Goal: Contribute content: Contribute content

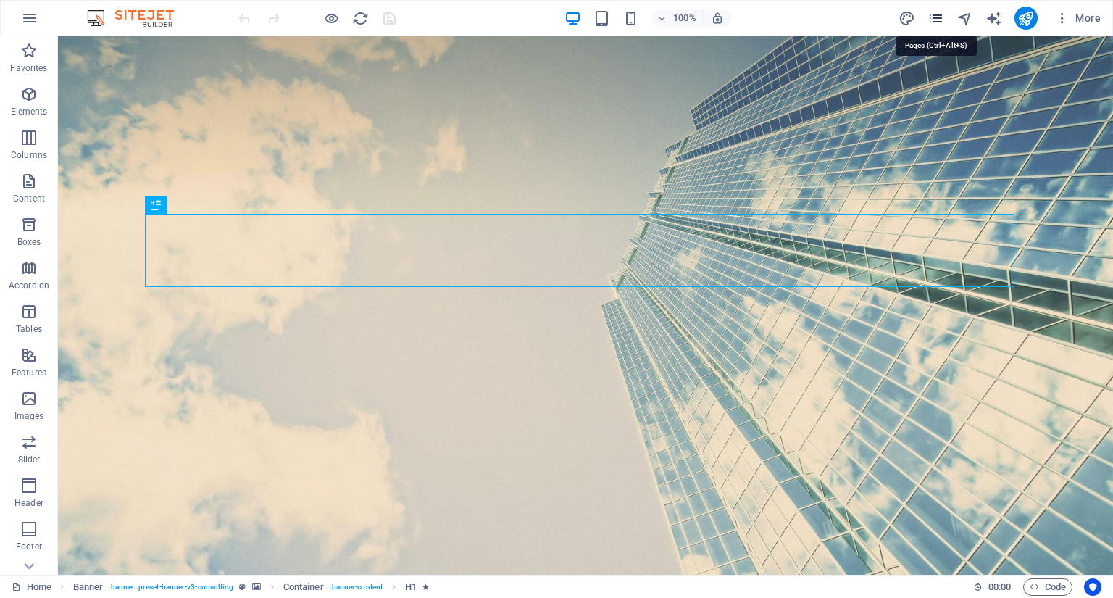
click at [934, 19] on icon "pages" at bounding box center [935, 18] width 17 height 17
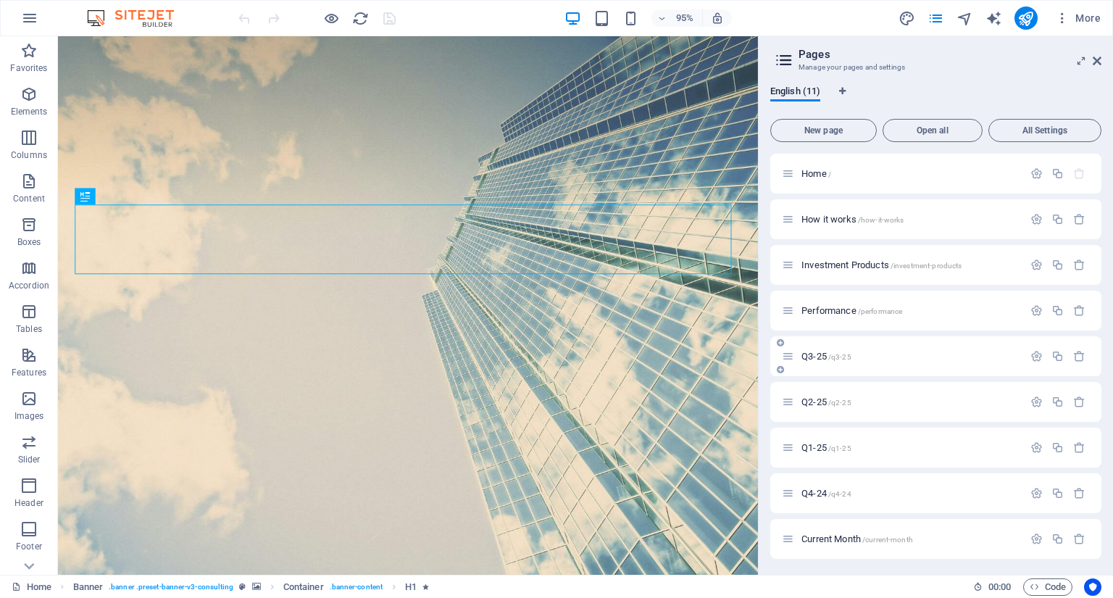
click at [865, 352] on p "Q3-25 /q3-25" at bounding box center [909, 355] width 217 height 9
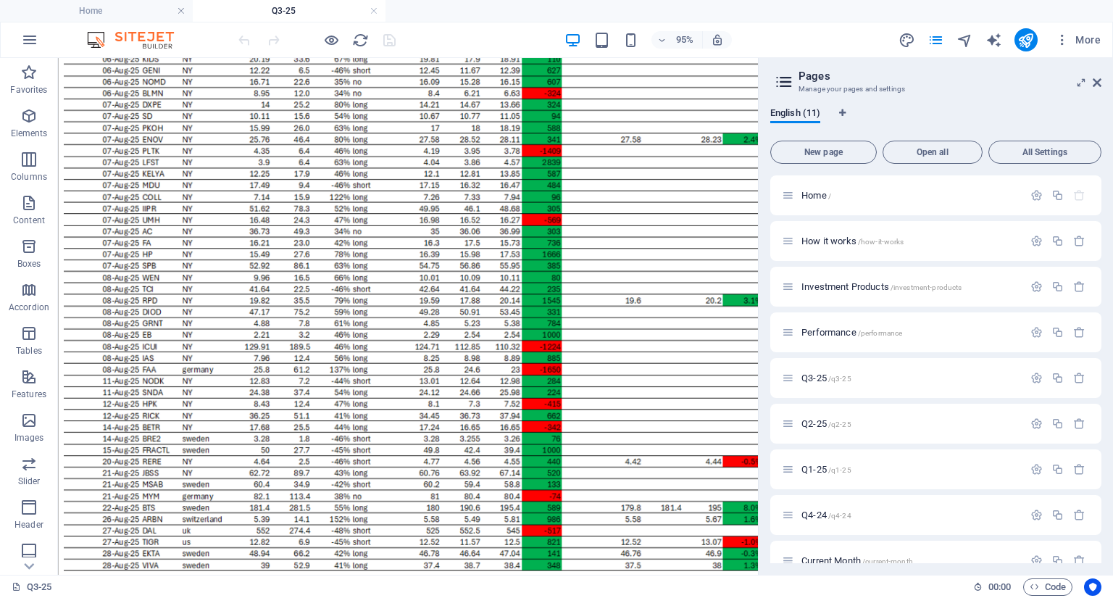
scroll to position [1146, 0]
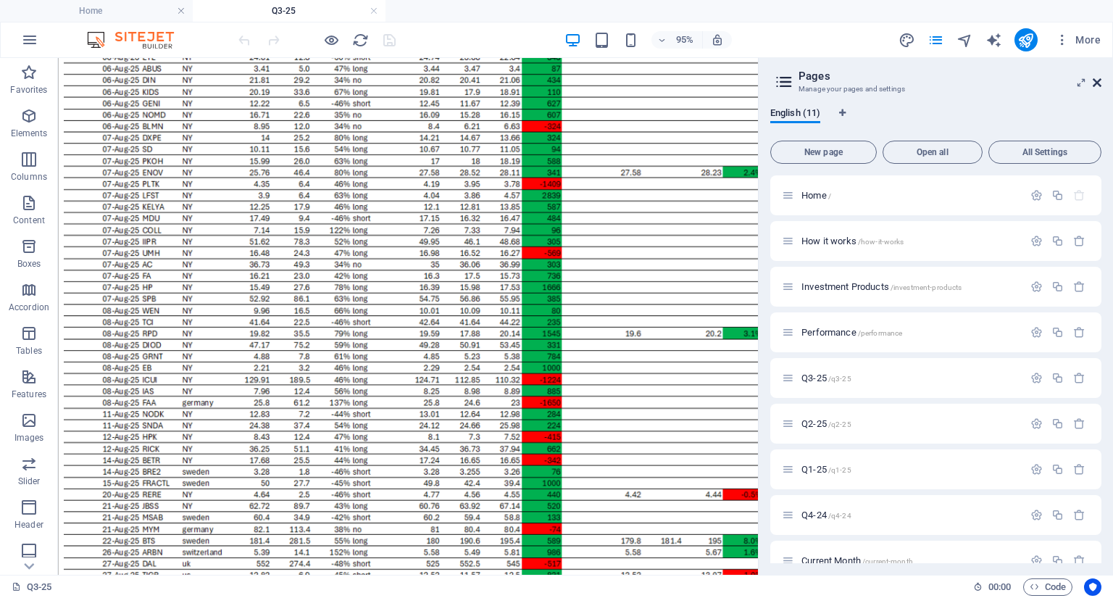
click at [1100, 83] on icon at bounding box center [1096, 83] width 9 height 12
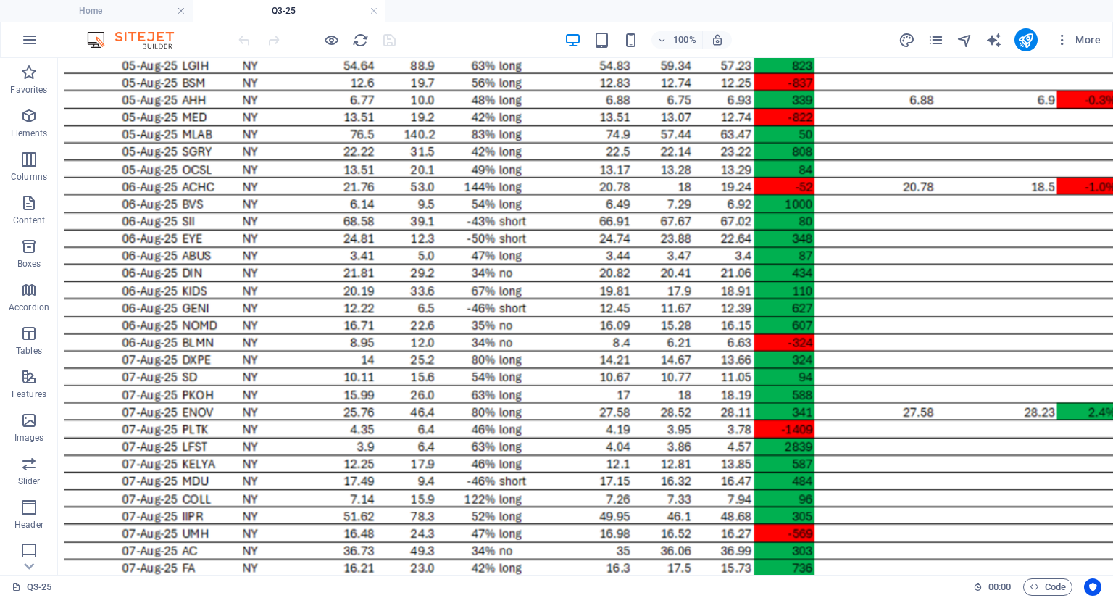
scroll to position [1182, 0]
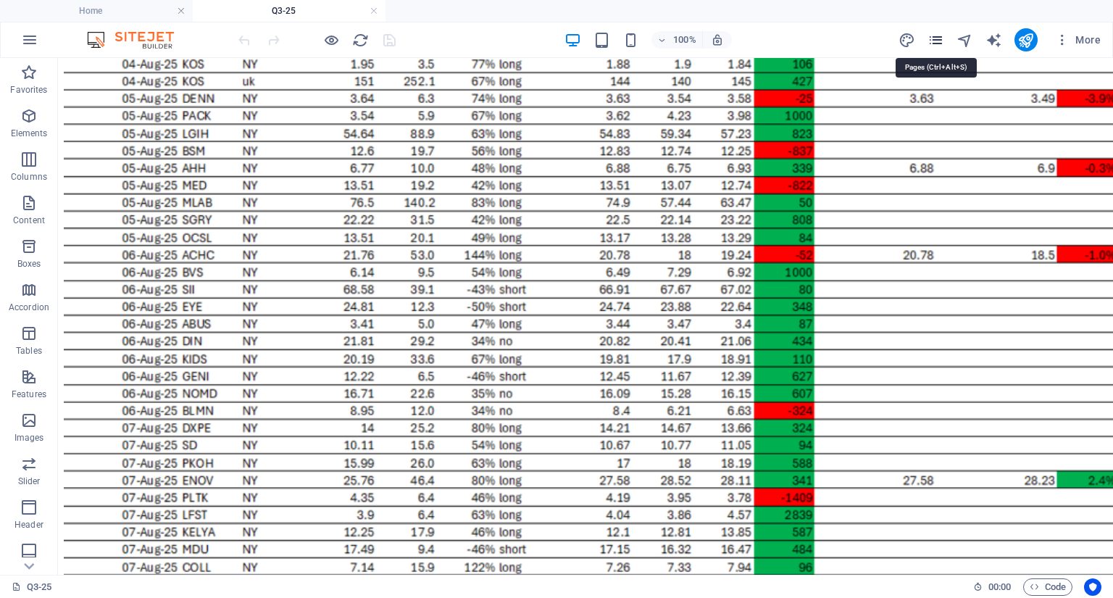
click at [939, 39] on icon "pages" at bounding box center [935, 40] width 17 height 17
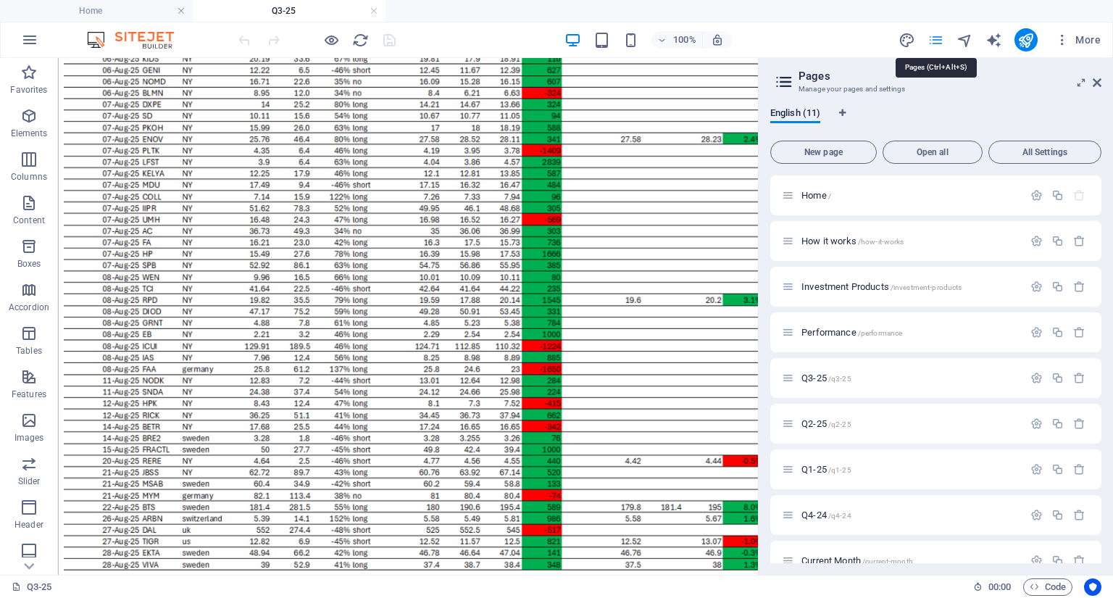
scroll to position [1077, 0]
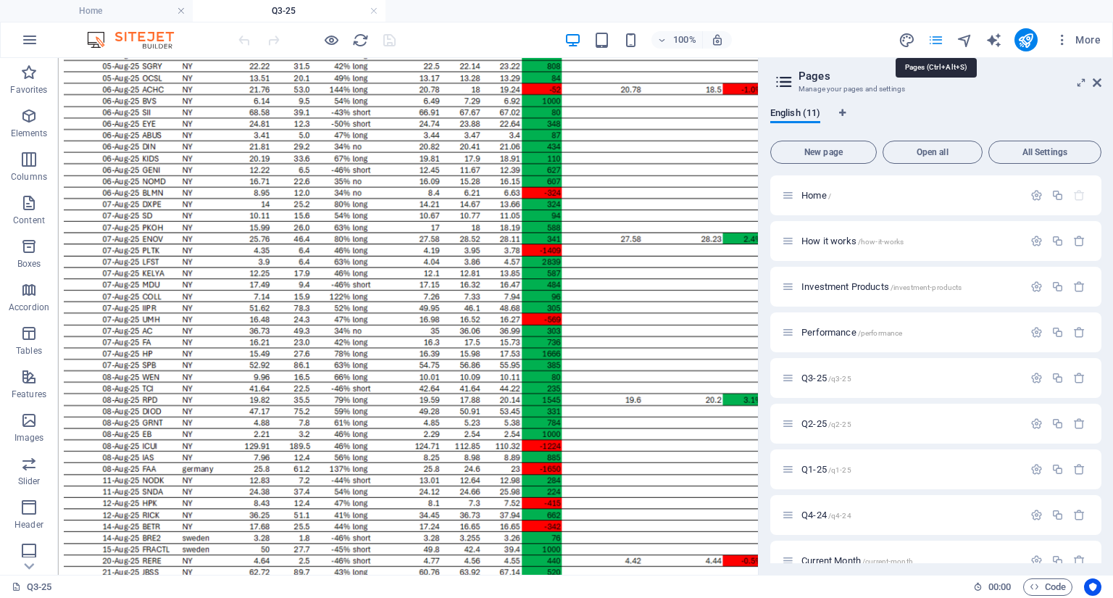
click at [939, 39] on icon "pages" at bounding box center [935, 40] width 17 height 17
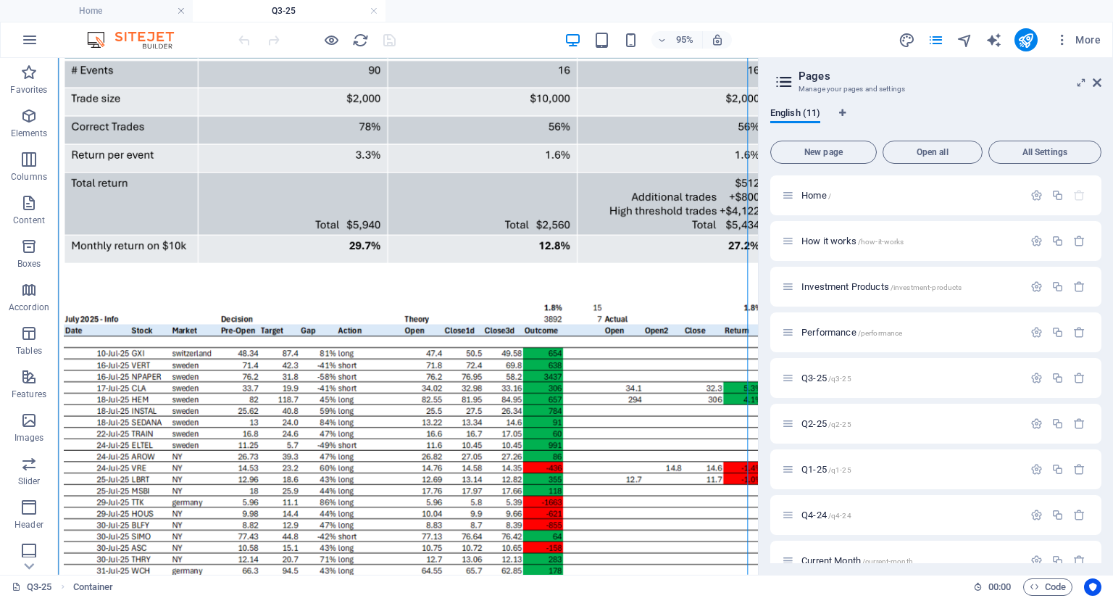
scroll to position [196, 0]
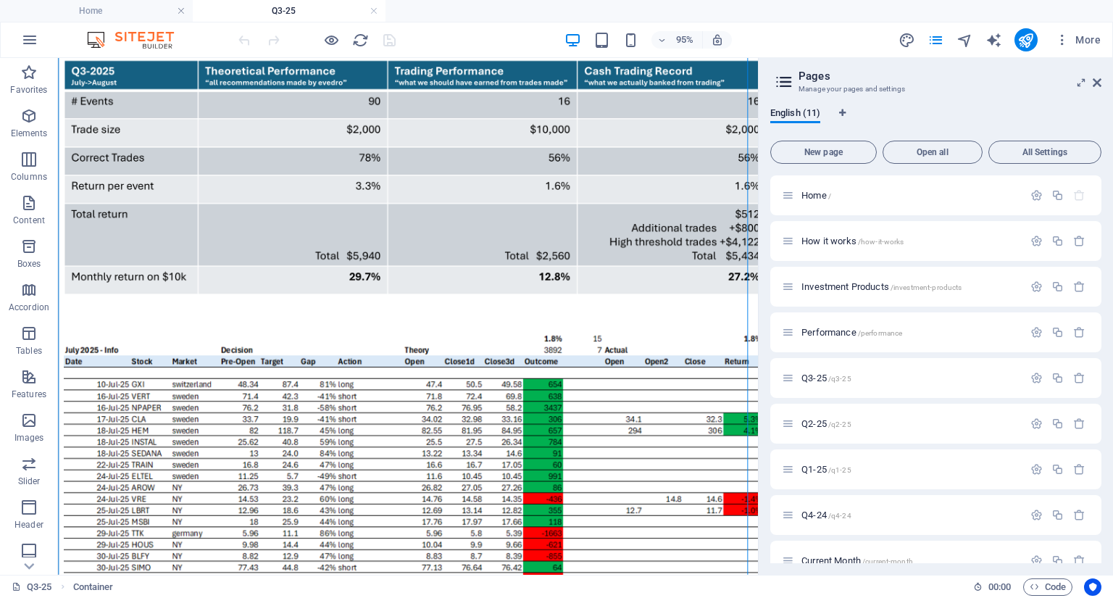
drag, startPoint x: 161, startPoint y: 447, endPoint x: 135, endPoint y: 267, distance: 182.2
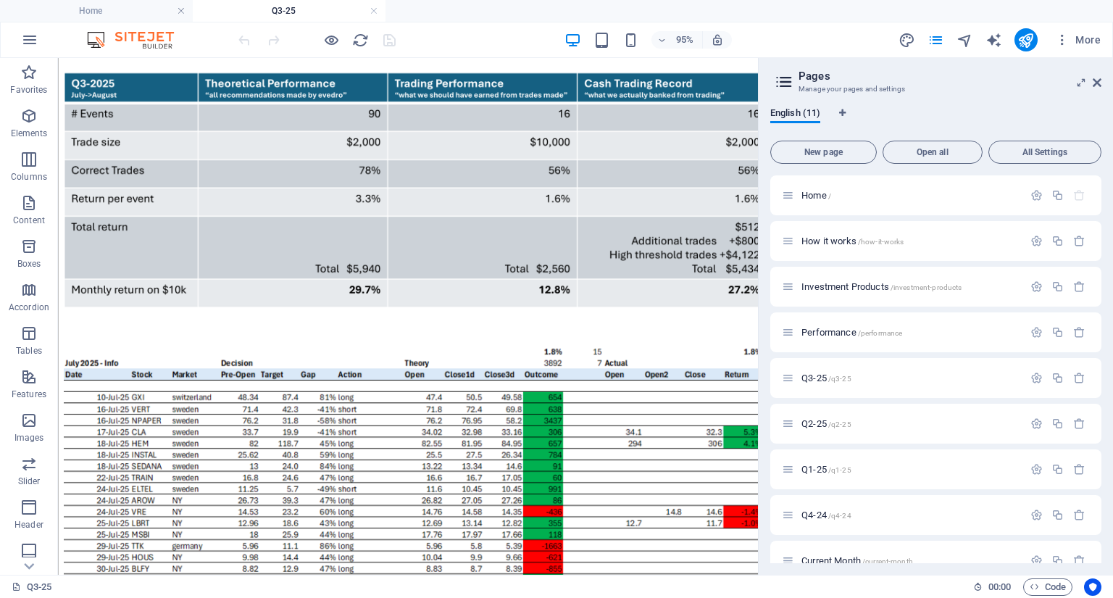
scroll to position [242, 0]
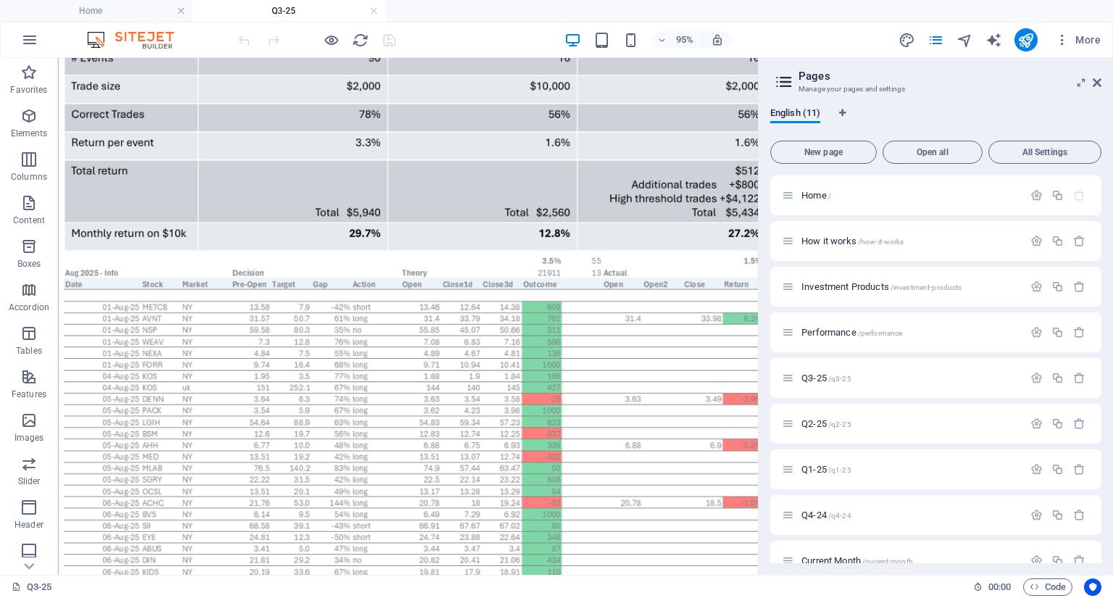
drag, startPoint x: 156, startPoint y: 327, endPoint x: 122, endPoint y: 190, distance: 141.2
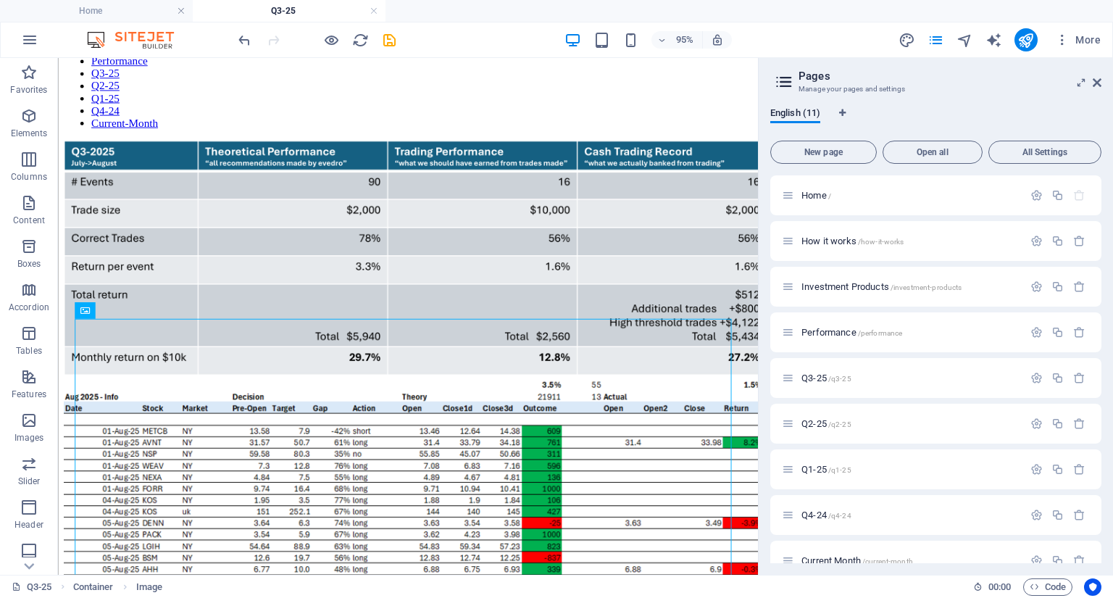
scroll to position [85, 0]
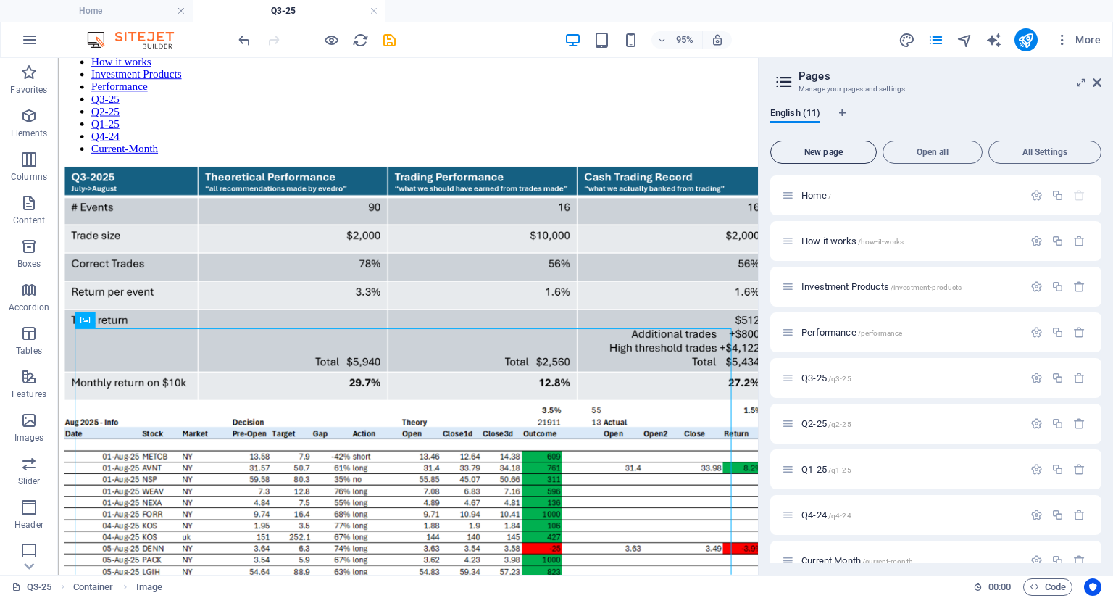
click at [772, 148] on button "New page" at bounding box center [823, 152] width 106 height 23
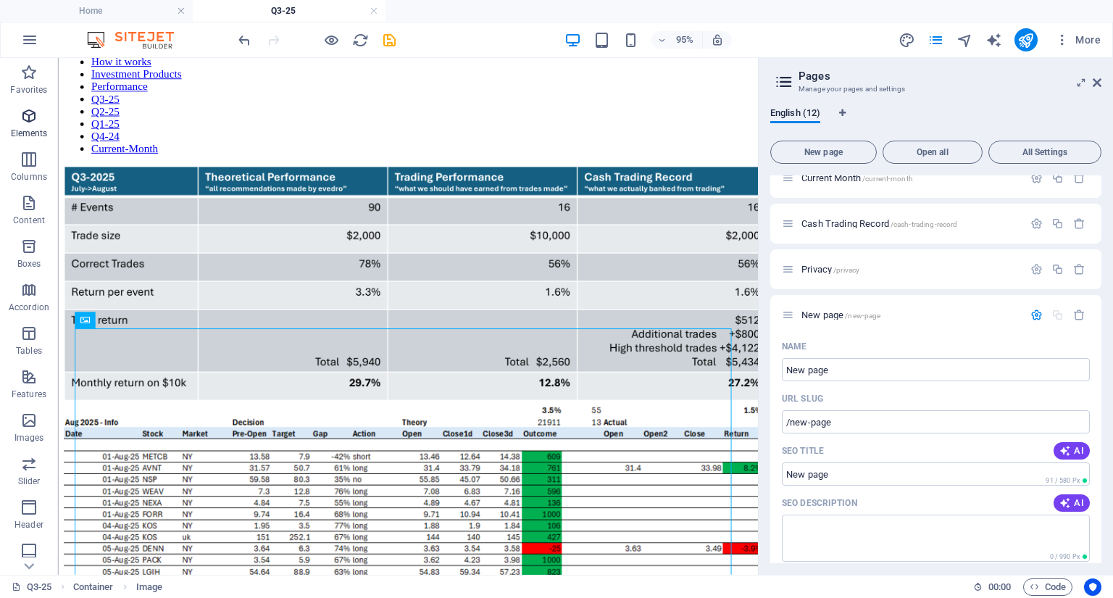
click at [27, 115] on icon "button" at bounding box center [28, 115] width 17 height 17
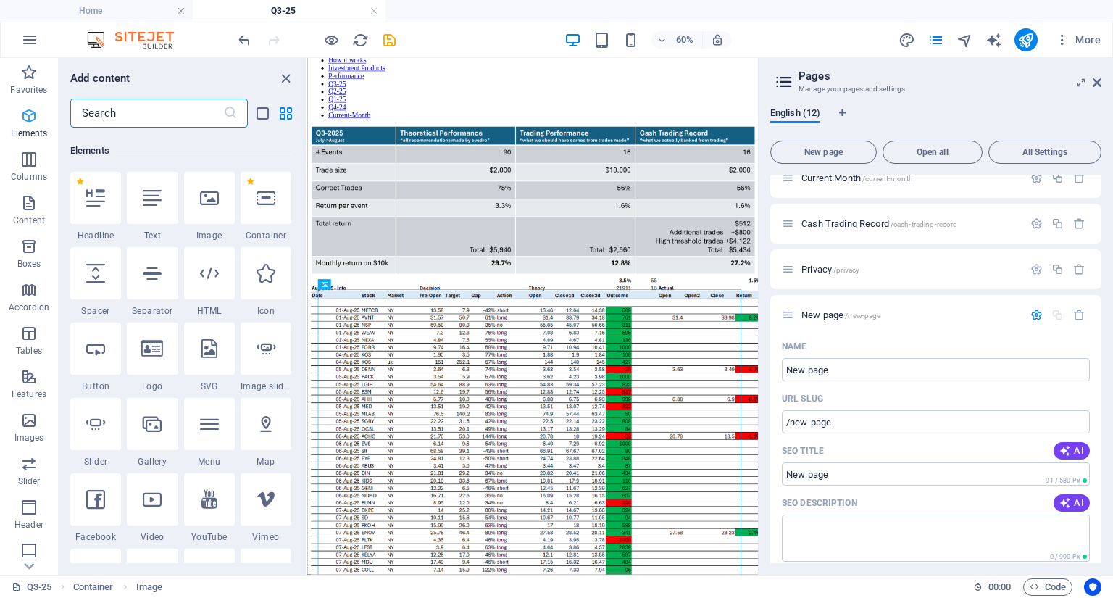
scroll to position [154, 0]
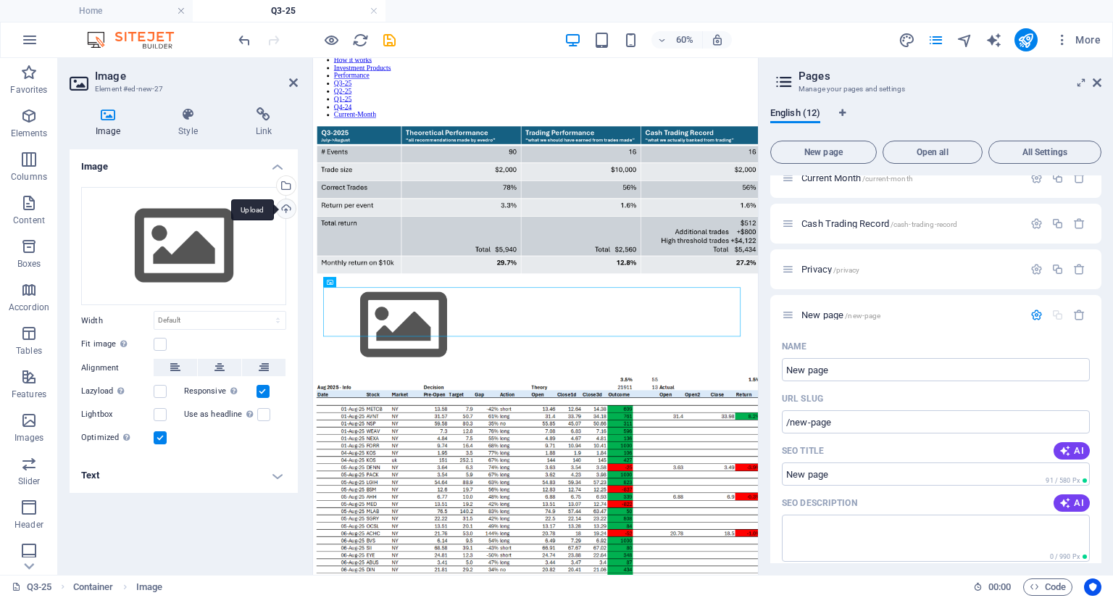
click at [290, 208] on div "Upload" at bounding box center [285, 210] width 22 height 22
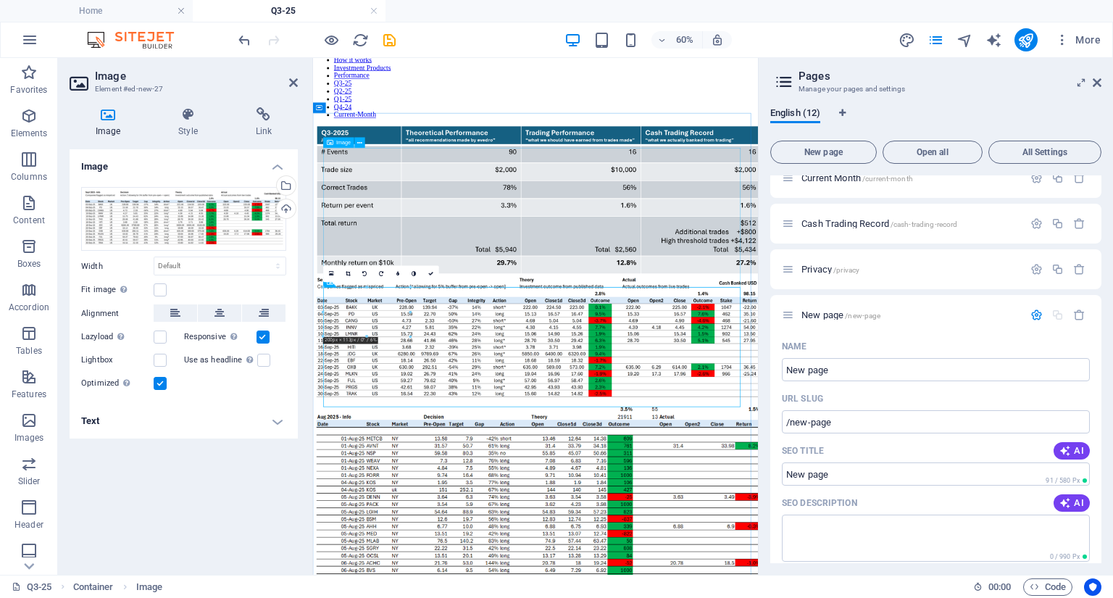
click at [425, 272] on figure at bounding box center [683, 297] width 729 height 251
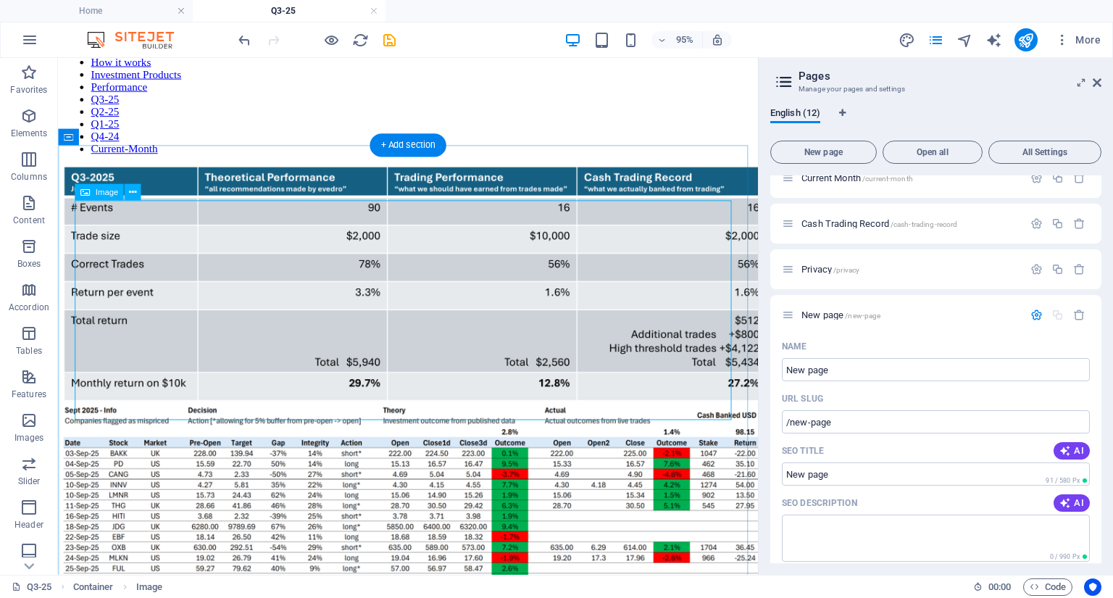
click at [285, 305] on figure at bounding box center [426, 297] width 725 height 251
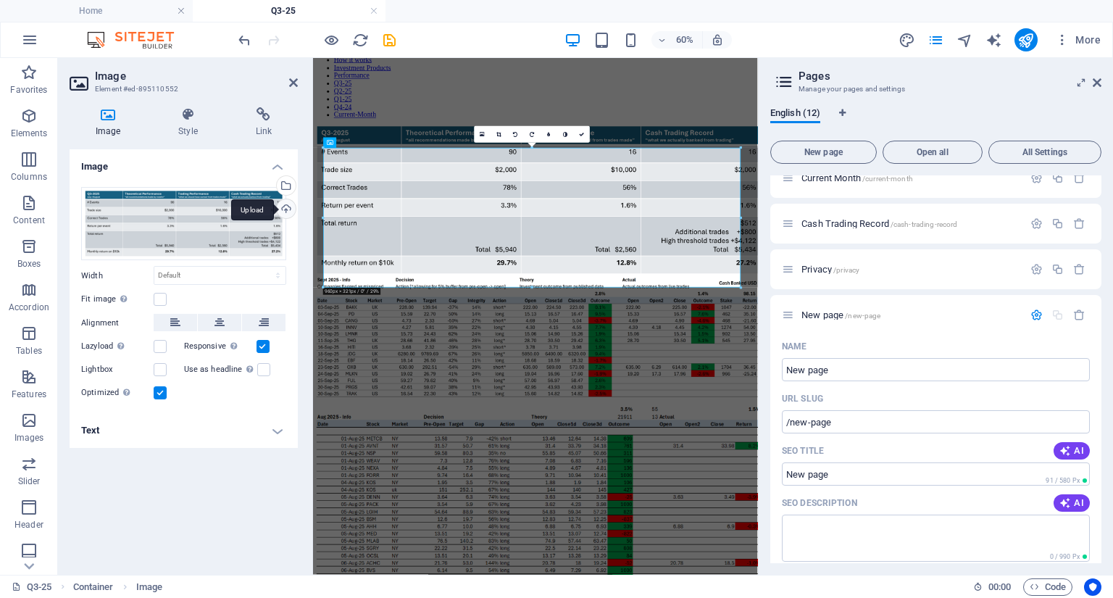
click at [284, 206] on div "Upload" at bounding box center [285, 210] width 22 height 22
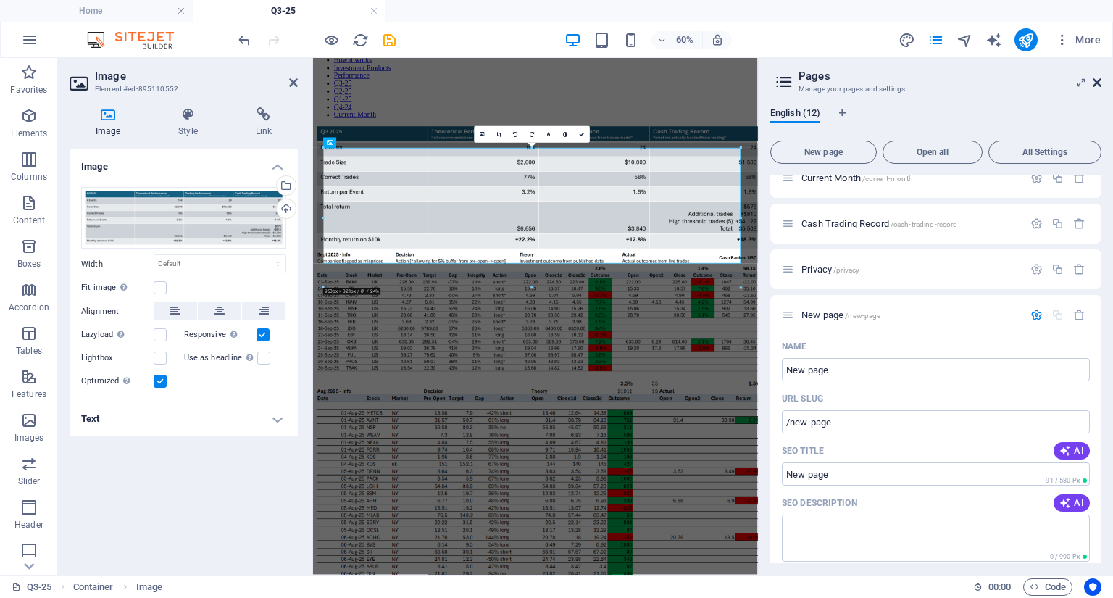
click at [1100, 82] on icon at bounding box center [1096, 83] width 9 height 12
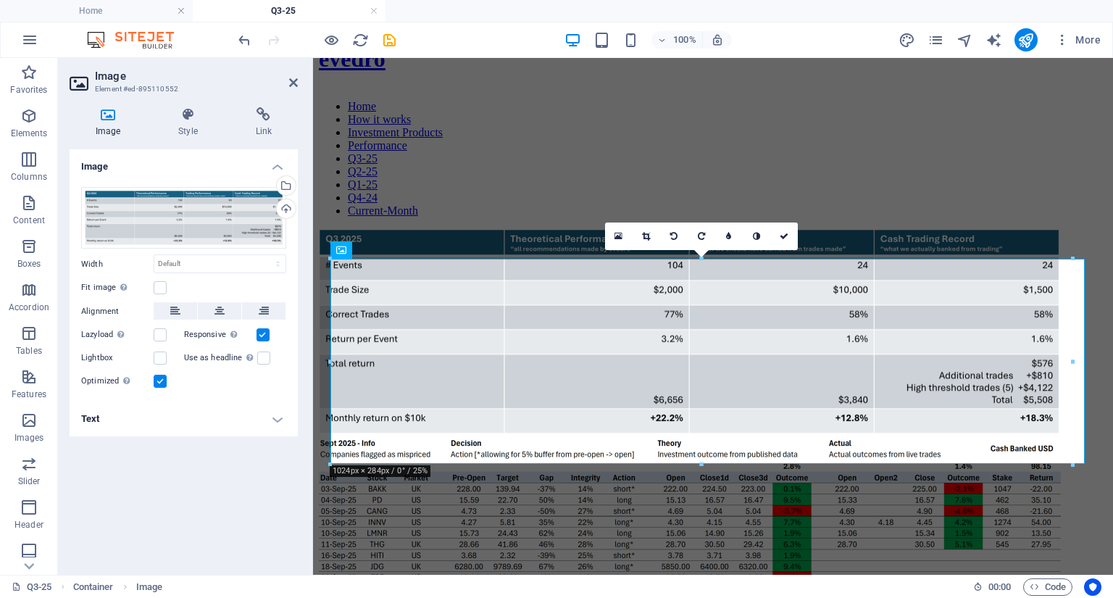
scroll to position [57, 0]
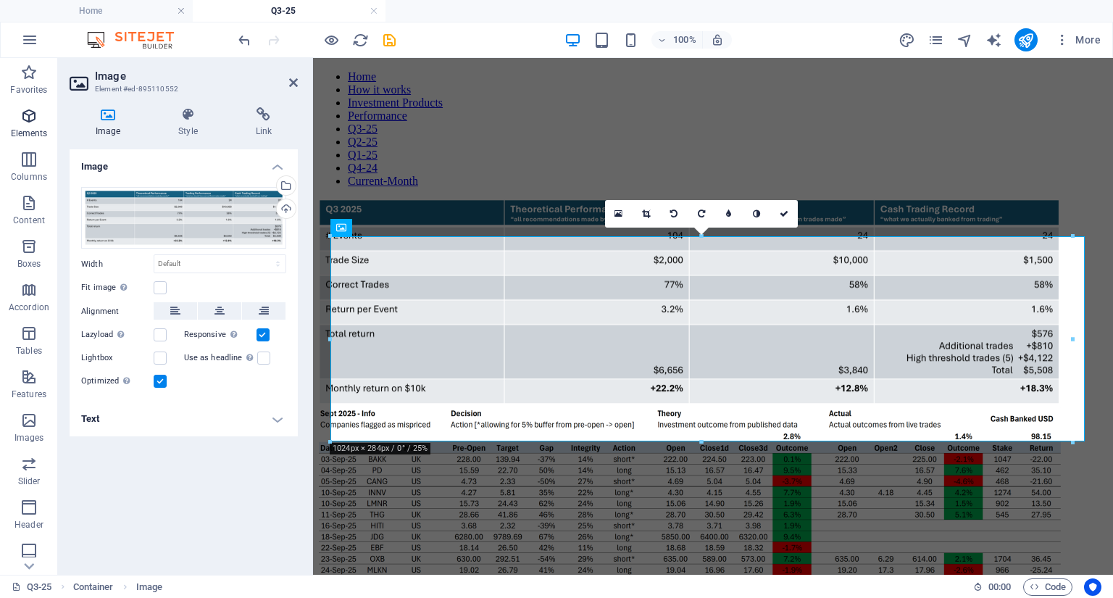
click at [33, 111] on icon "button" at bounding box center [28, 115] width 17 height 17
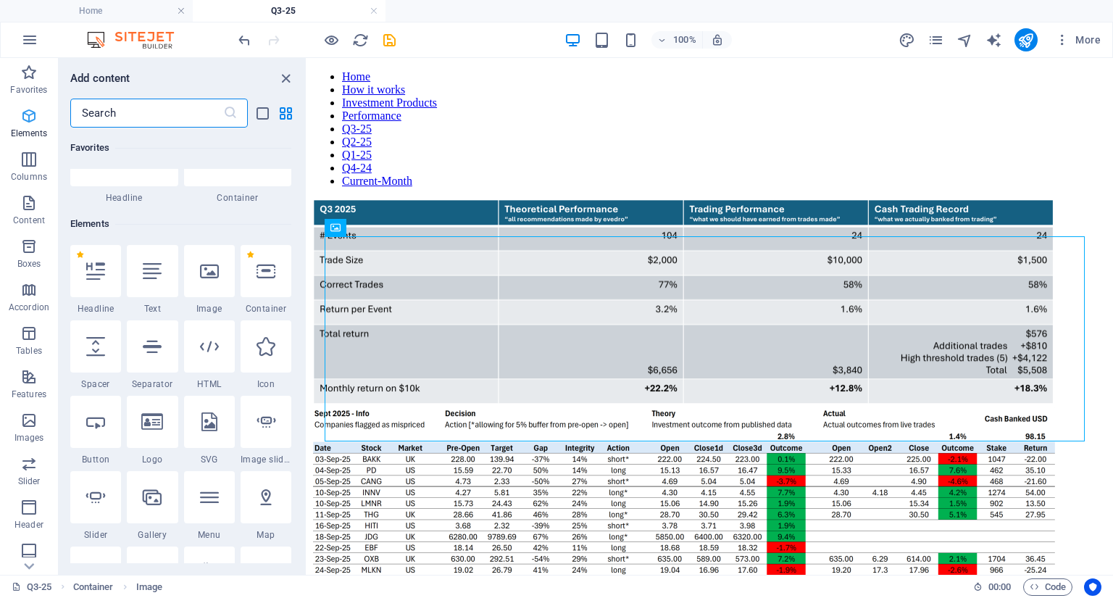
scroll to position [154, 0]
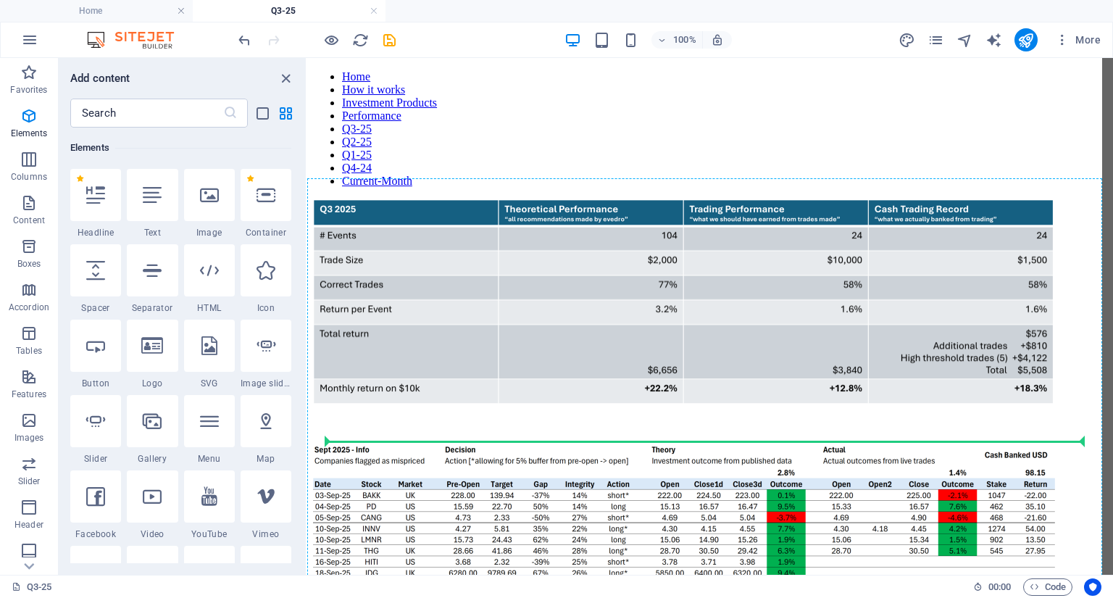
select select "px"
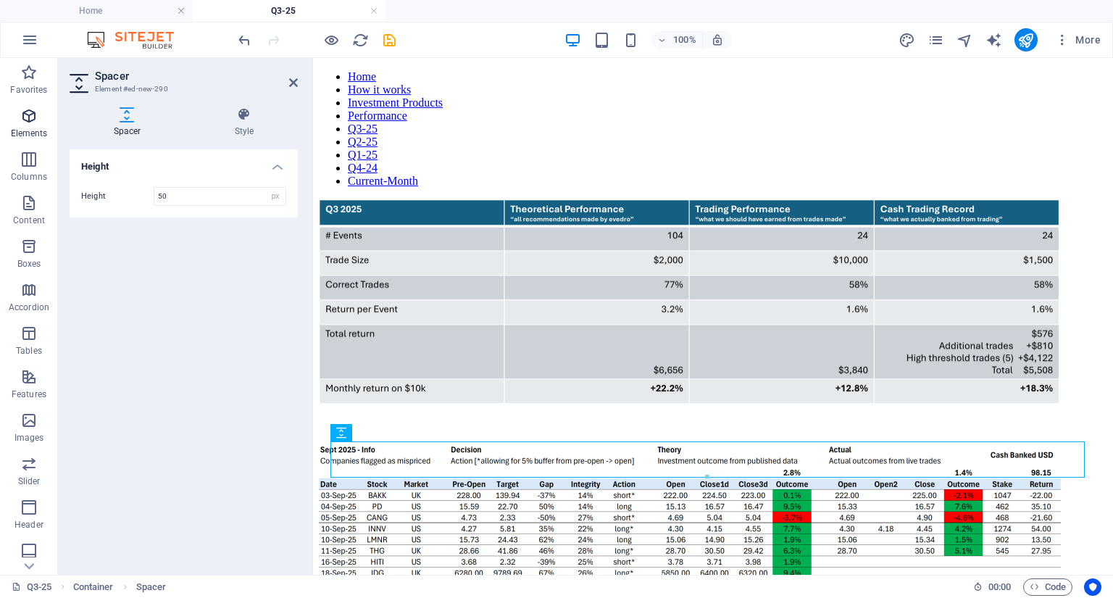
click at [33, 115] on icon "button" at bounding box center [28, 115] width 17 height 17
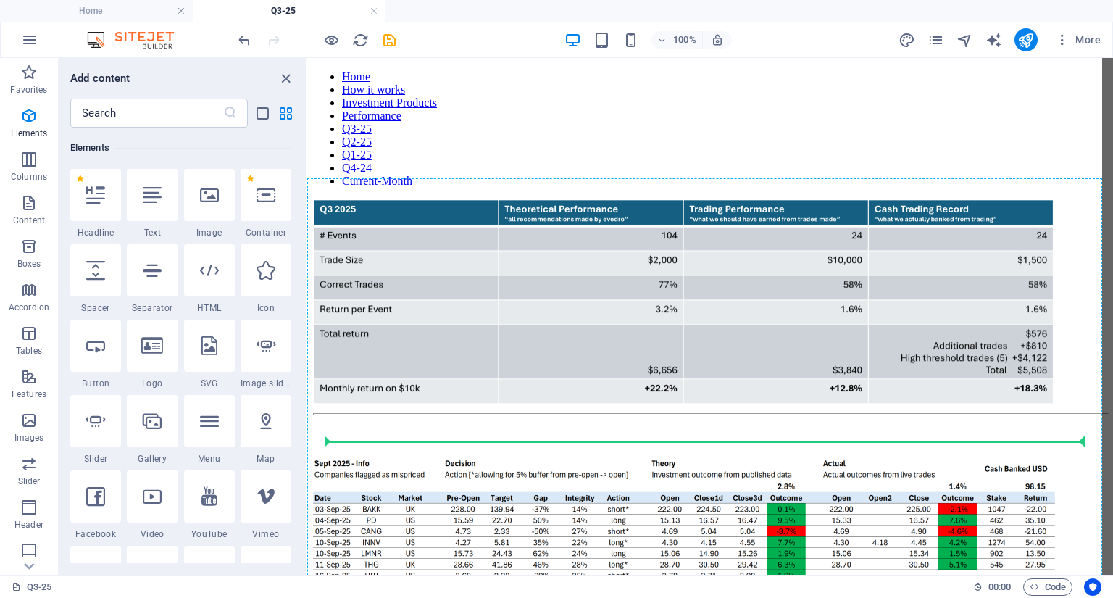
select select "%"
select select "px"
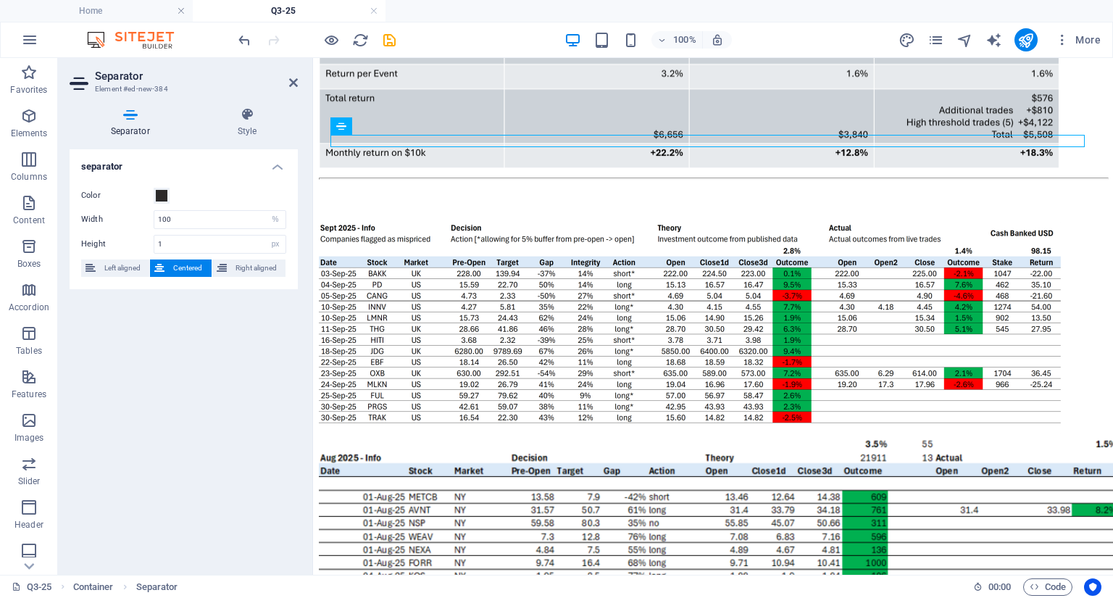
scroll to position [237, 0]
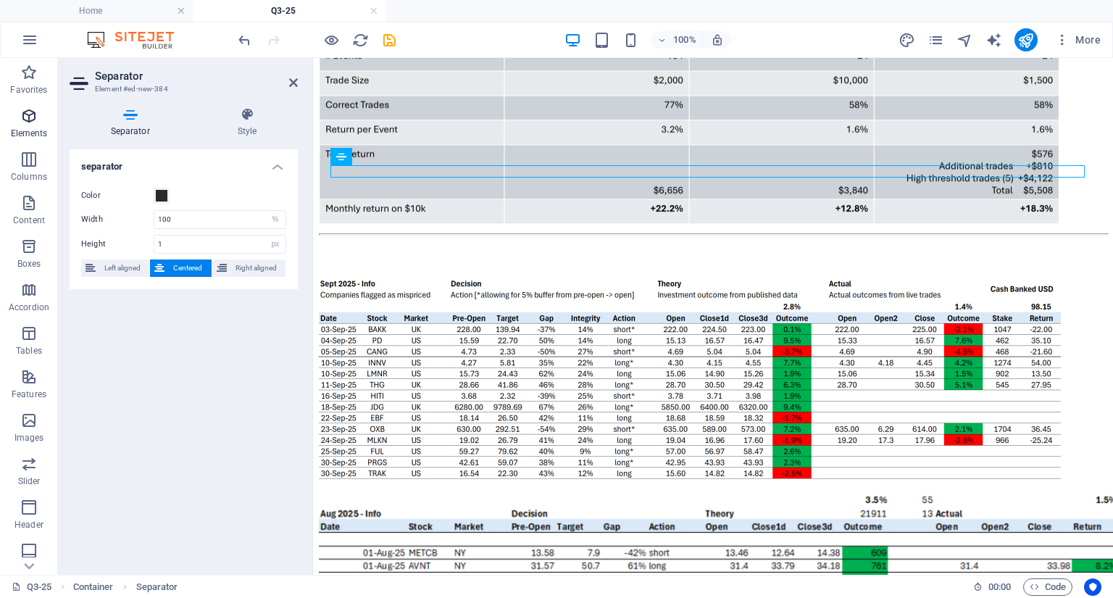
click at [28, 121] on icon "button" at bounding box center [28, 115] width 17 height 17
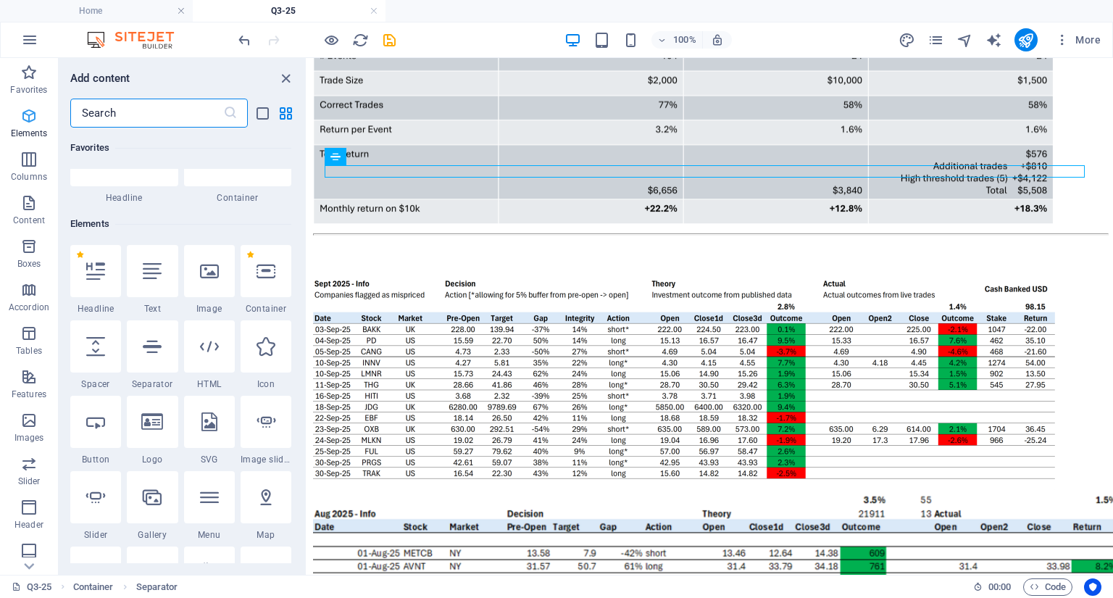
scroll to position [154, 0]
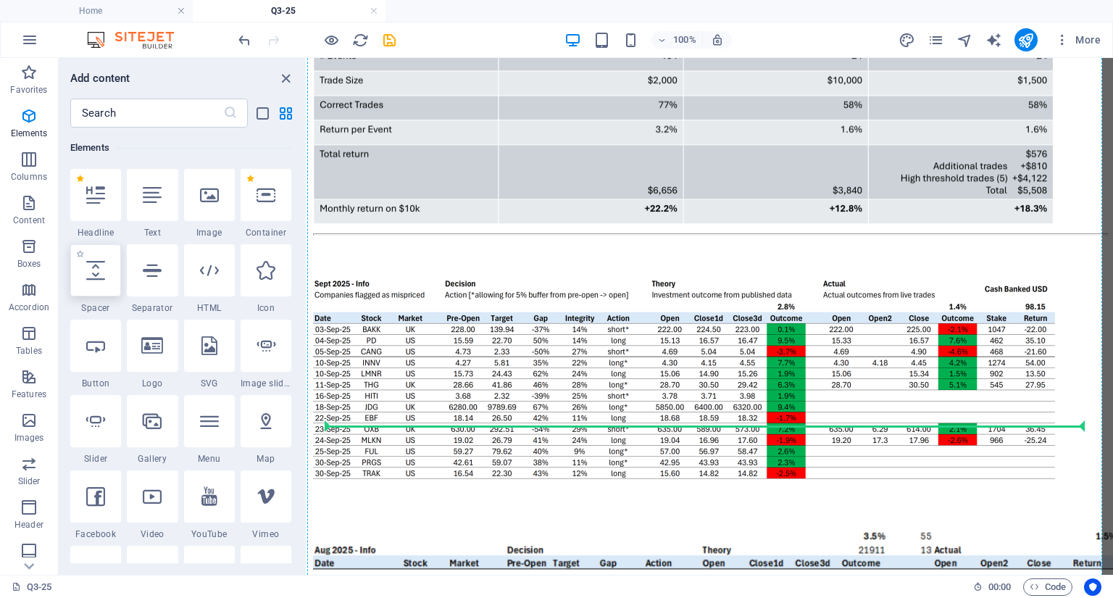
select select "px"
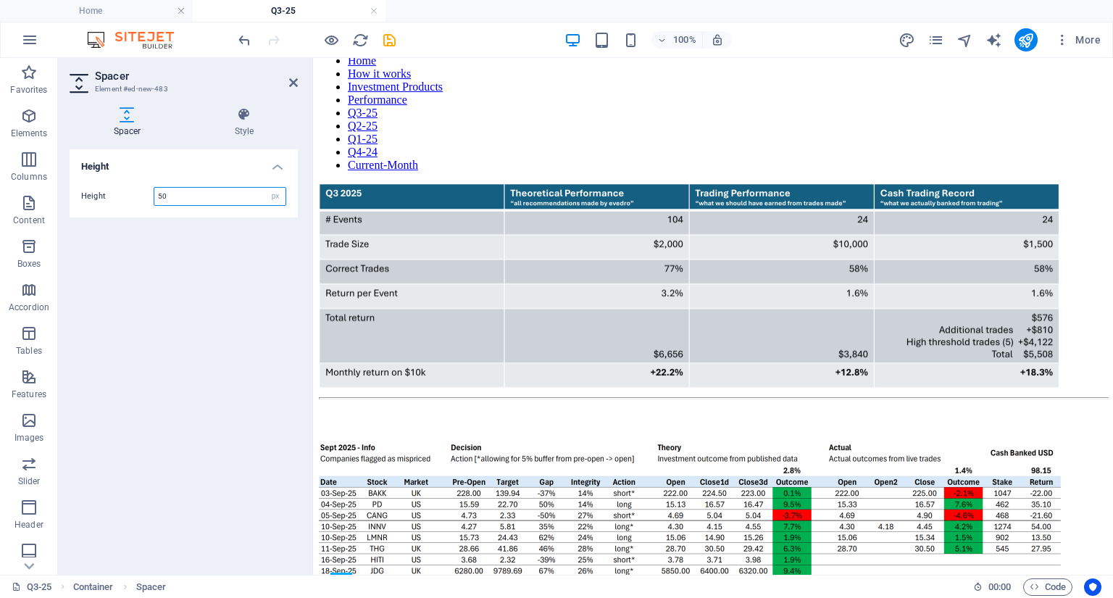
scroll to position [0, 0]
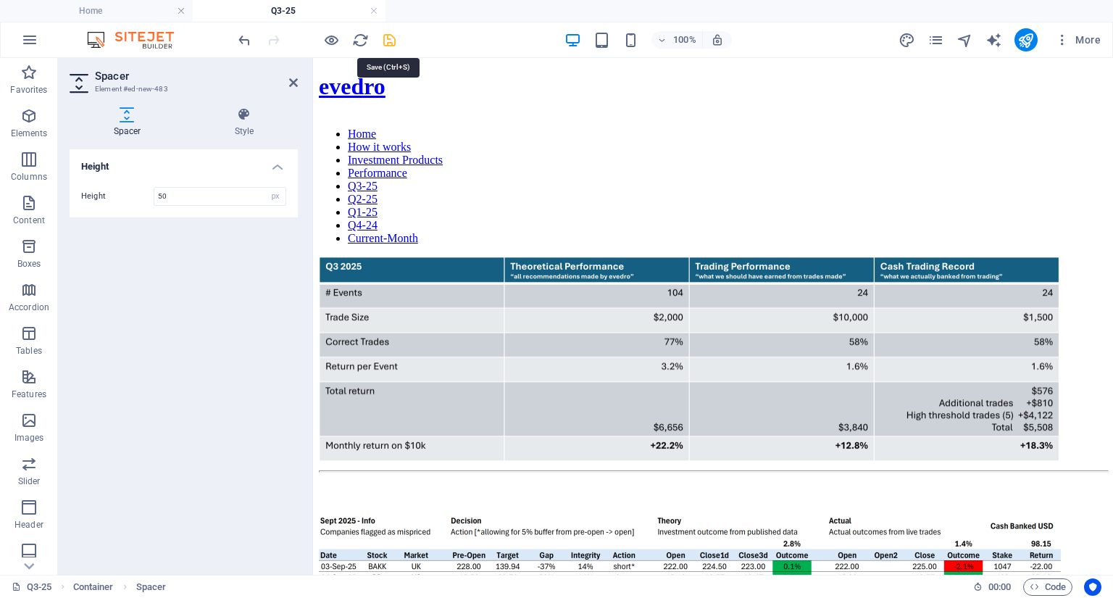
click at [382, 41] on icon "save" at bounding box center [389, 40] width 17 height 17
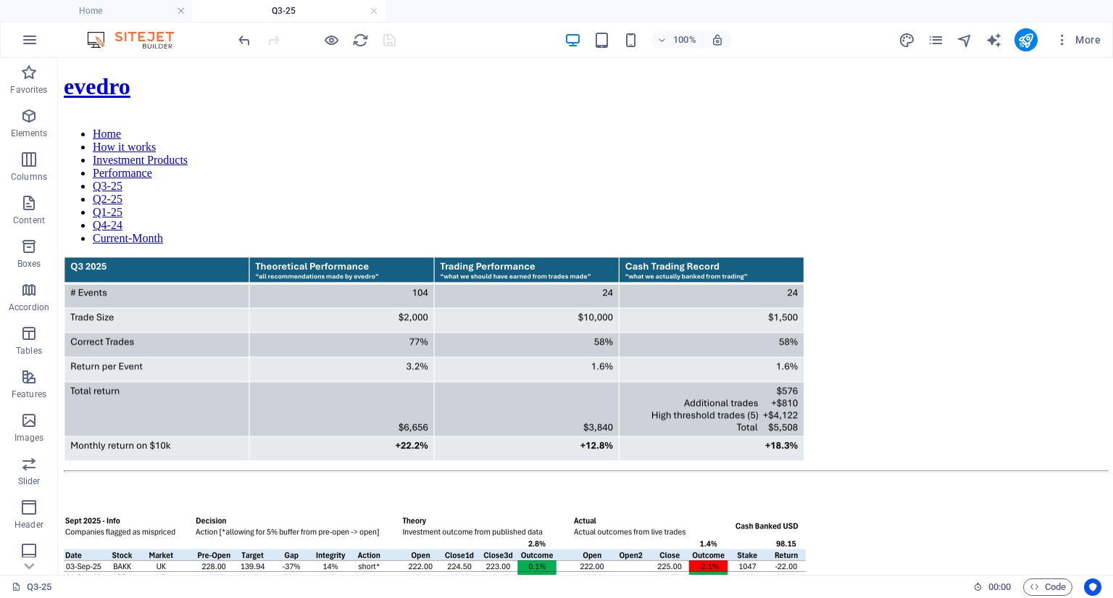
drag, startPoint x: 1111, startPoint y: 228, endPoint x: 1170, endPoint y: 112, distance: 130.5
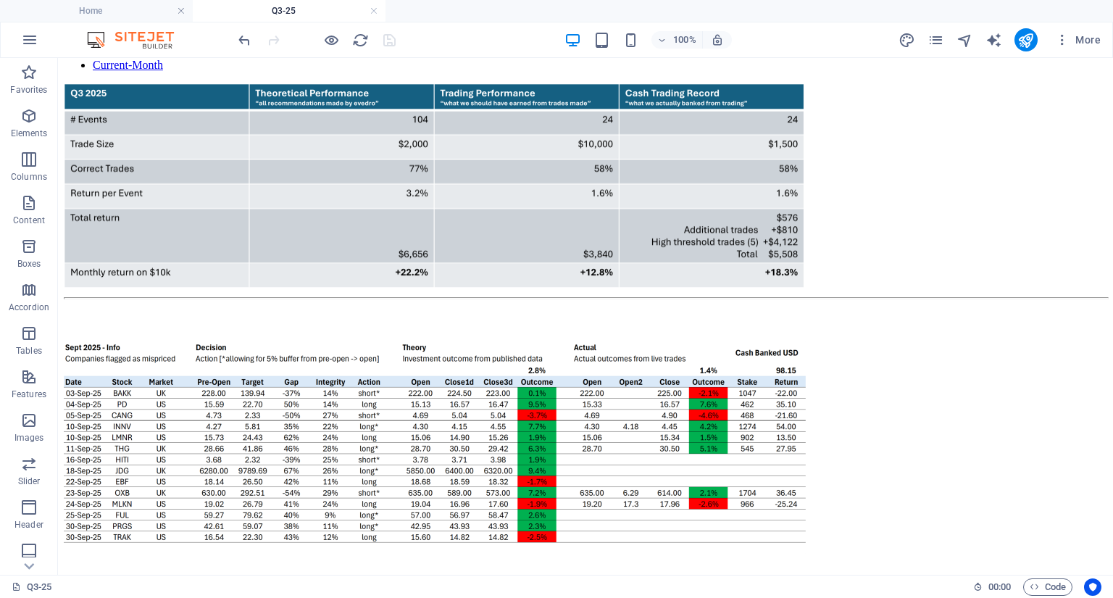
scroll to position [177, 0]
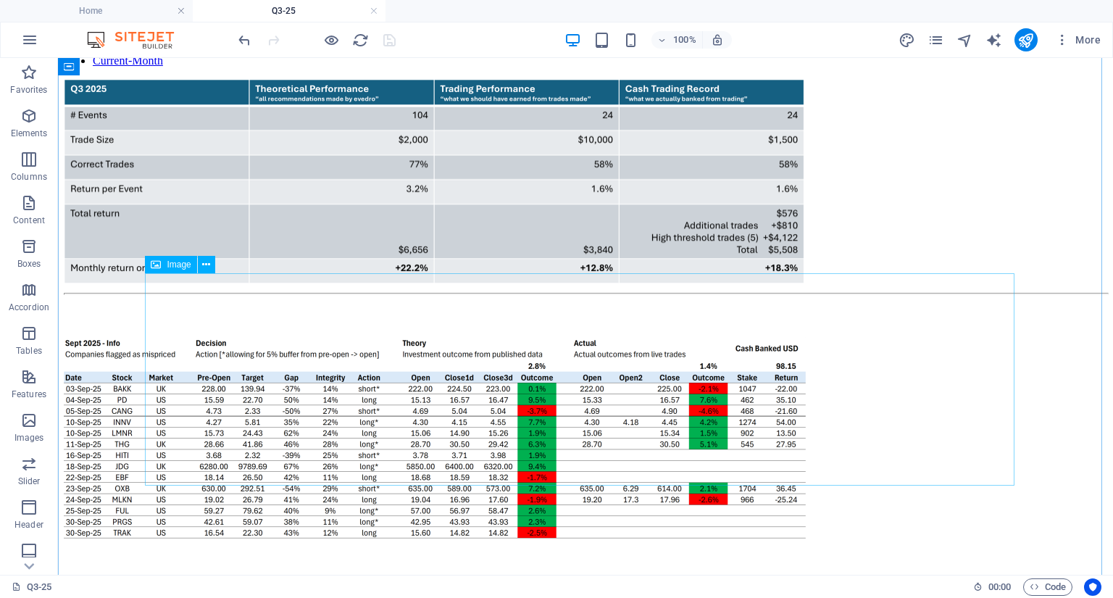
click at [692, 375] on figure at bounding box center [585, 444] width 1043 height 215
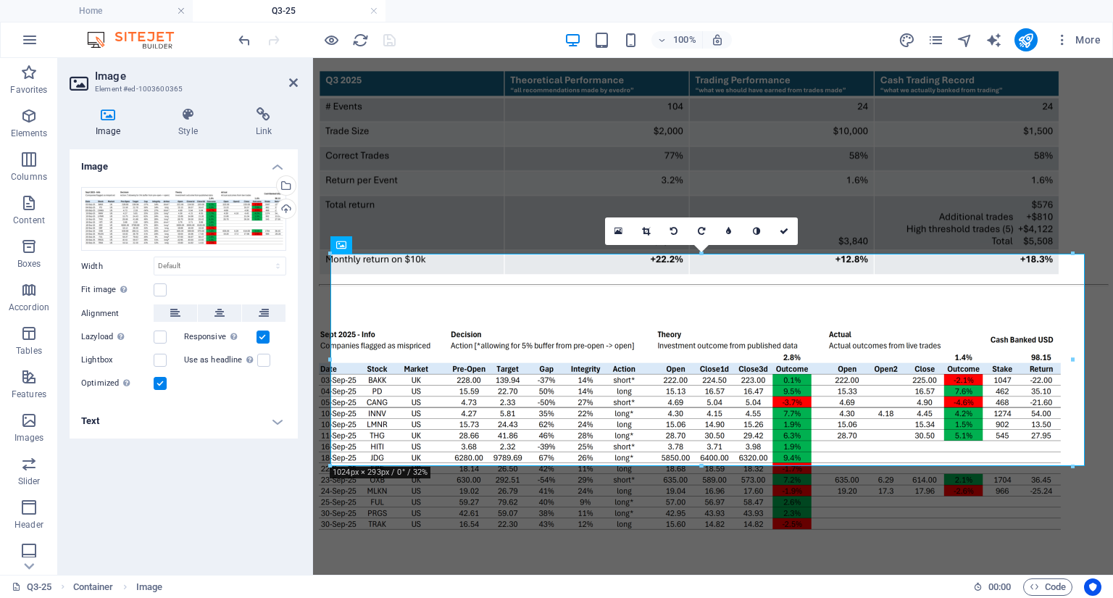
scroll to position [181, 0]
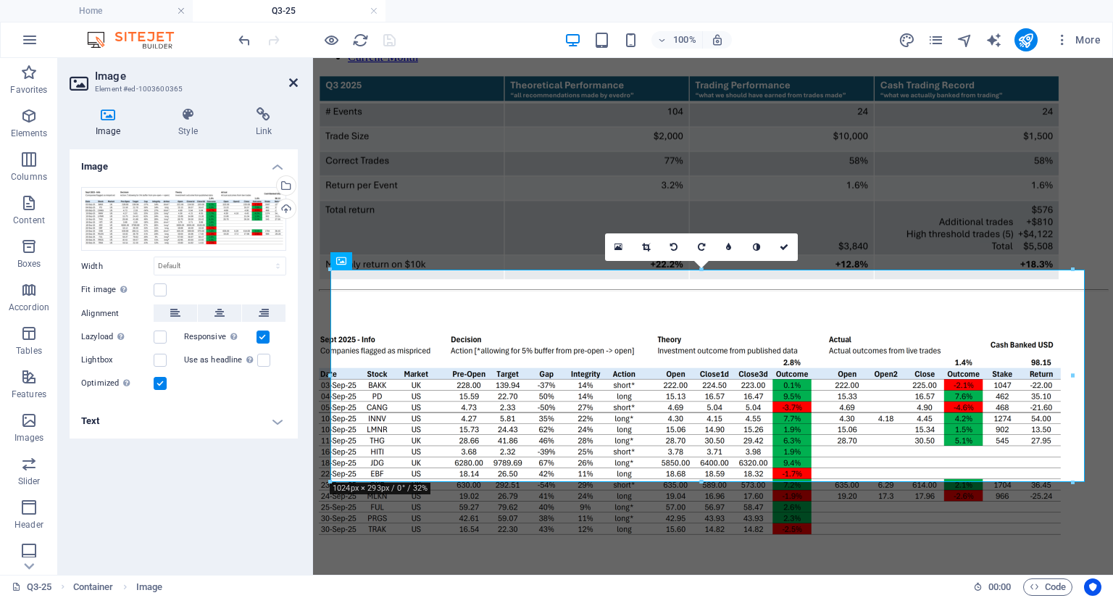
click at [291, 80] on icon at bounding box center [293, 83] width 9 height 12
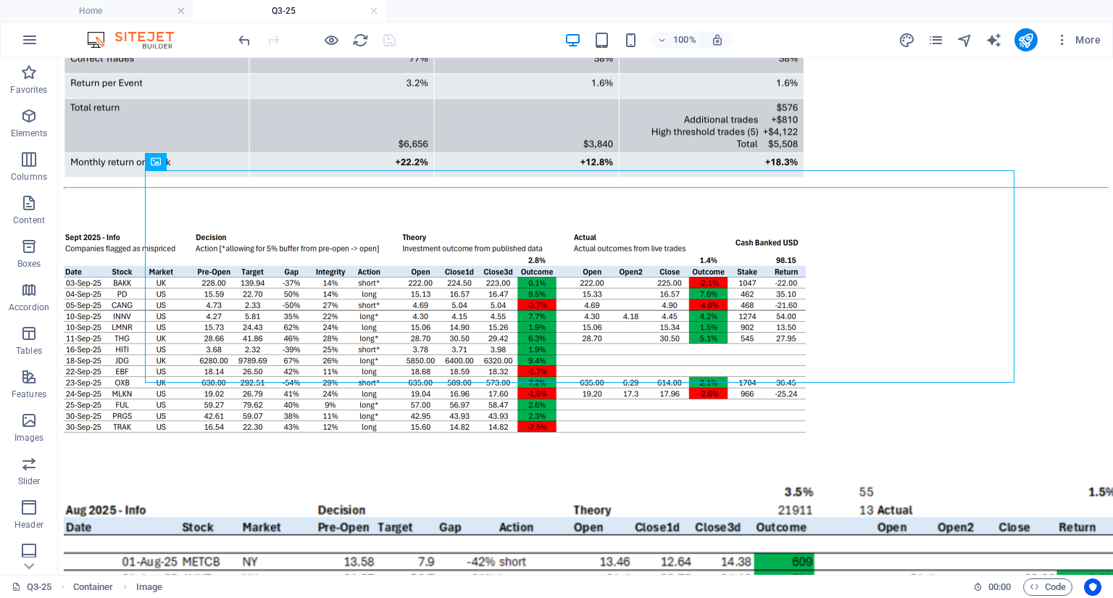
scroll to position [280, 0]
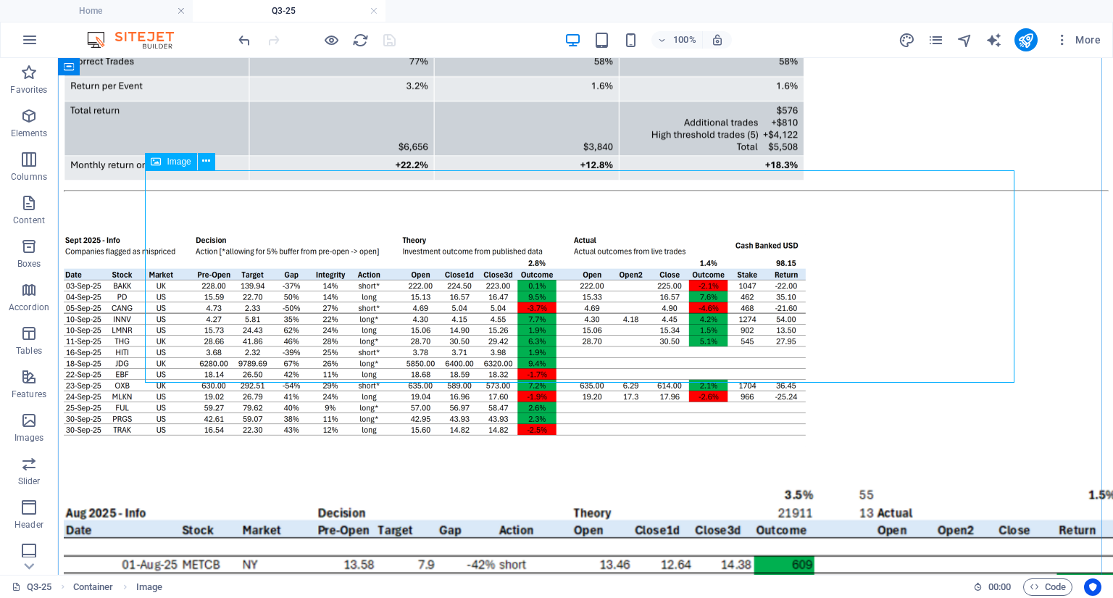
click at [637, 284] on figure at bounding box center [585, 341] width 1043 height 215
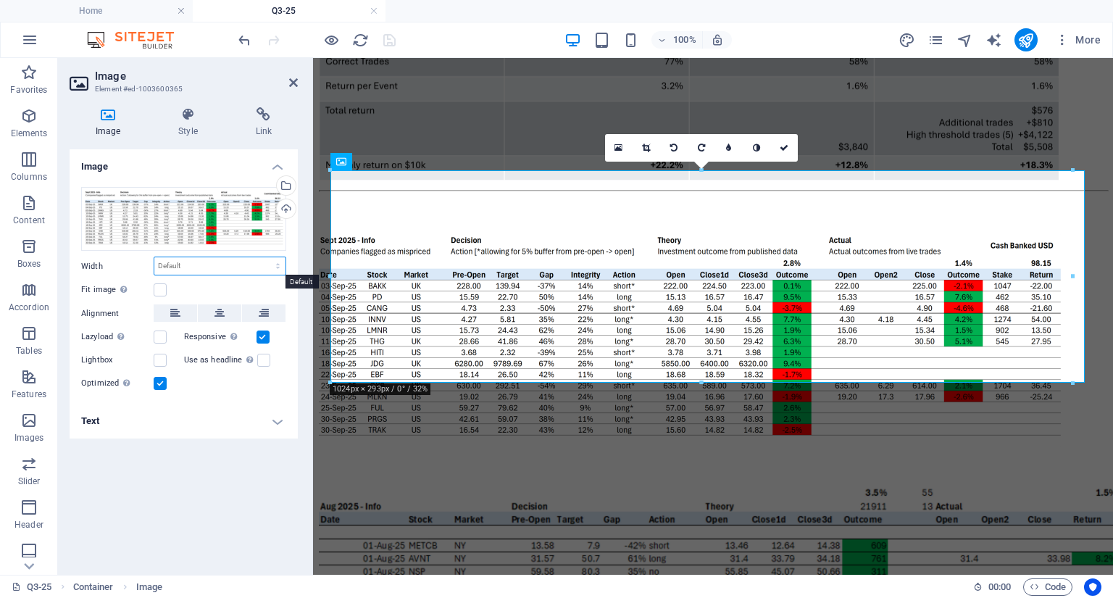
click at [279, 269] on select "Default auto px rem % em vh vw" at bounding box center [219, 265] width 131 height 17
click at [162, 291] on label at bounding box center [160, 289] width 13 height 13
click at [0, 0] on input "Fit image Automatically fit image to a fixed width and height" at bounding box center [0, 0] width 0 height 0
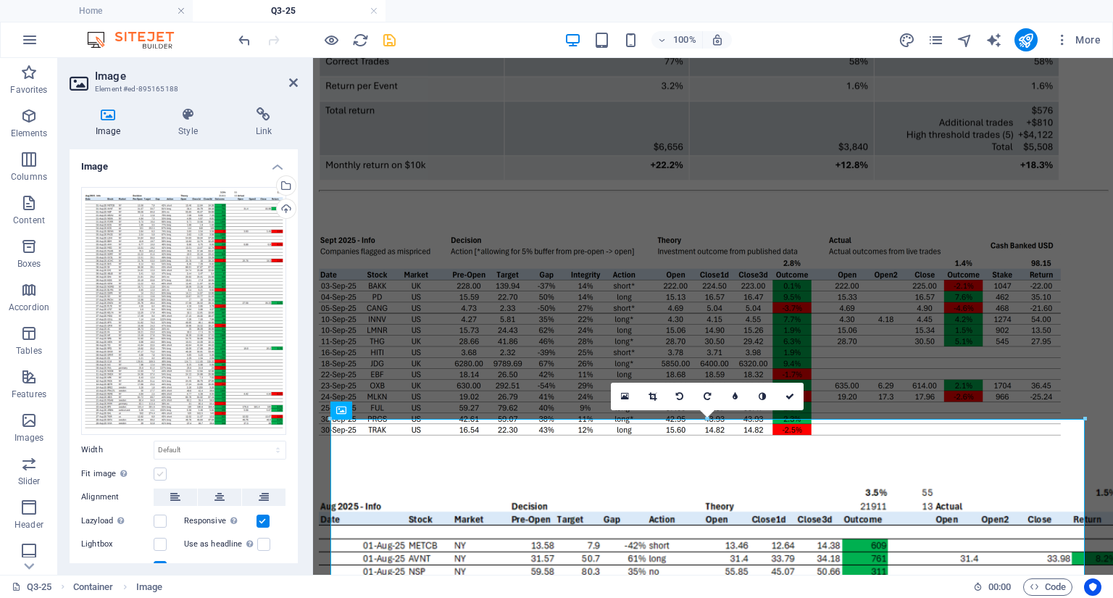
click at [160, 472] on label at bounding box center [160, 473] width 13 height 13
click at [0, 0] on input "Fit image Automatically fit image to a fixed width and height" at bounding box center [0, 0] width 0 height 0
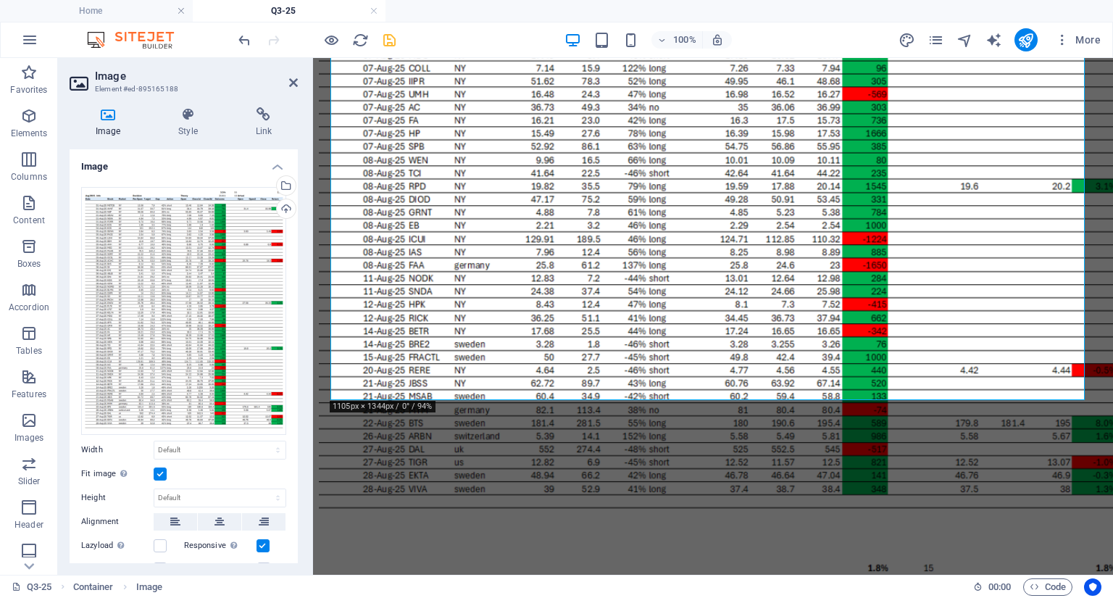
scroll to position [1217, 0]
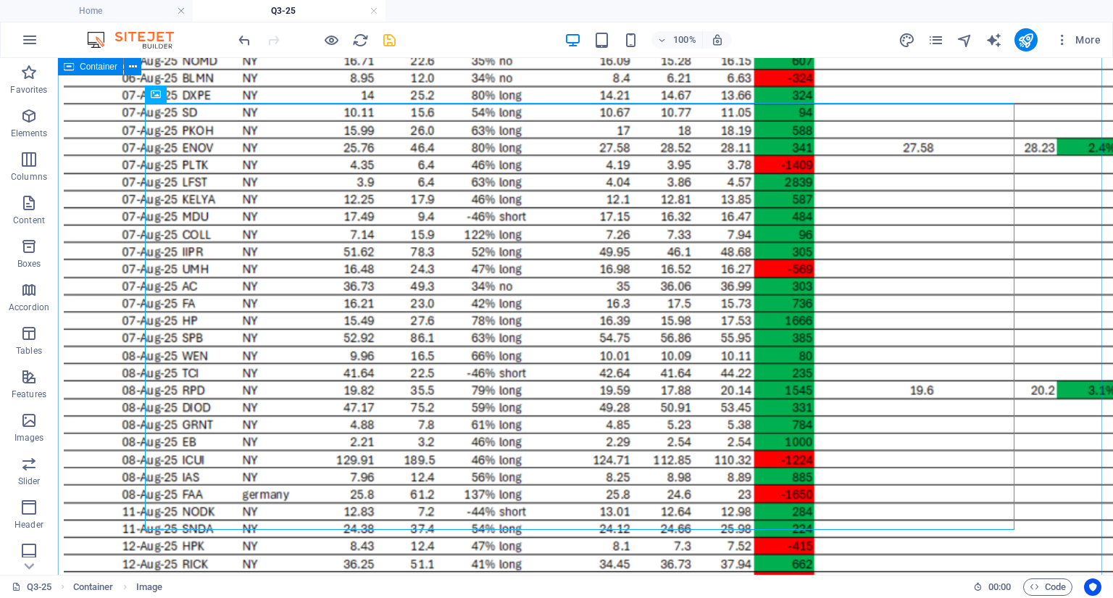
scroll to position [1690, 0]
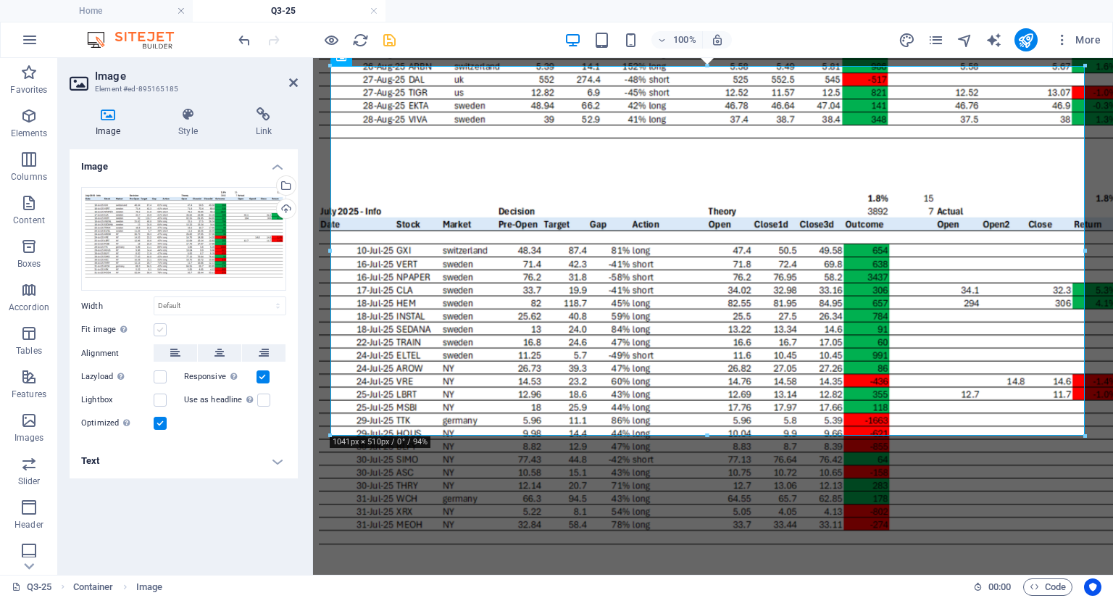
click at [162, 332] on label at bounding box center [160, 329] width 13 height 13
click at [0, 0] on input "Fit image Automatically fit image to a fixed width and height" at bounding box center [0, 0] width 0 height 0
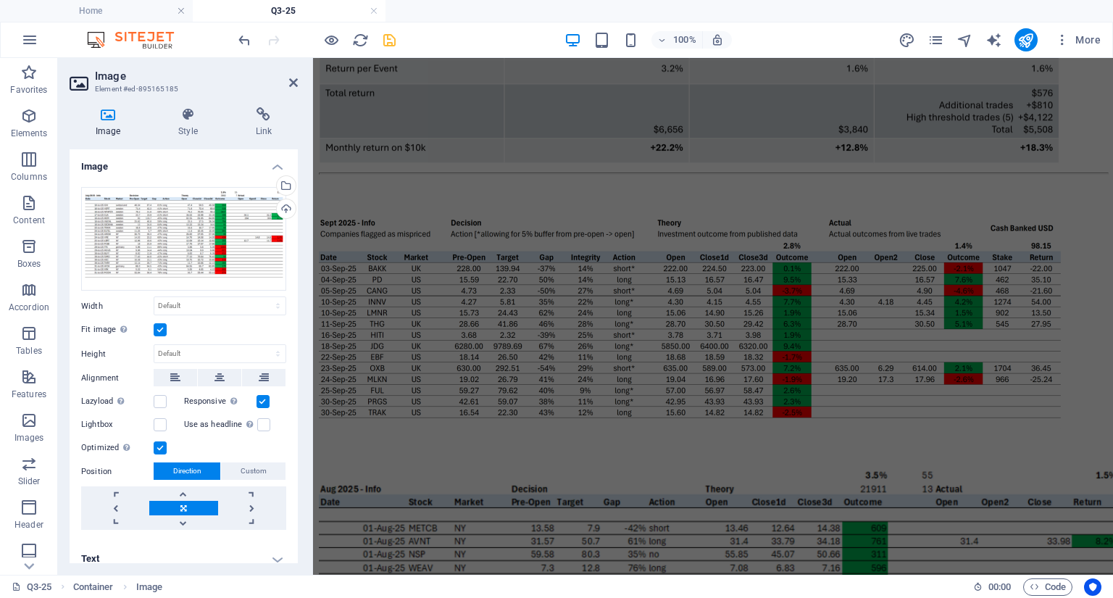
scroll to position [299, 0]
click at [382, 41] on icon "save" at bounding box center [389, 40] width 17 height 17
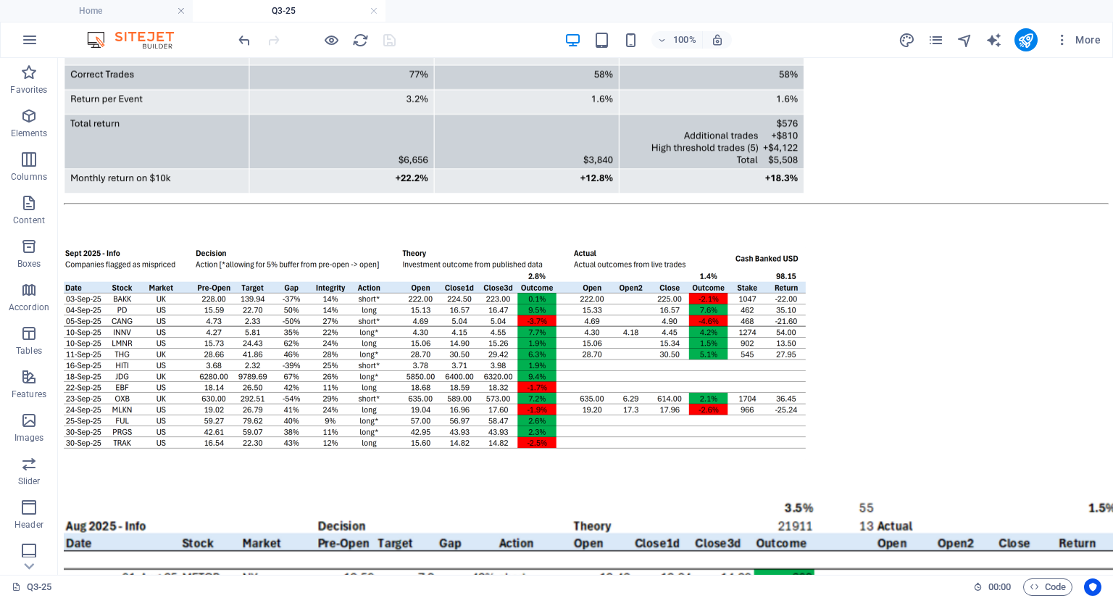
scroll to position [269, 0]
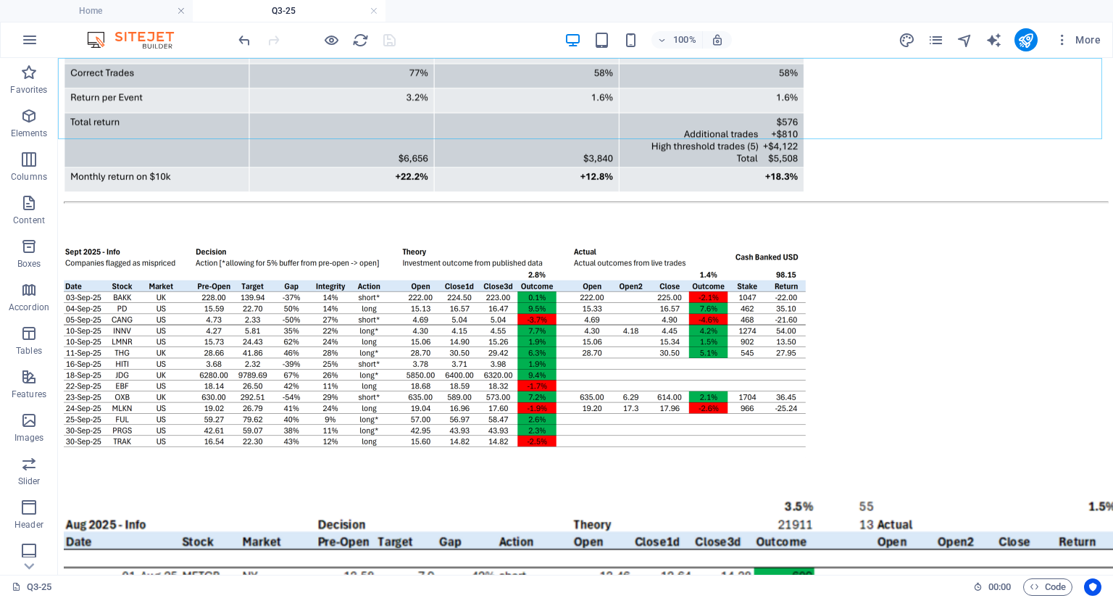
click at [939, 38] on icon "pages" at bounding box center [935, 40] width 17 height 17
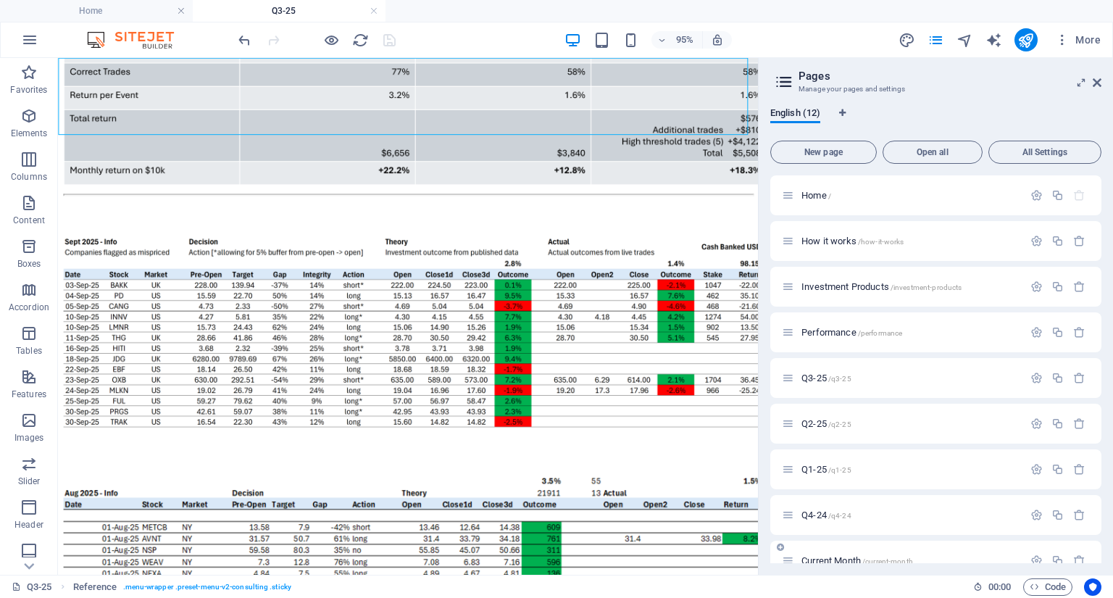
click at [831, 548] on div "Current Month /current-month" at bounding box center [935, 560] width 331 height 40
click at [797, 561] on div "Current Month /current-month" at bounding box center [910, 560] width 226 height 9
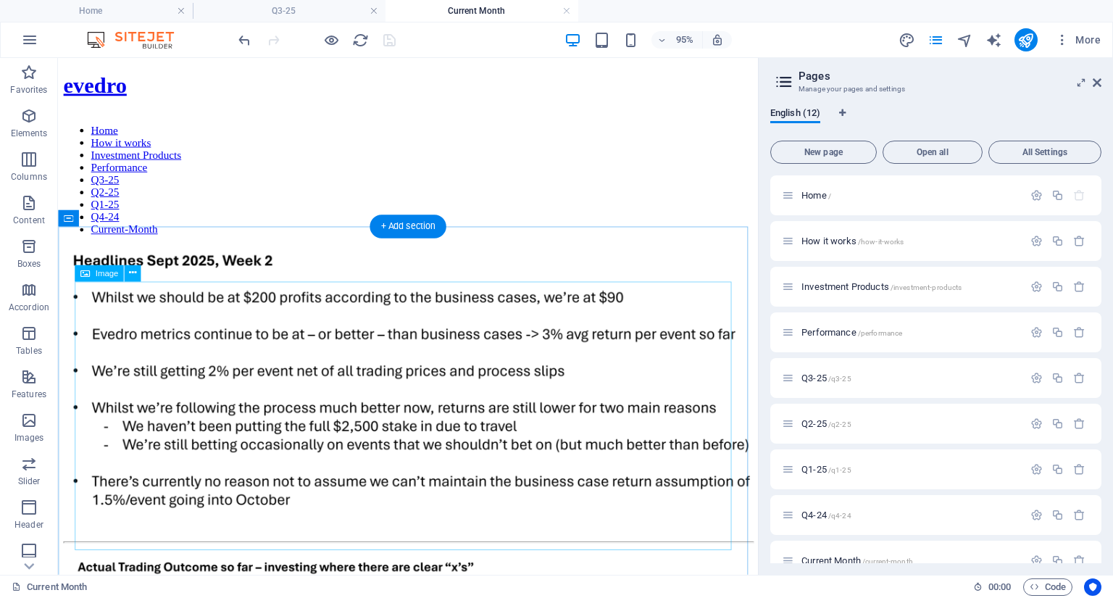
scroll to position [0, 0]
click at [130, 220] on icon at bounding box center [128, 218] width 7 height 14
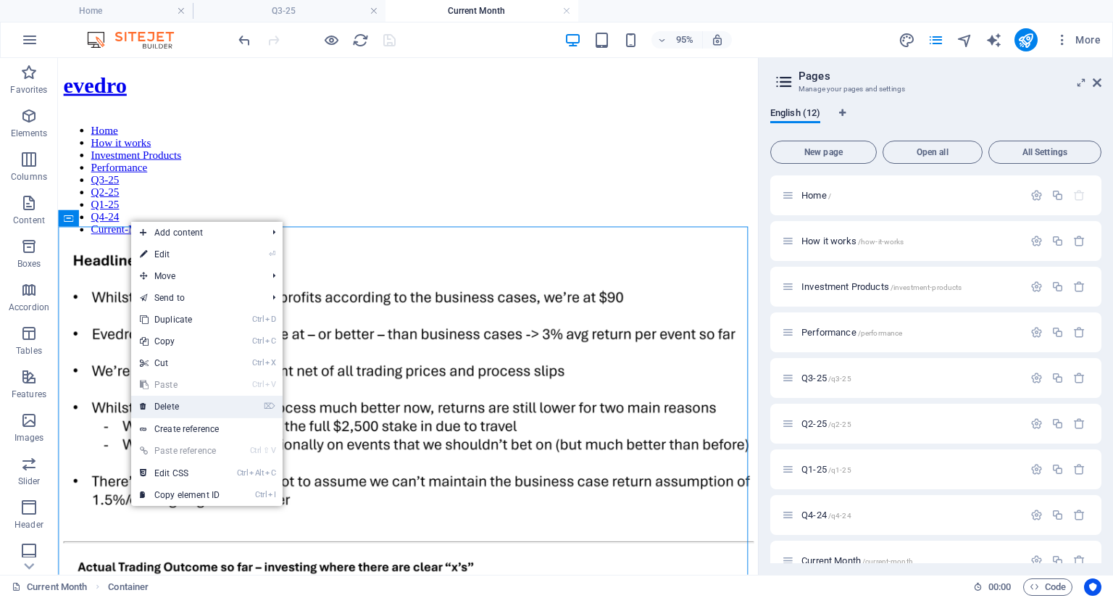
click at [163, 409] on link "⌦ Delete" at bounding box center [179, 406] width 97 height 22
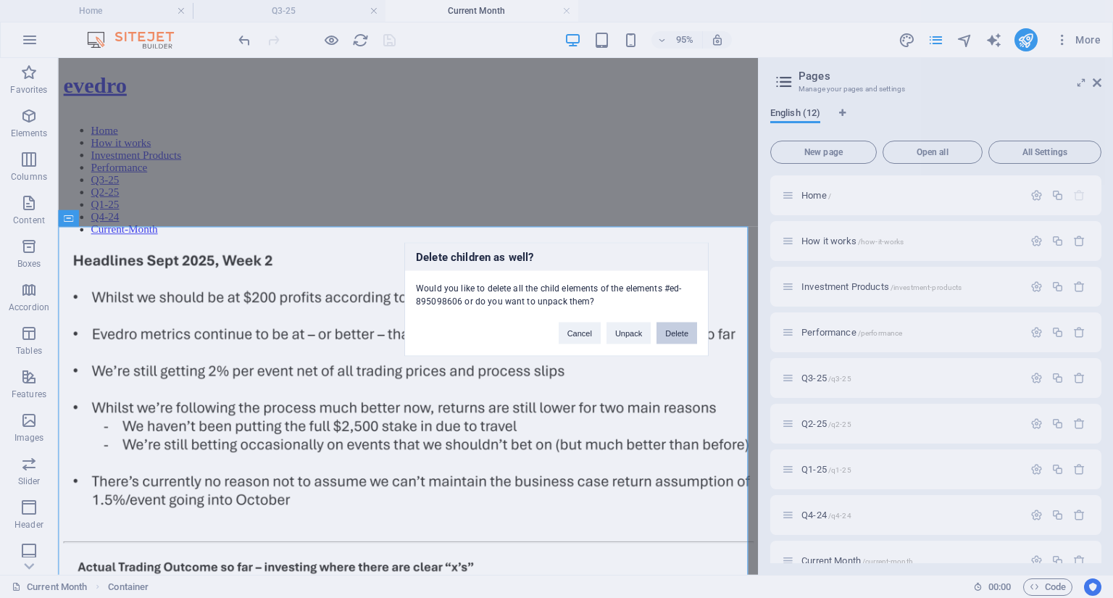
click at [675, 334] on button "Delete" at bounding box center [676, 333] width 41 height 22
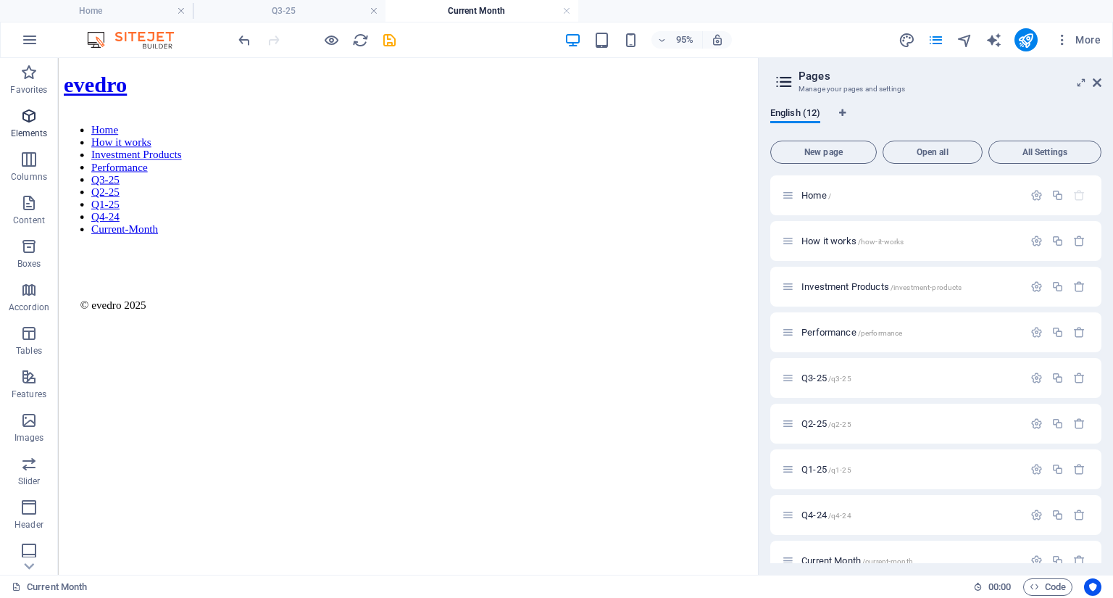
click at [21, 118] on icon "button" at bounding box center [28, 115] width 17 height 17
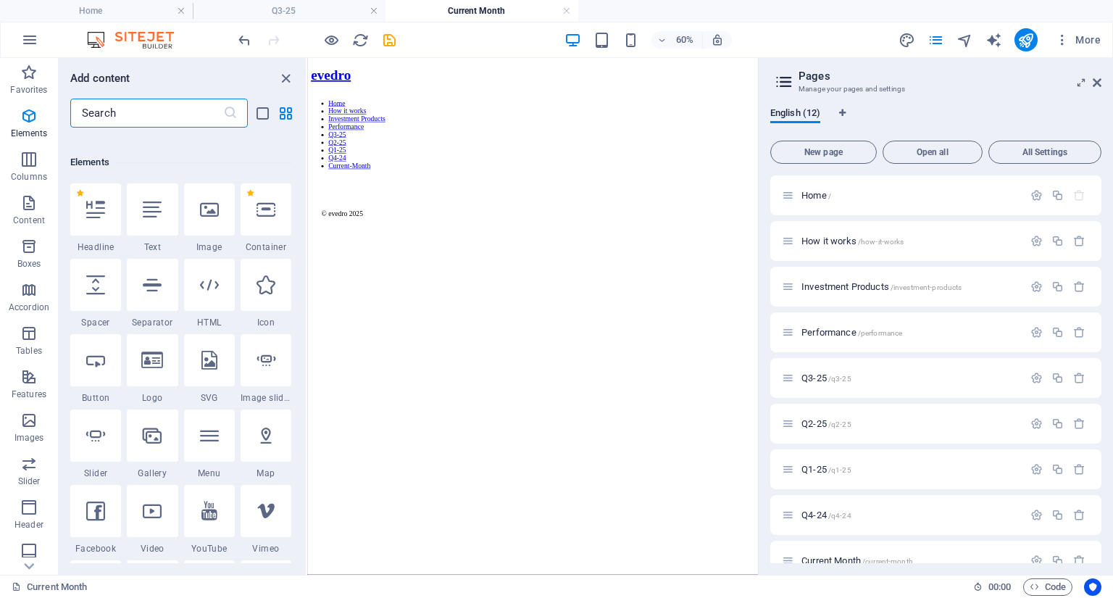
scroll to position [154, 0]
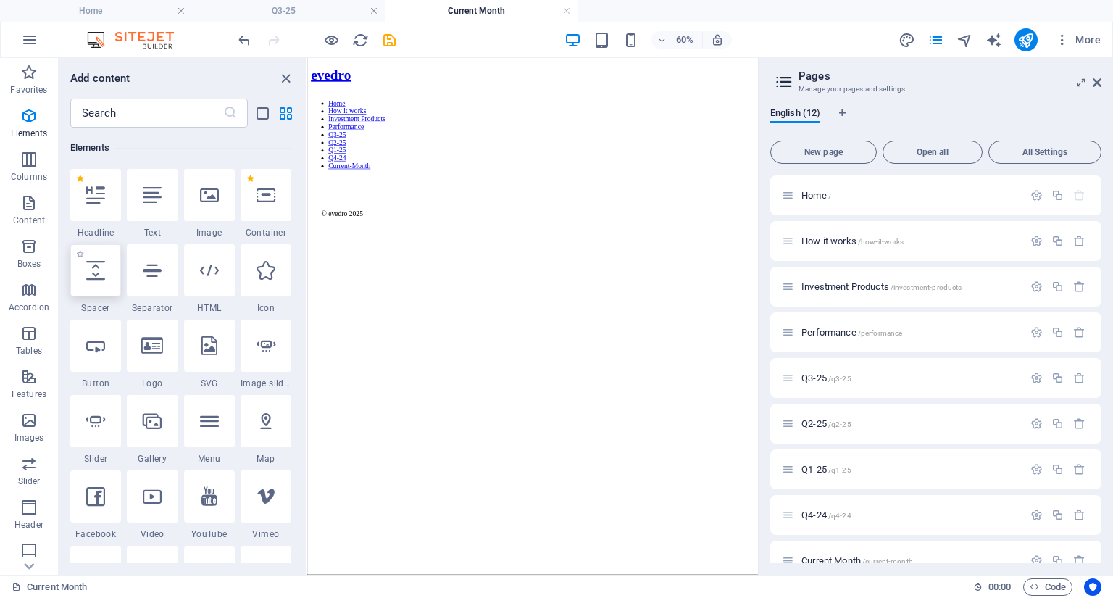
click at [95, 275] on icon at bounding box center [95, 270] width 19 height 19
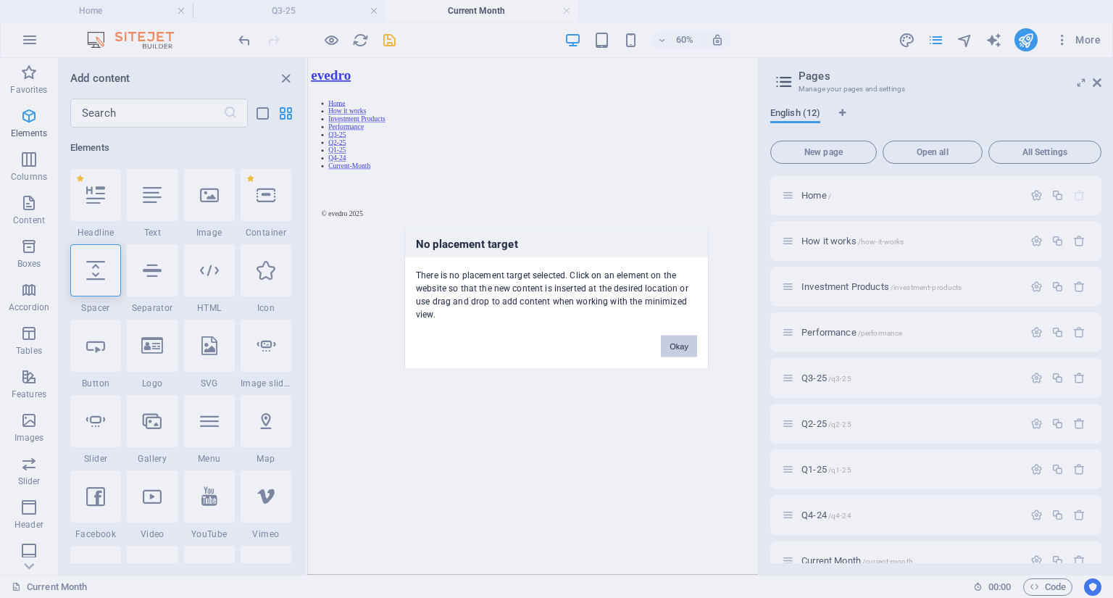
click at [692, 339] on button "Okay" at bounding box center [679, 346] width 36 height 22
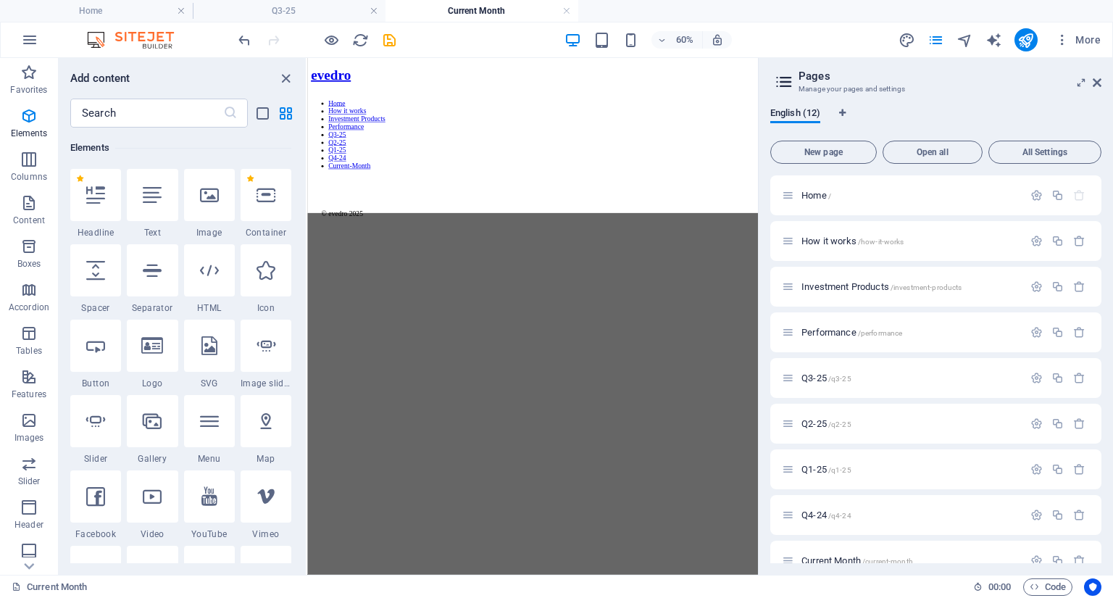
select select "px"
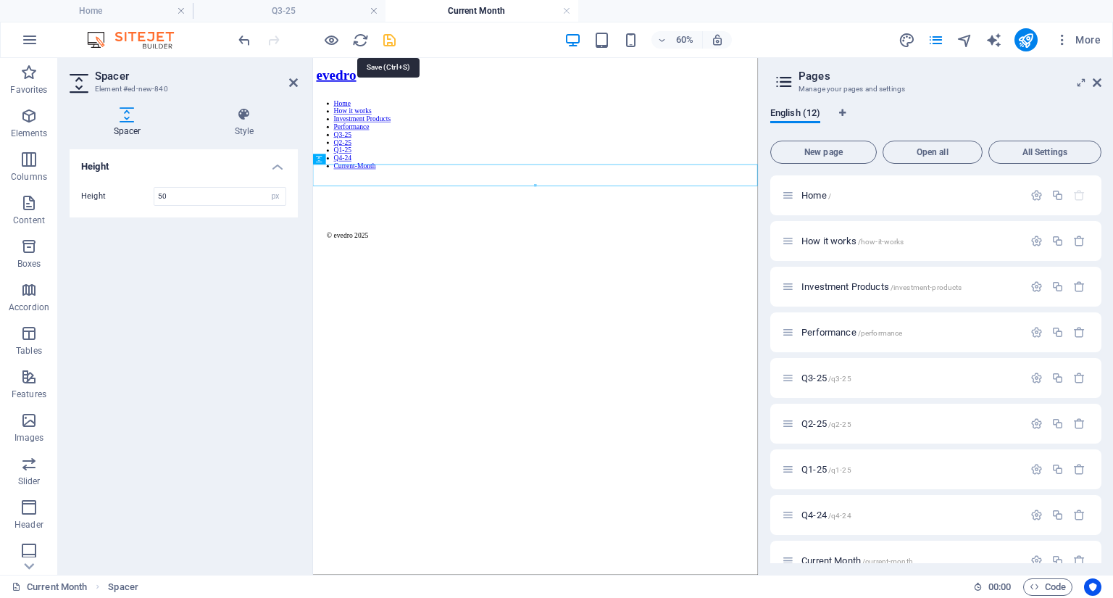
click at [387, 38] on icon "save" at bounding box center [389, 40] width 17 height 17
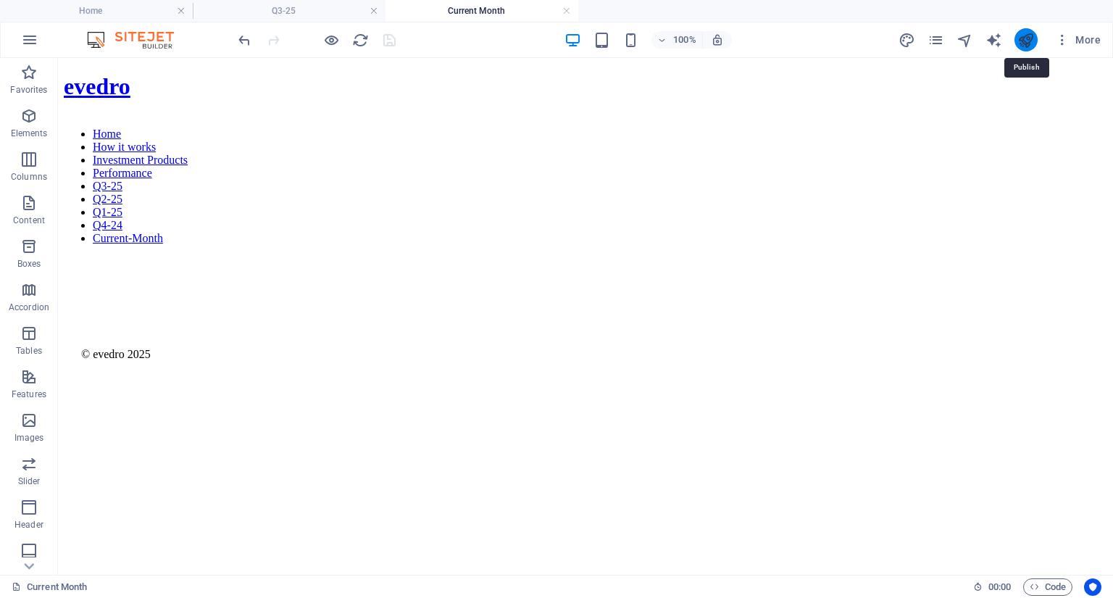
click at [1029, 41] on icon "publish" at bounding box center [1025, 40] width 17 height 17
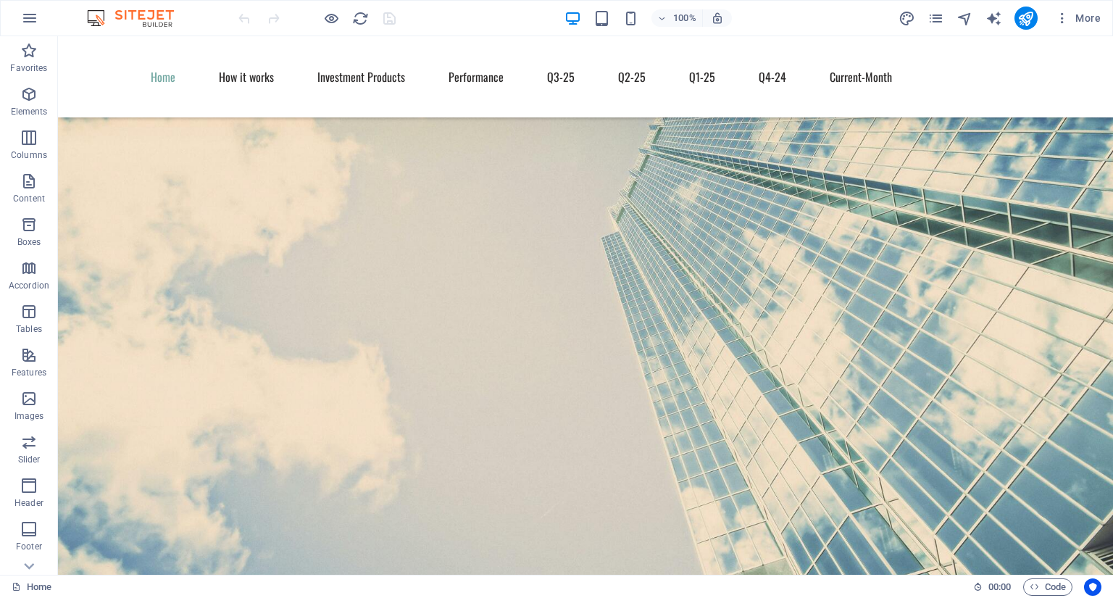
scroll to position [66, 0]
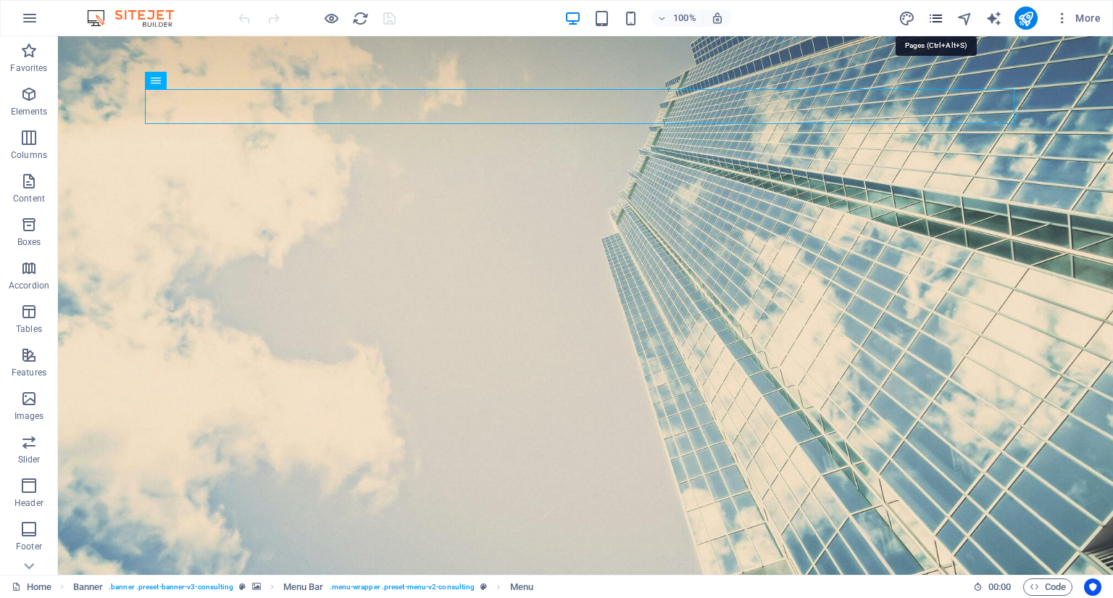
click at [932, 24] on icon "pages" at bounding box center [935, 18] width 17 height 17
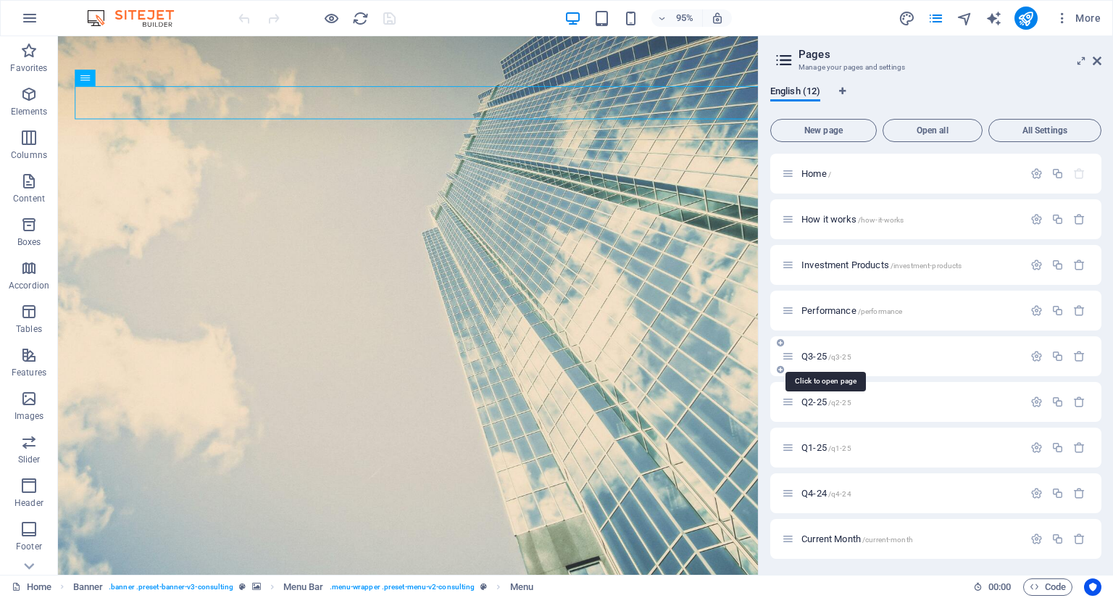
click at [841, 356] on span "/q3-25" at bounding box center [839, 357] width 23 height 8
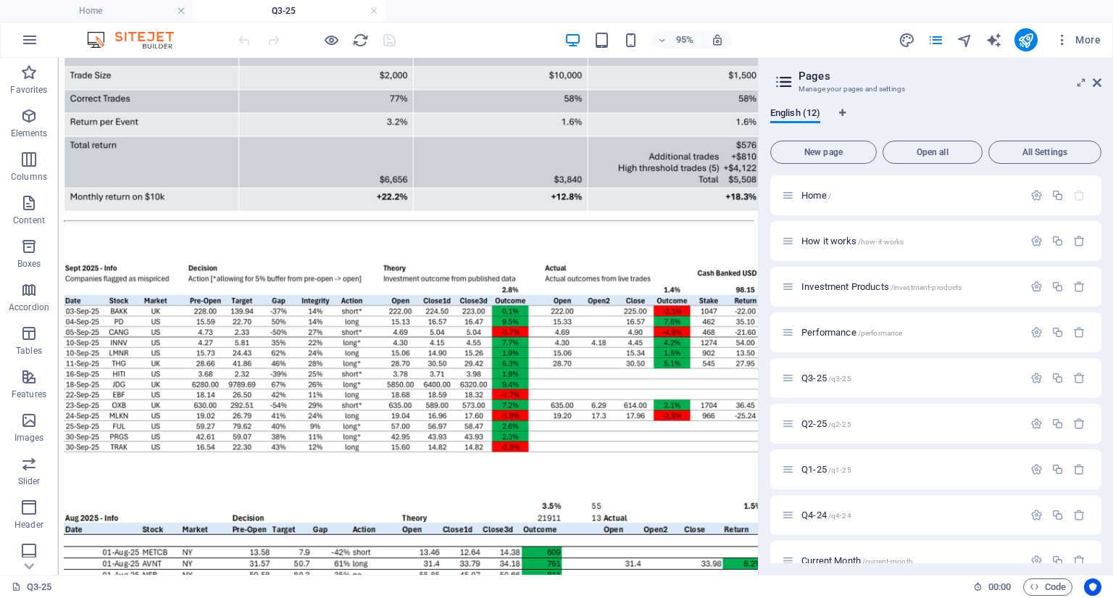
scroll to position [229, 0]
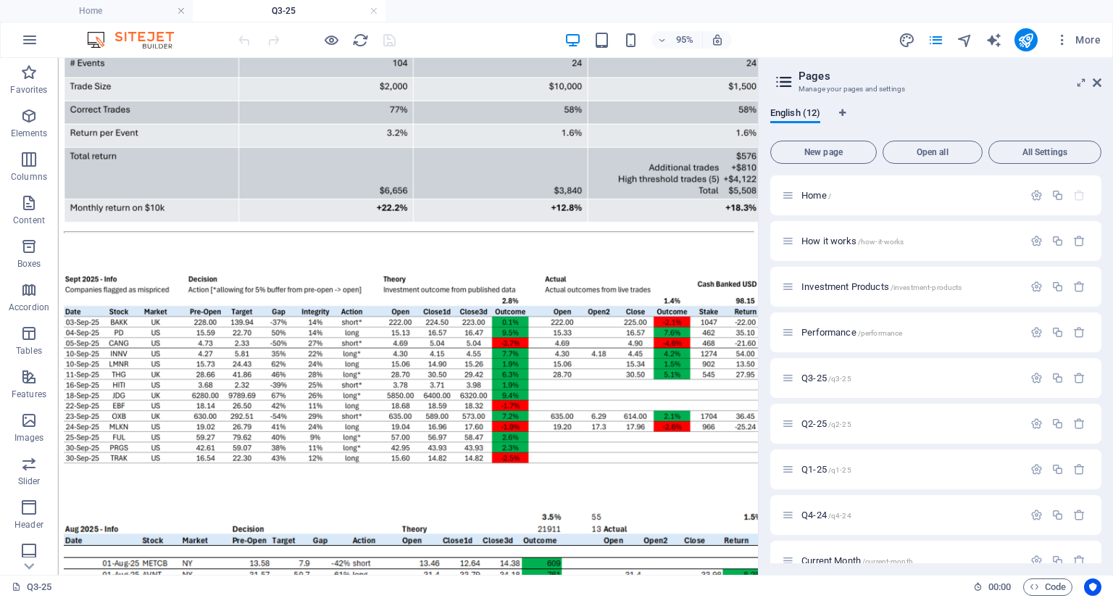
drag, startPoint x: 768, startPoint y: 195, endPoint x: 769, endPoint y: 209, distance: 14.5
click at [769, 209] on div "English (12) New page Open all All Settings Home / How it works /how-it-works I…" at bounding box center [935, 335] width 354 height 479
click at [1099, 82] on icon at bounding box center [1096, 83] width 9 height 12
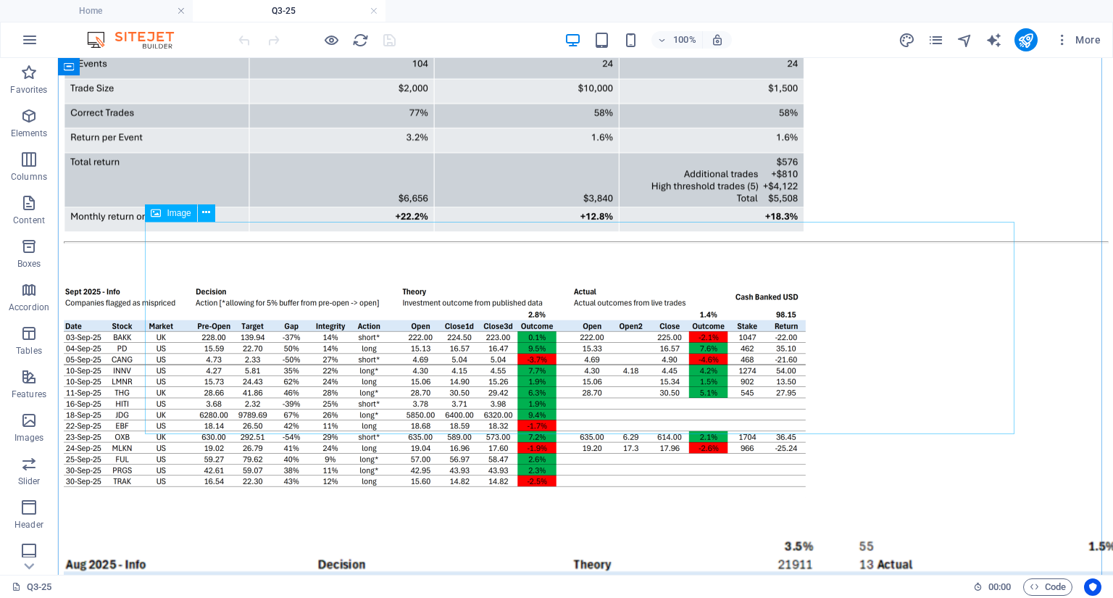
click at [813, 345] on figure at bounding box center [585, 392] width 1043 height 215
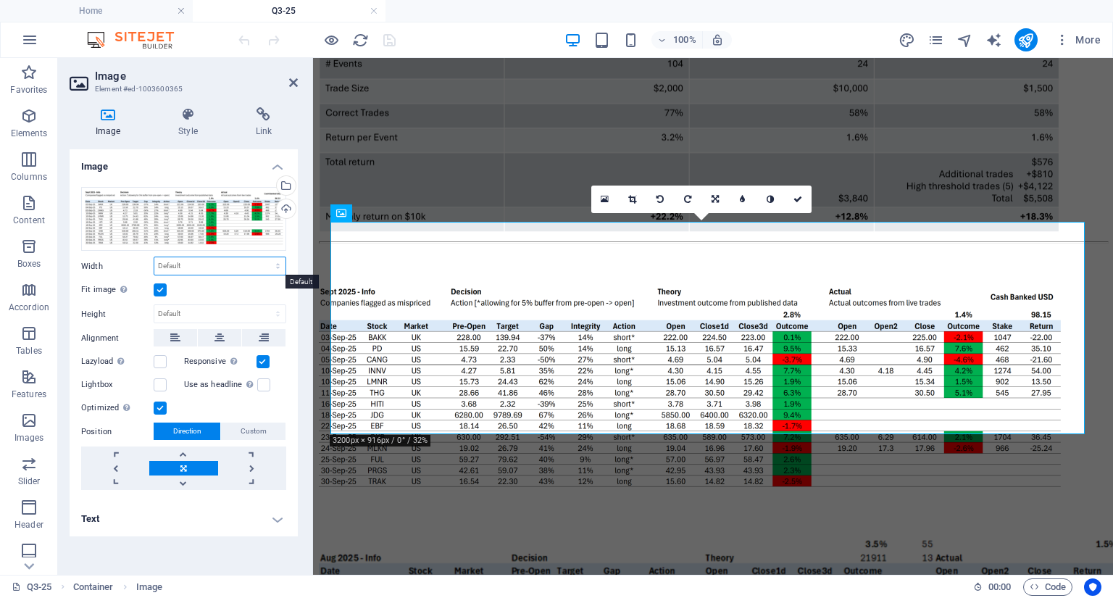
click at [256, 269] on select "Default auto px rem % em vh vw" at bounding box center [219, 265] width 131 height 17
click at [154, 257] on select "Default auto px rem % em vh vw" at bounding box center [219, 265] width 131 height 17
select select "DISABLED_OPTION_VALUE"
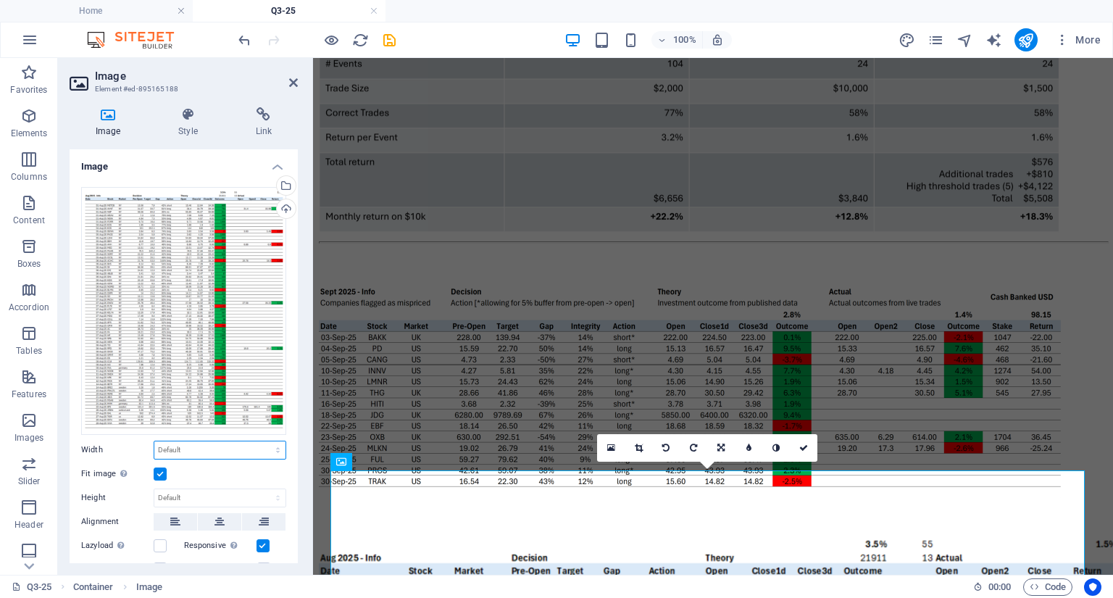
click at [204, 445] on select "Default auto px rem % em vh vw" at bounding box center [219, 449] width 131 height 17
click at [154, 441] on select "Default auto px rem % em vh vw" at bounding box center [219, 449] width 131 height 17
select select "DISABLED_OPTION_VALUE"
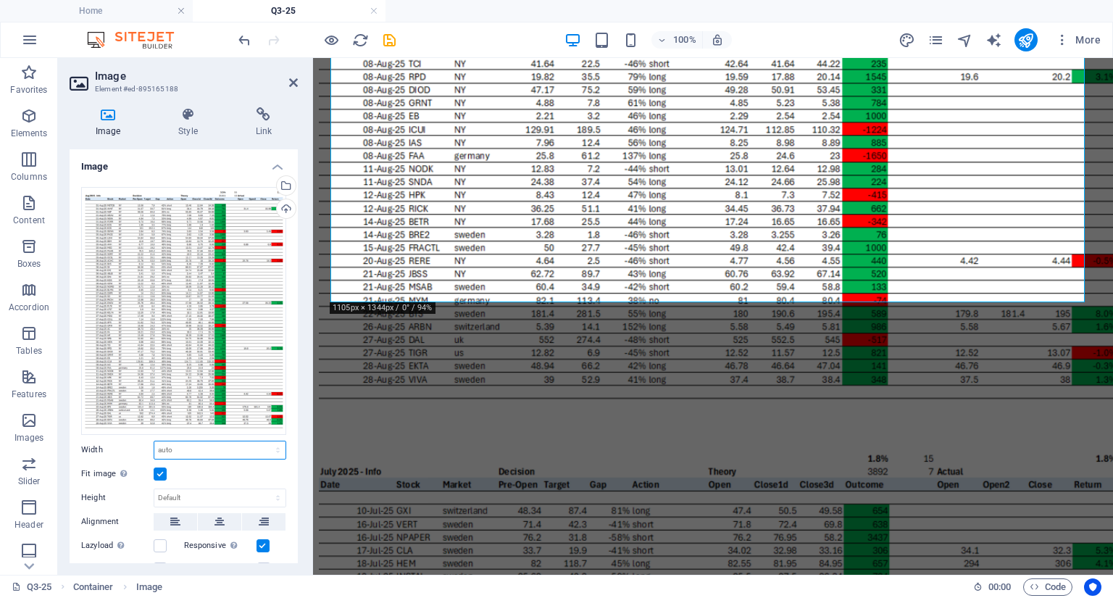
scroll to position [1332, 0]
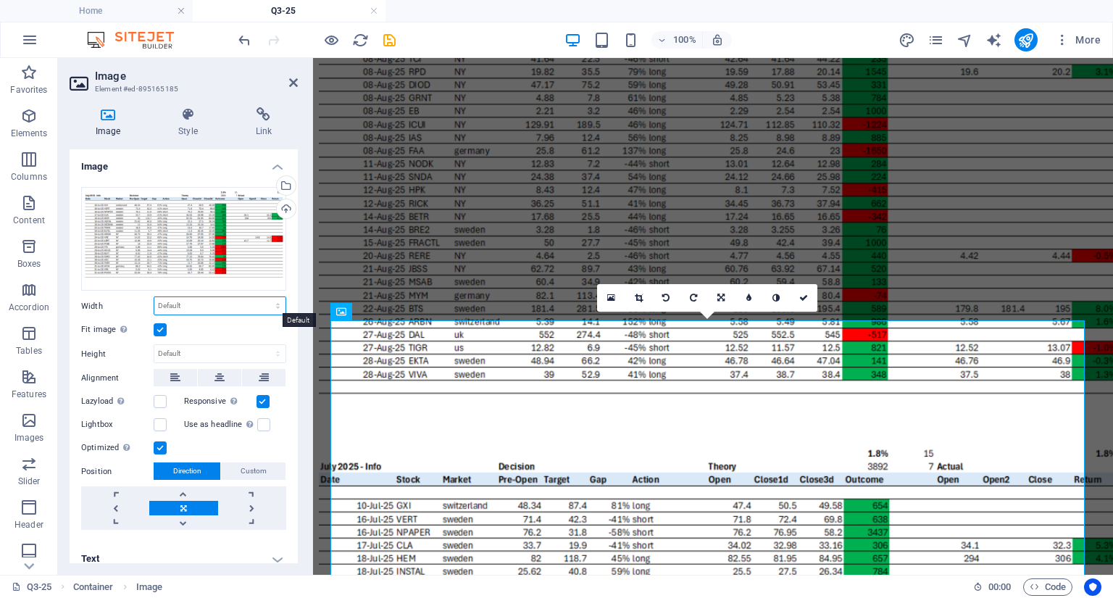
click at [188, 306] on select "Default auto px rem % em vh vw" at bounding box center [219, 305] width 131 height 17
click at [154, 297] on select "Default auto px rem % em vh vw" at bounding box center [219, 305] width 131 height 17
select select "DISABLED_OPTION_VALUE"
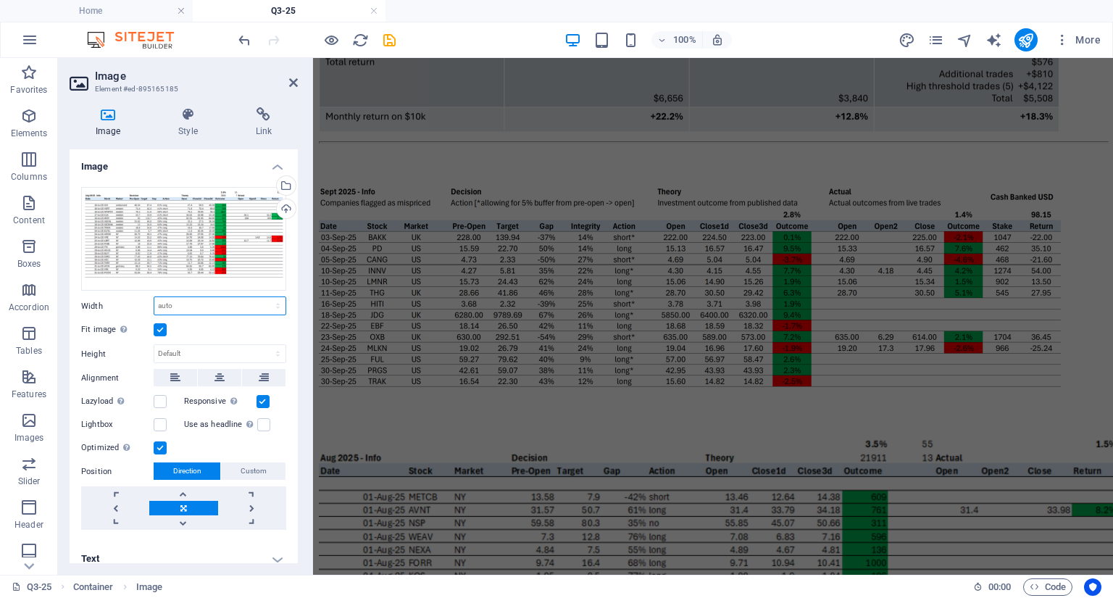
scroll to position [333, 0]
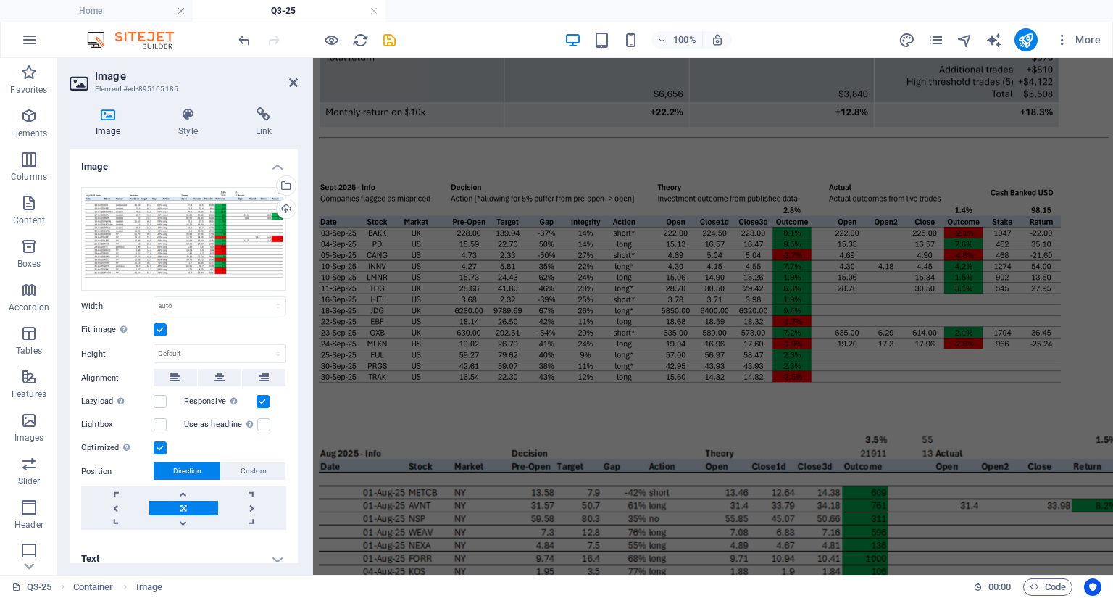
click at [298, 91] on aside "Image Element #ed-895165185 Image Style Link Image Drag files here, click to ch…" at bounding box center [185, 316] width 255 height 516
click at [292, 75] on h2 "Image" at bounding box center [196, 76] width 203 height 13
click at [293, 82] on icon at bounding box center [293, 83] width 9 height 12
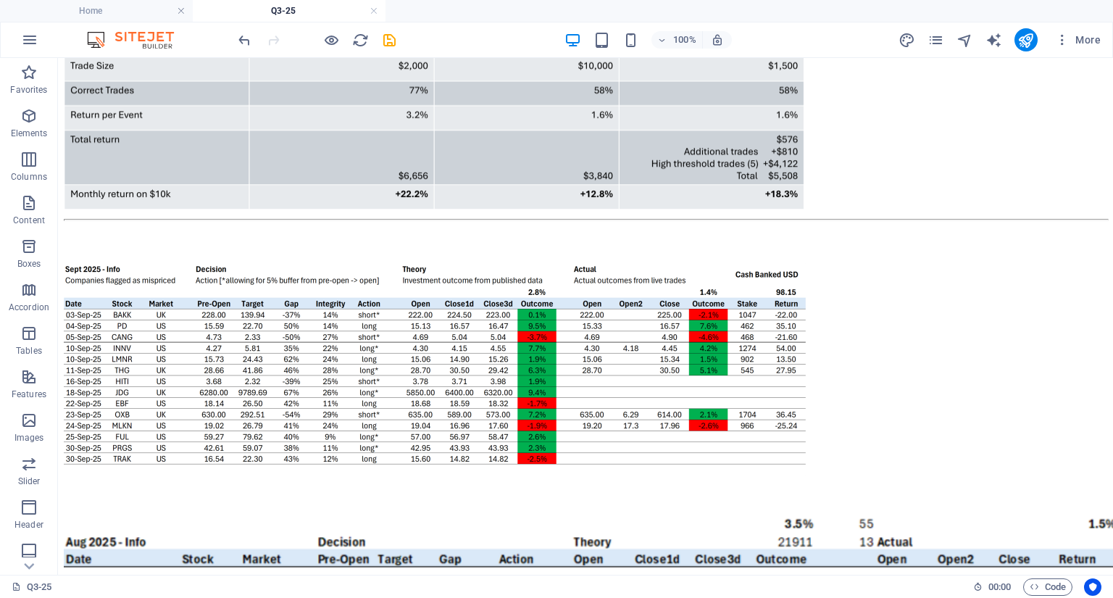
scroll to position [229, 0]
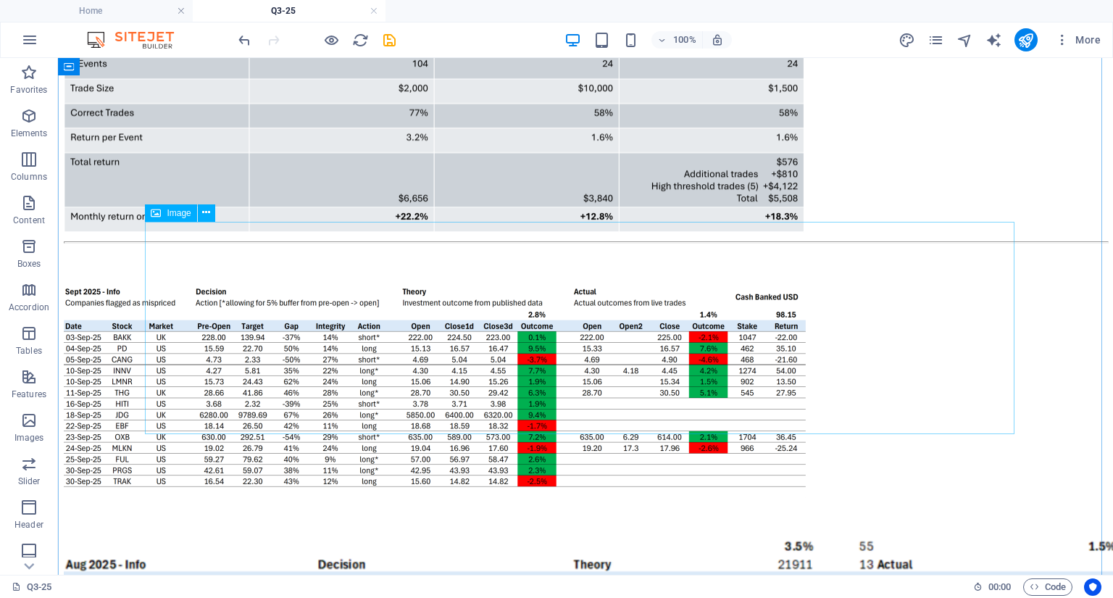
click at [248, 293] on figure at bounding box center [585, 392] width 1043 height 215
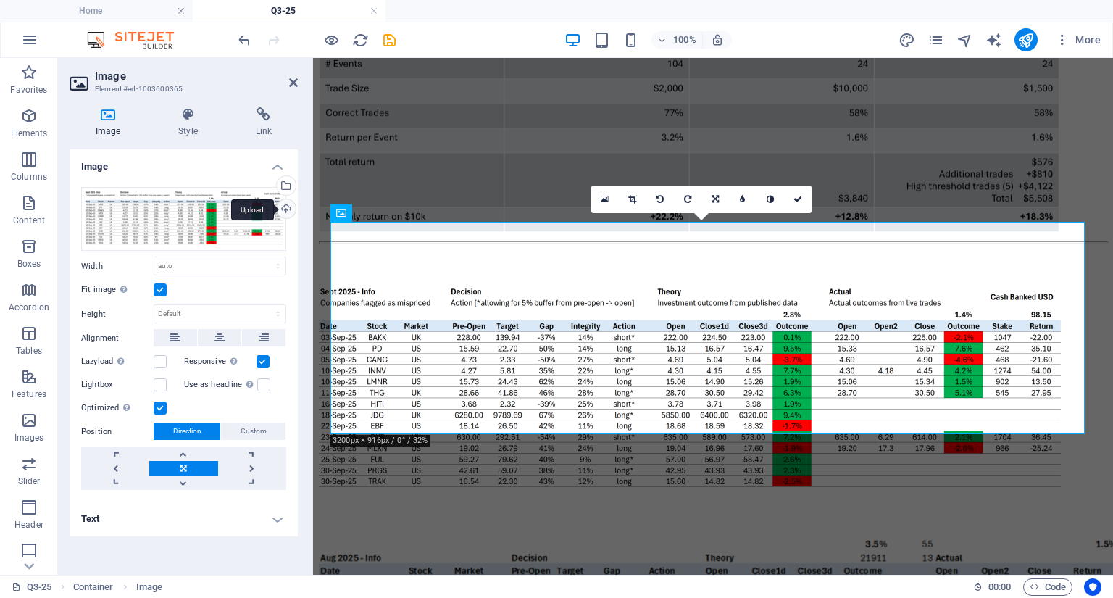
click at [287, 206] on div "Upload" at bounding box center [285, 210] width 22 height 22
click at [293, 86] on icon at bounding box center [293, 83] width 9 height 12
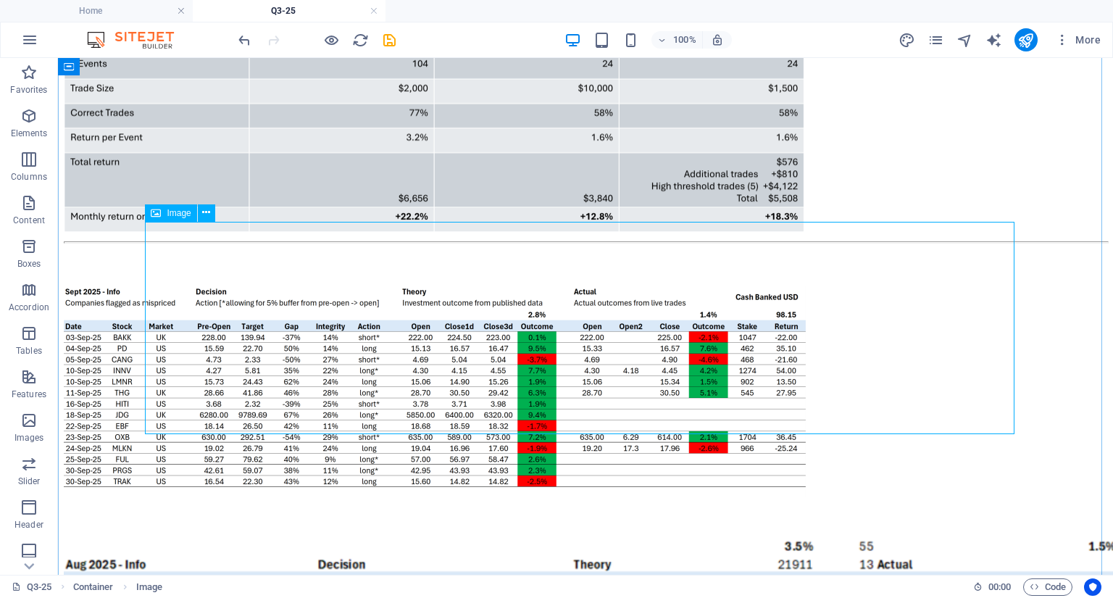
click at [278, 318] on figure at bounding box center [585, 392] width 1043 height 215
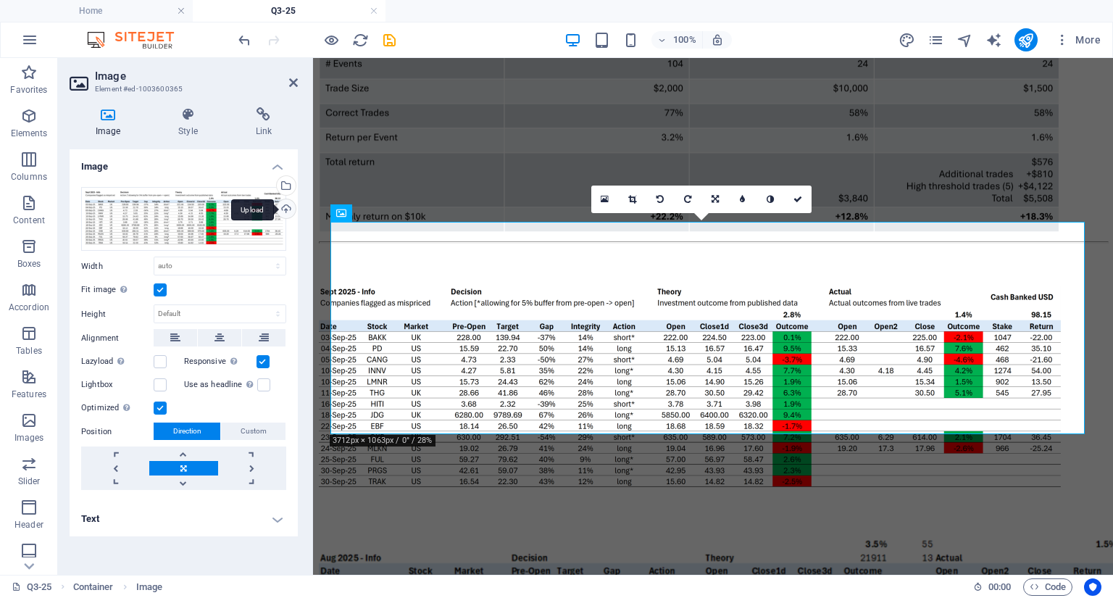
click at [286, 209] on div "Upload" at bounding box center [285, 210] width 22 height 22
click at [291, 80] on icon at bounding box center [293, 83] width 9 height 12
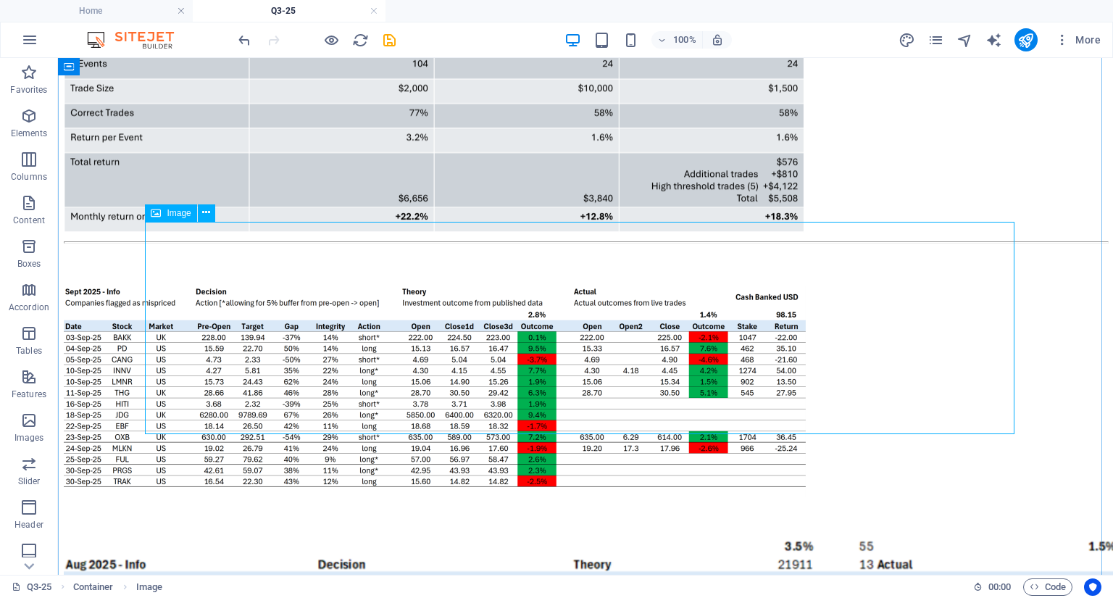
click at [974, 292] on figure at bounding box center [585, 392] width 1043 height 215
click at [834, 324] on figure at bounding box center [585, 392] width 1043 height 215
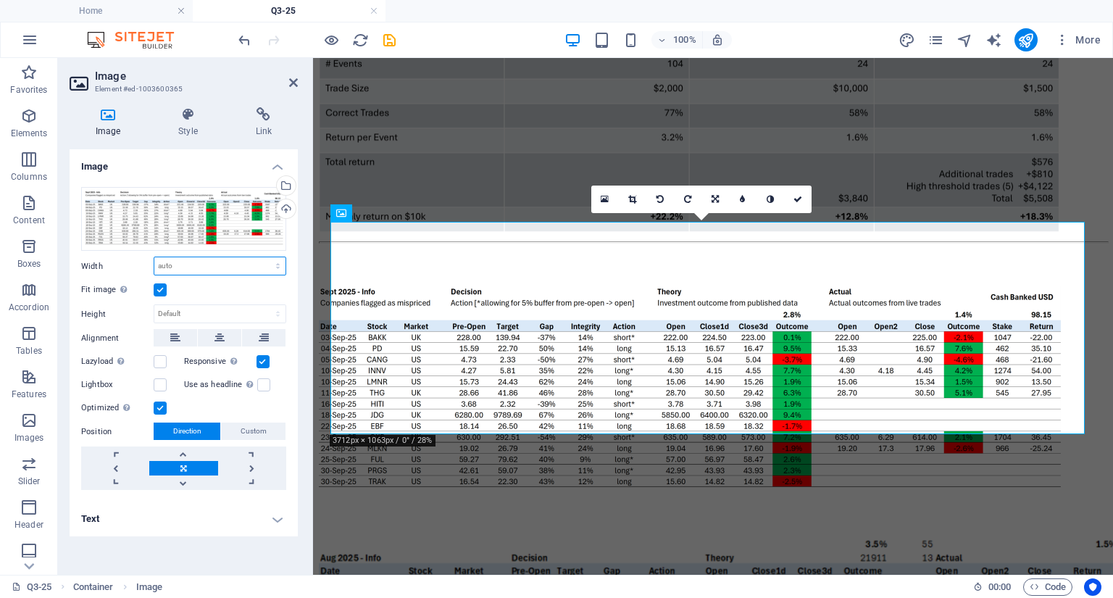
click at [245, 264] on select "Default auto px rem % em vh vw" at bounding box center [219, 265] width 131 height 17
select select "px"
click at [265, 257] on select "Default auto px rem % em vh vw" at bounding box center [219, 265] width 131 height 17
type input "1024"
click at [275, 266] on select "Default auto px rem % em vh vw" at bounding box center [275, 265] width 20 height 17
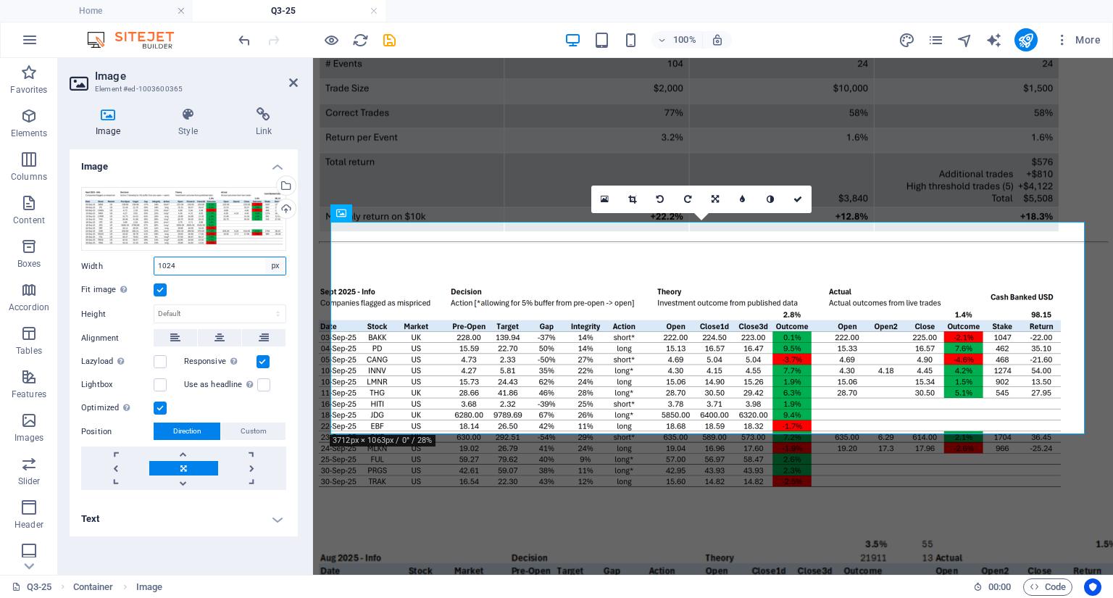
select select "default"
click at [265, 257] on select "Default auto px rem % em vh vw" at bounding box center [275, 265] width 20 height 17
select select "DISABLED_OPTION_VALUE"
click at [201, 311] on select "Default auto px" at bounding box center [219, 313] width 131 height 17
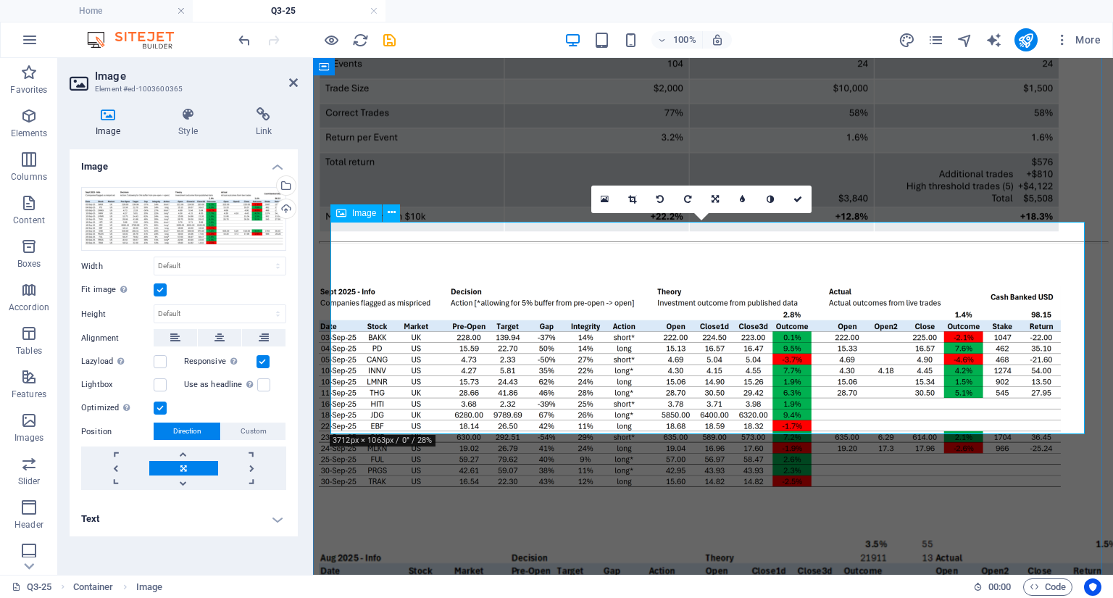
click at [1057, 385] on figure at bounding box center [713, 392] width 788 height 215
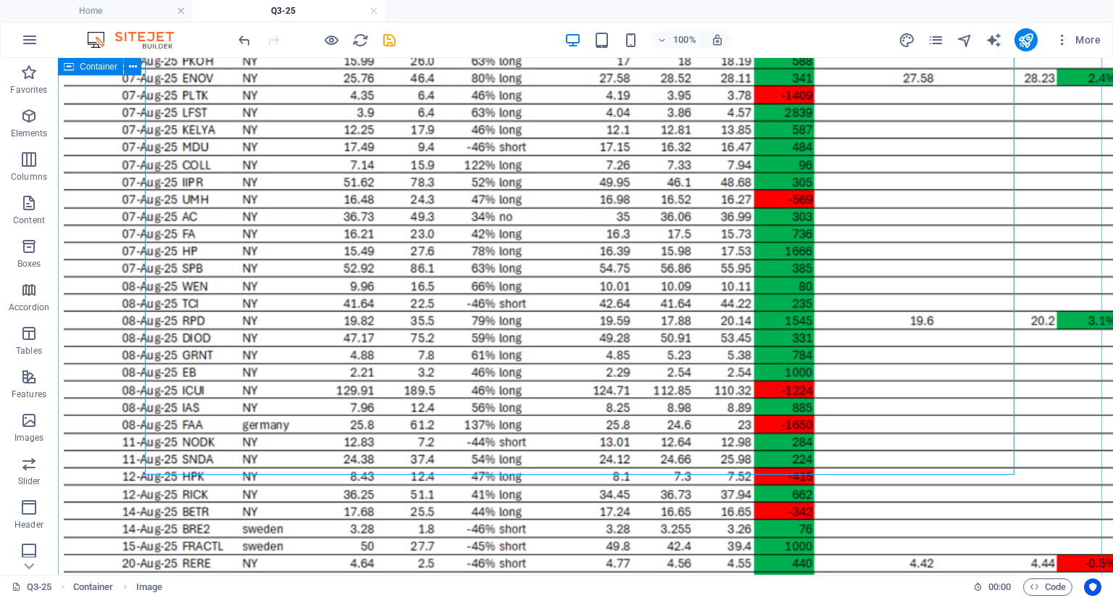
scroll to position [1282, 0]
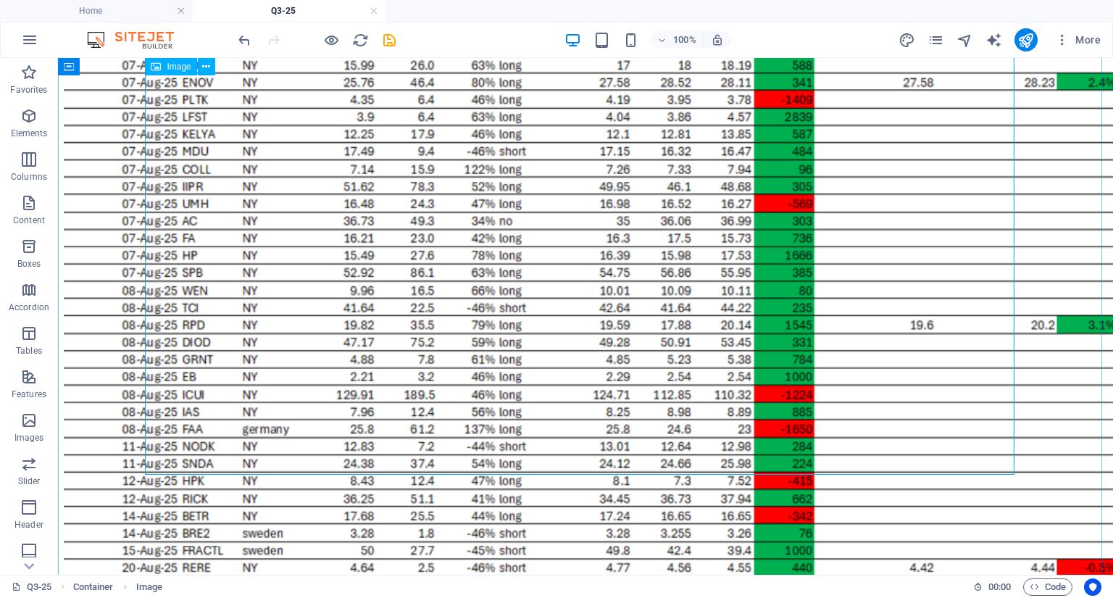
click at [691, 340] on figure at bounding box center [585, 127] width 1043 height 1286
click at [309, 398] on figure at bounding box center [585, 127] width 1043 height 1286
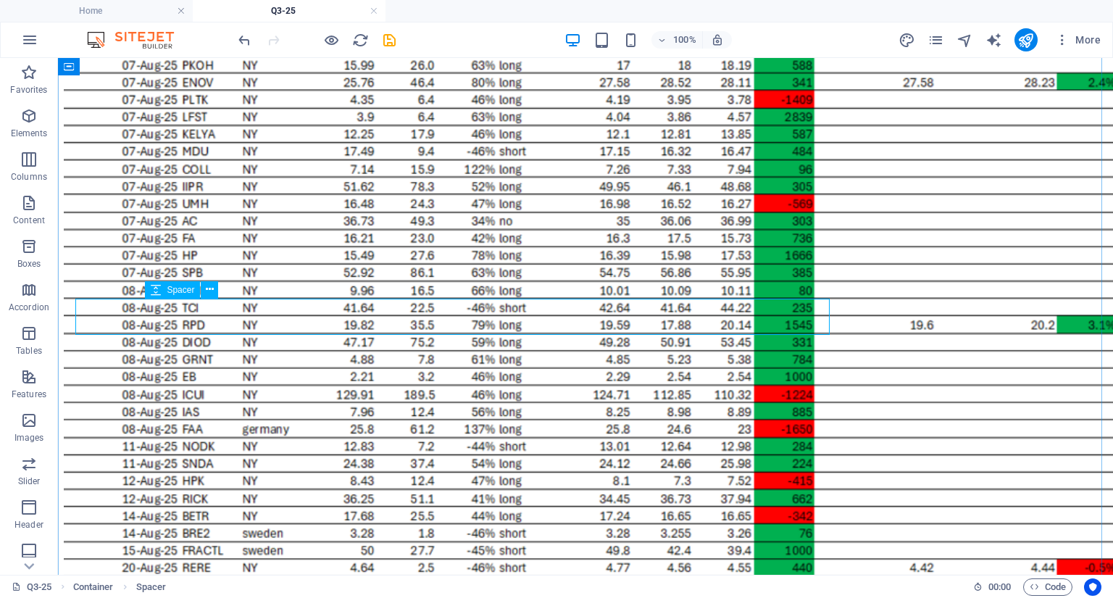
scroll to position [365, 0]
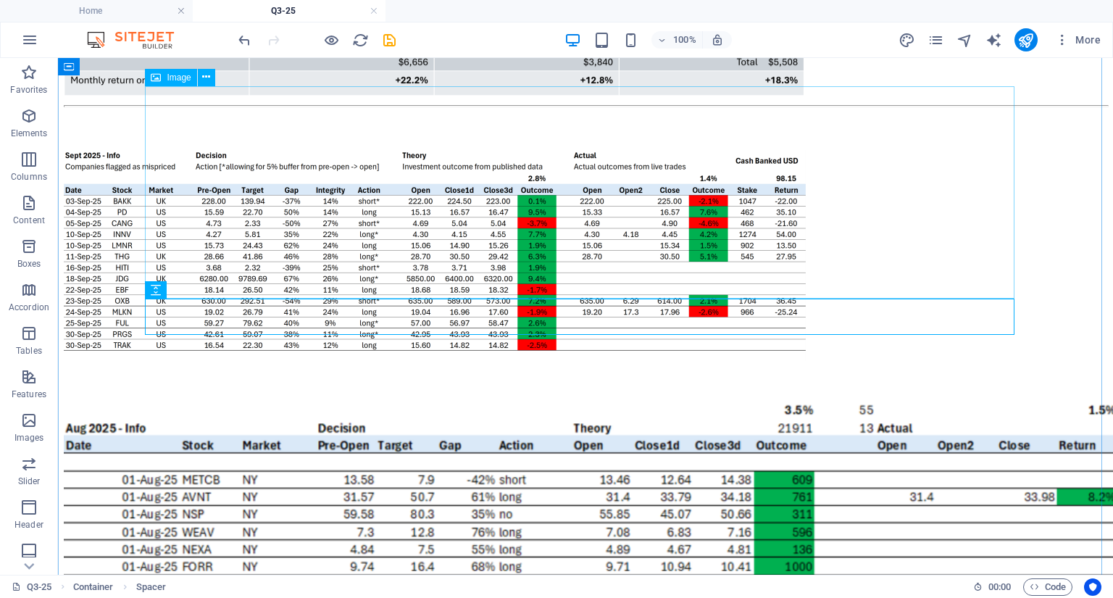
click at [322, 217] on figure at bounding box center [585, 256] width 1043 height 215
click at [311, 238] on figure at bounding box center [585, 256] width 1043 height 215
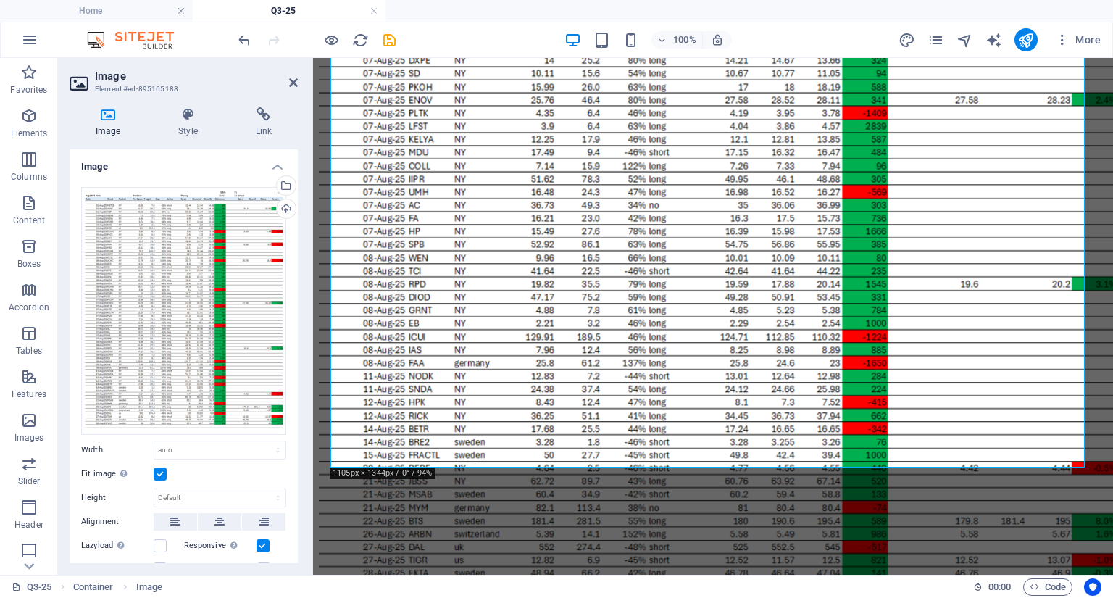
scroll to position [1149, 0]
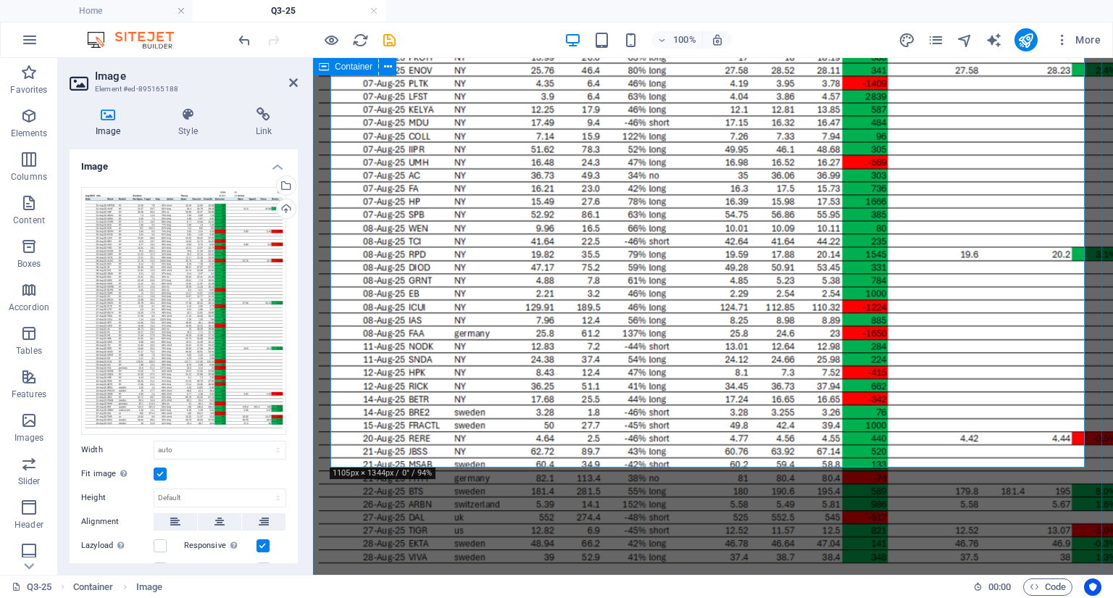
click at [1094, 409] on div at bounding box center [713, 65] width 788 height 1916
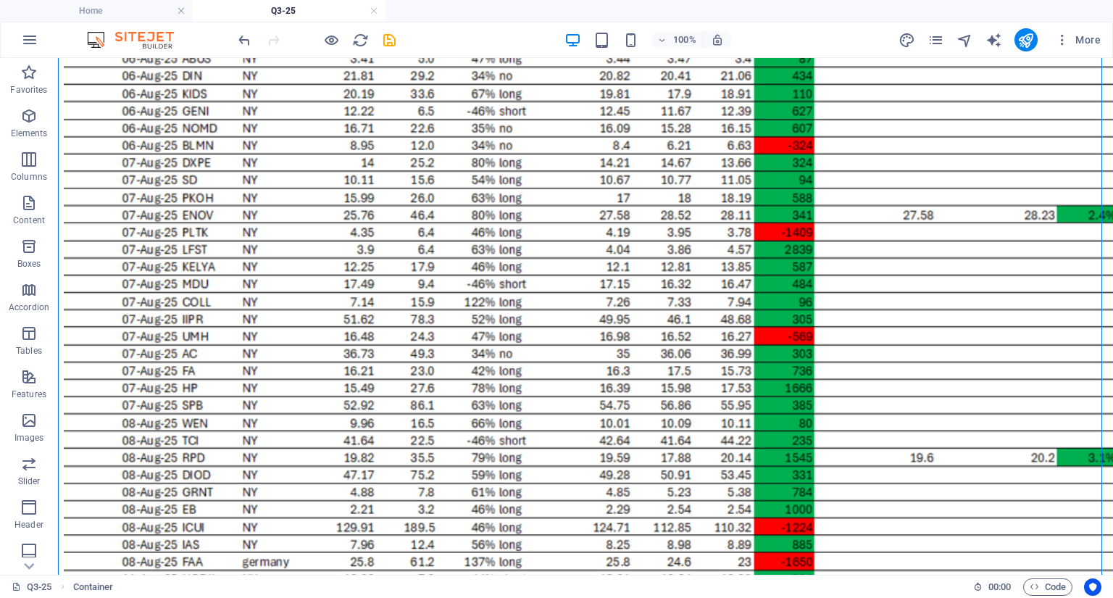
drag, startPoint x: 839, startPoint y: 409, endPoint x: 1110, endPoint y: 389, distance: 270.9
click at [1110, 389] on html "evedro Home How it works Investment Products Performance Q3-25 Q2-25 Q1-25 Q4-2…" at bounding box center [585, 236] width 1055 height 2657
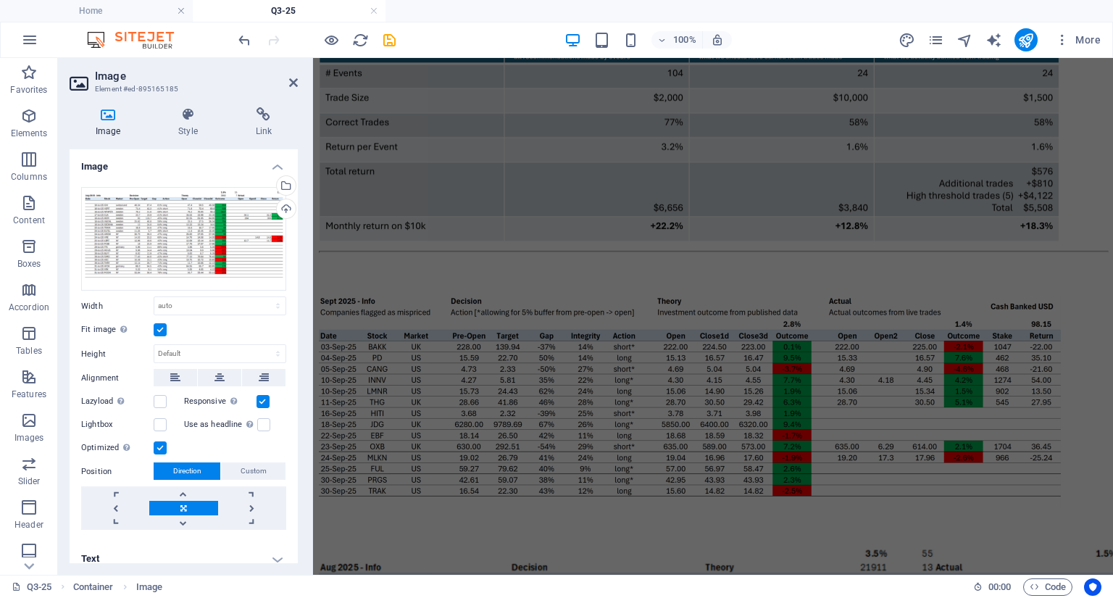
scroll to position [197, 0]
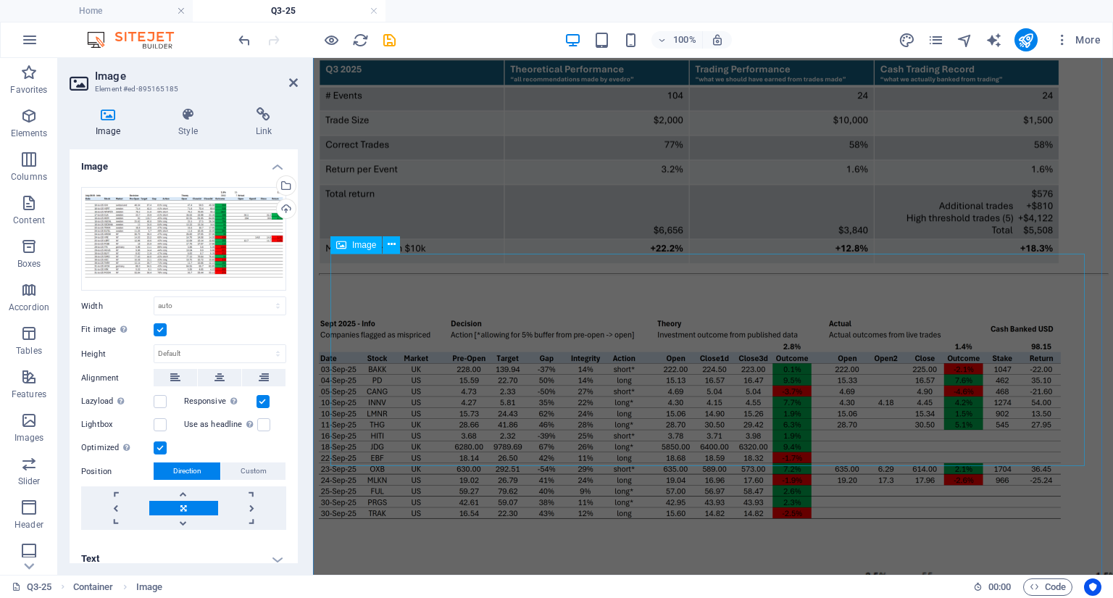
click at [797, 340] on figure at bounding box center [713, 424] width 788 height 215
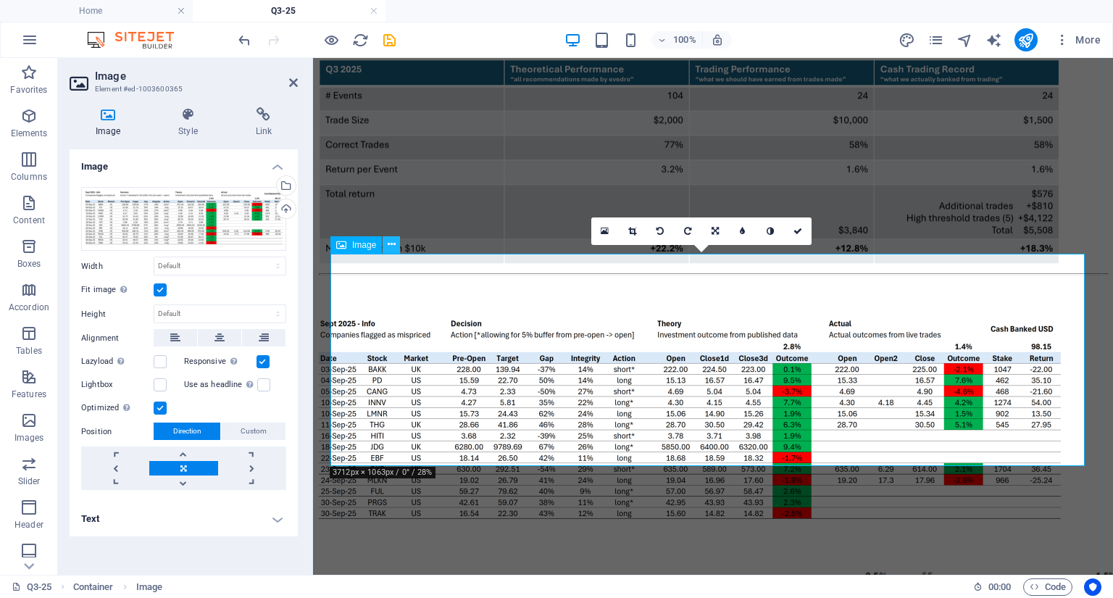
click at [391, 247] on icon at bounding box center [391, 244] width 8 height 15
click at [199, 269] on select "Default auto px rem % em vh vw" at bounding box center [219, 265] width 131 height 17
select select "%"
click at [265, 257] on select "Default auto px rem % em vh vw" at bounding box center [219, 265] width 131 height 17
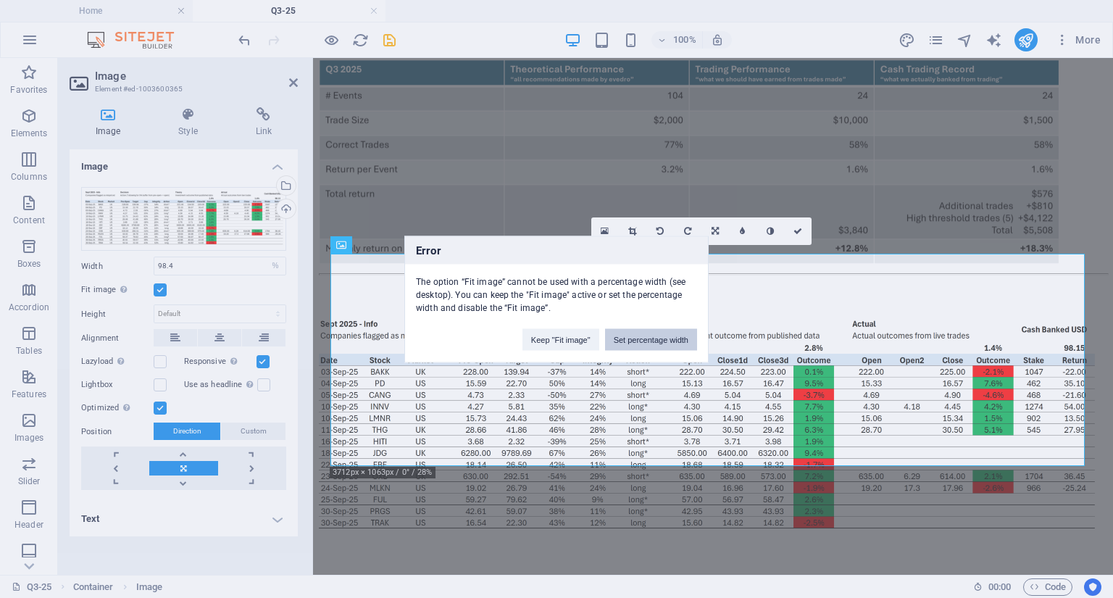
click at [643, 340] on button "Set percentage width" at bounding box center [651, 339] width 92 height 22
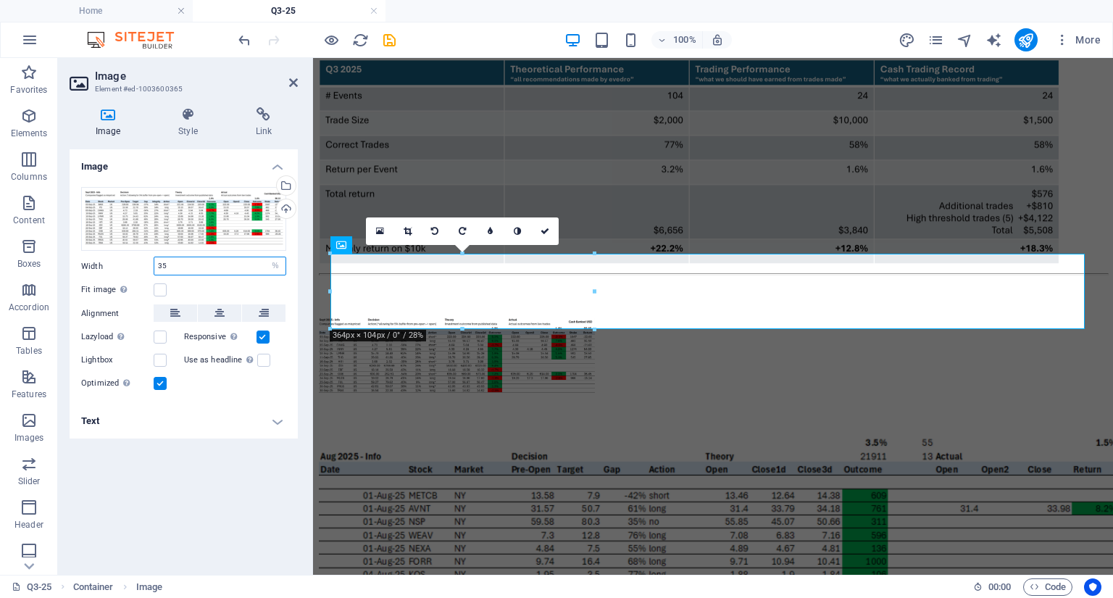
drag, startPoint x: 172, startPoint y: 261, endPoint x: 125, endPoint y: 251, distance: 47.6
click at [125, 251] on div "Drag files here, click to choose files or select files from Files or our free s…" at bounding box center [184, 289] width 228 height 228
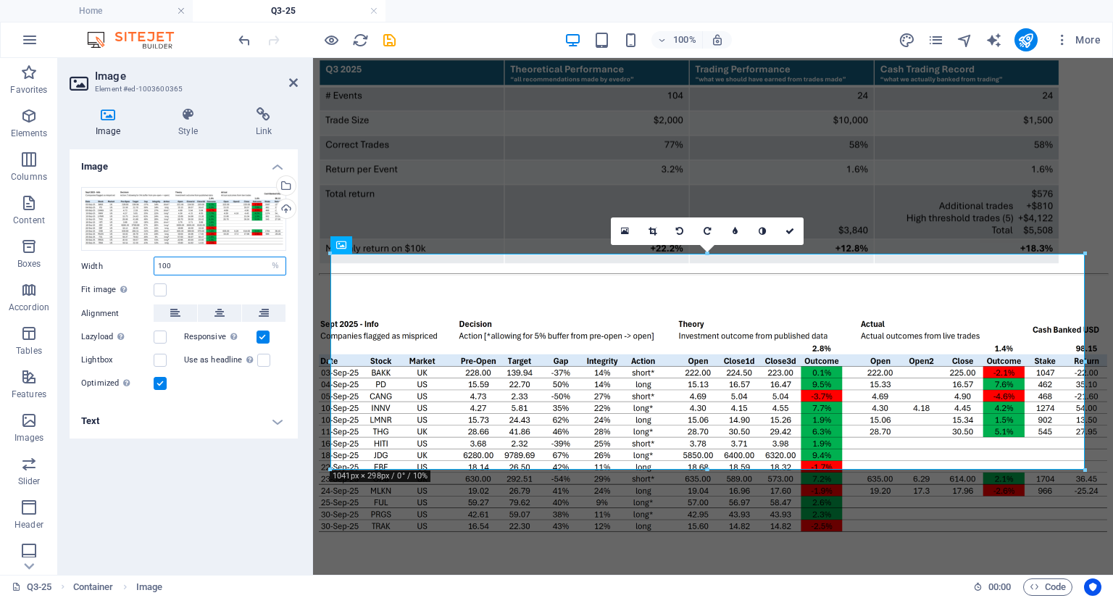
click at [180, 264] on input "100" at bounding box center [219, 265] width 131 height 17
type input "100"
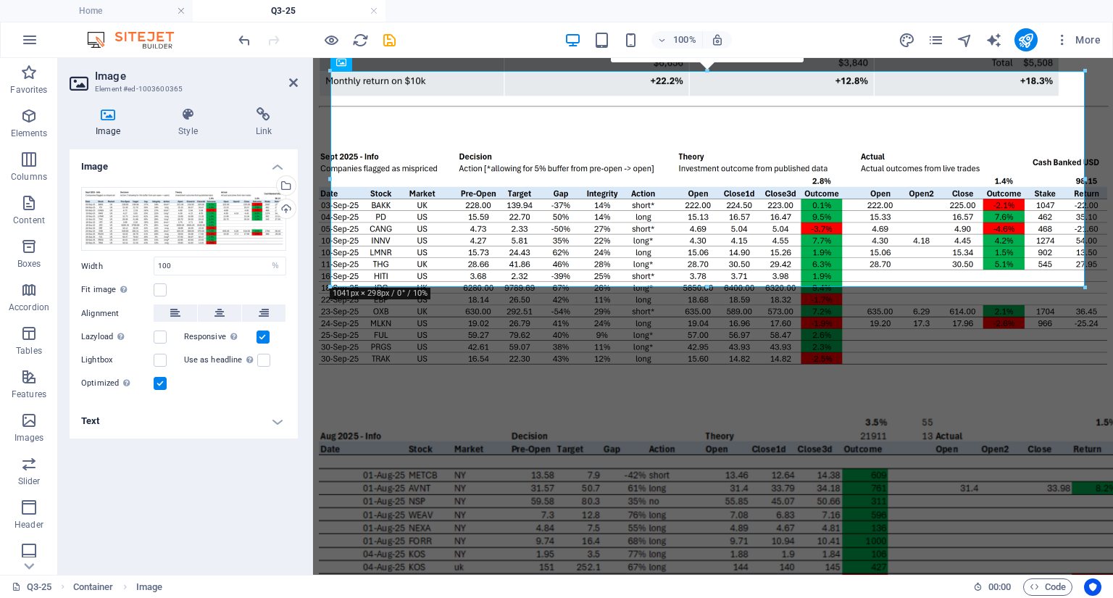
scroll to position [419, 0]
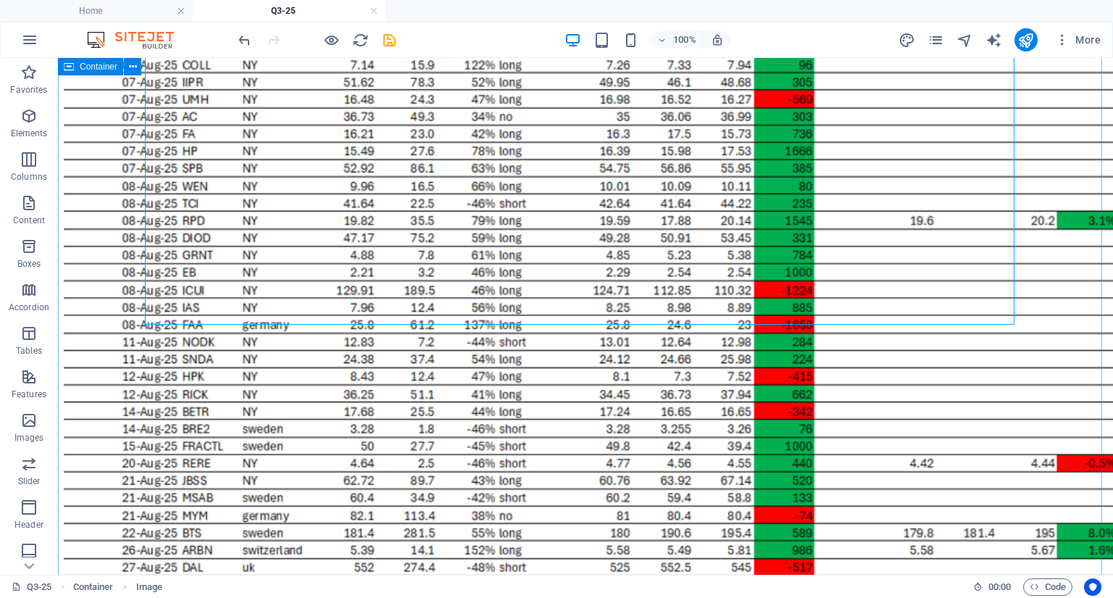
scroll to position [1468, 0]
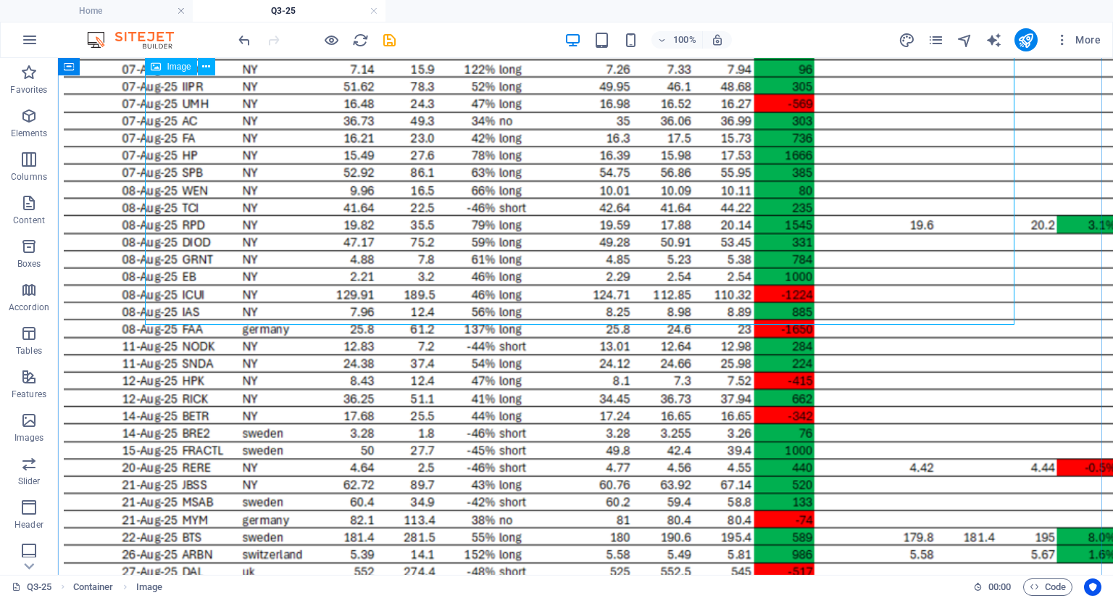
click at [406, 229] on figure at bounding box center [585, 27] width 1043 height 1286
click at [353, 247] on figure at bounding box center [585, 27] width 1043 height 1286
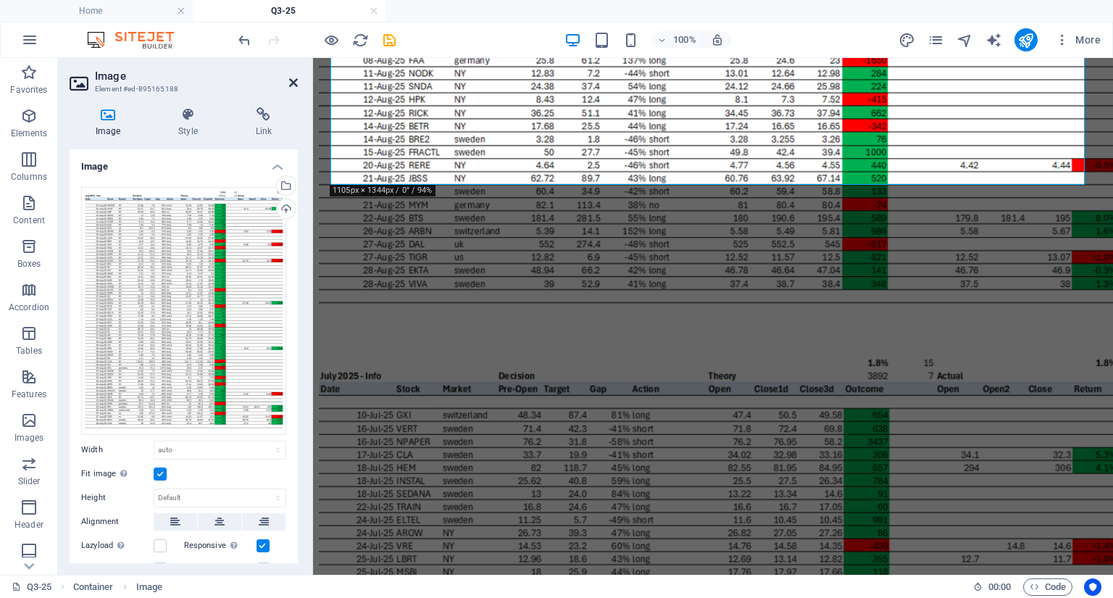
click at [289, 81] on icon at bounding box center [293, 83] width 9 height 12
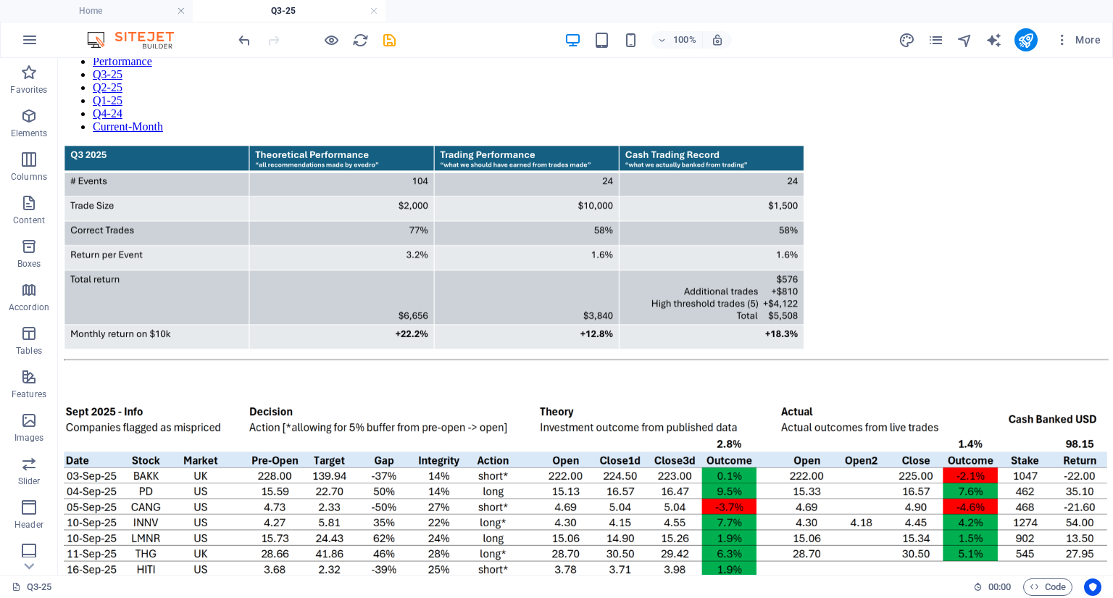
scroll to position [113, 0]
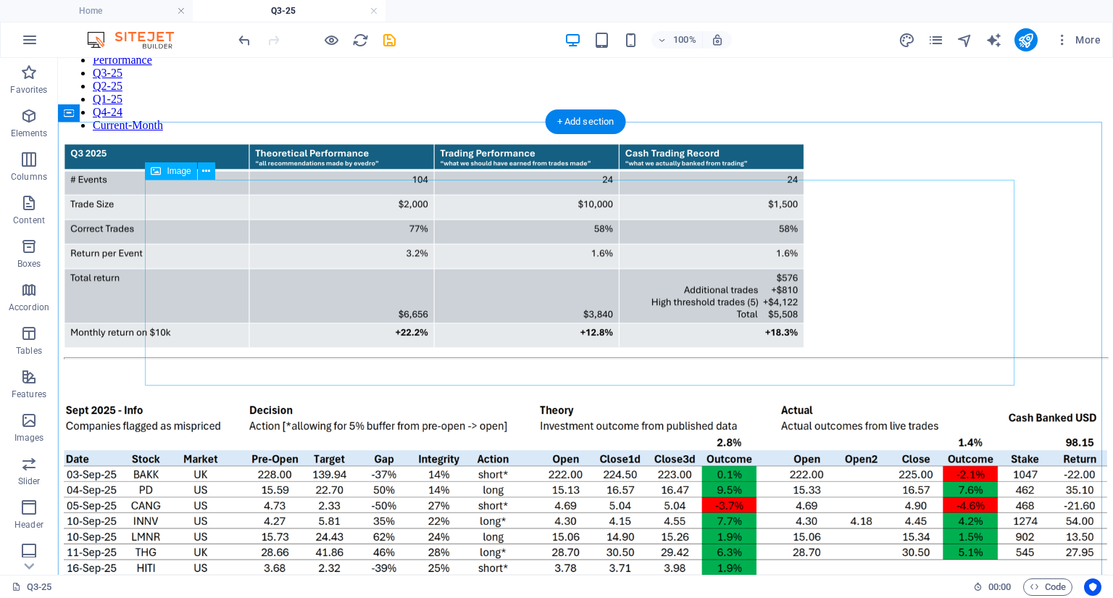
click at [599, 315] on figure at bounding box center [585, 247] width 1043 height 209
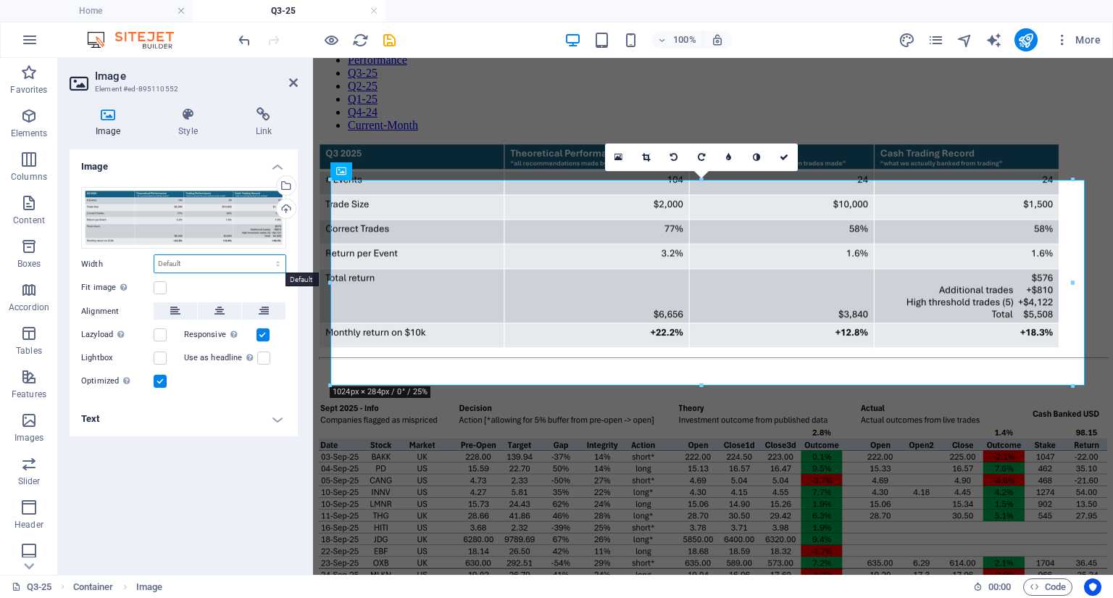
click at [222, 259] on select "Default auto px rem % em vh vw" at bounding box center [219, 263] width 131 height 17
select select "%"
click at [265, 255] on select "Default auto px rem % em vh vw" at bounding box center [219, 263] width 131 height 17
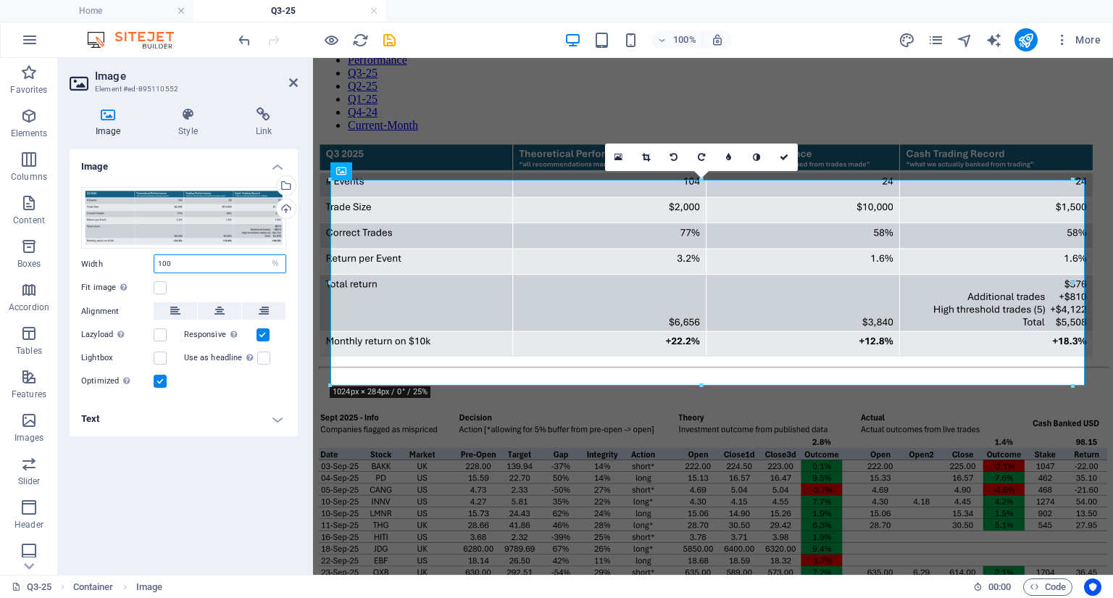
type input "100"
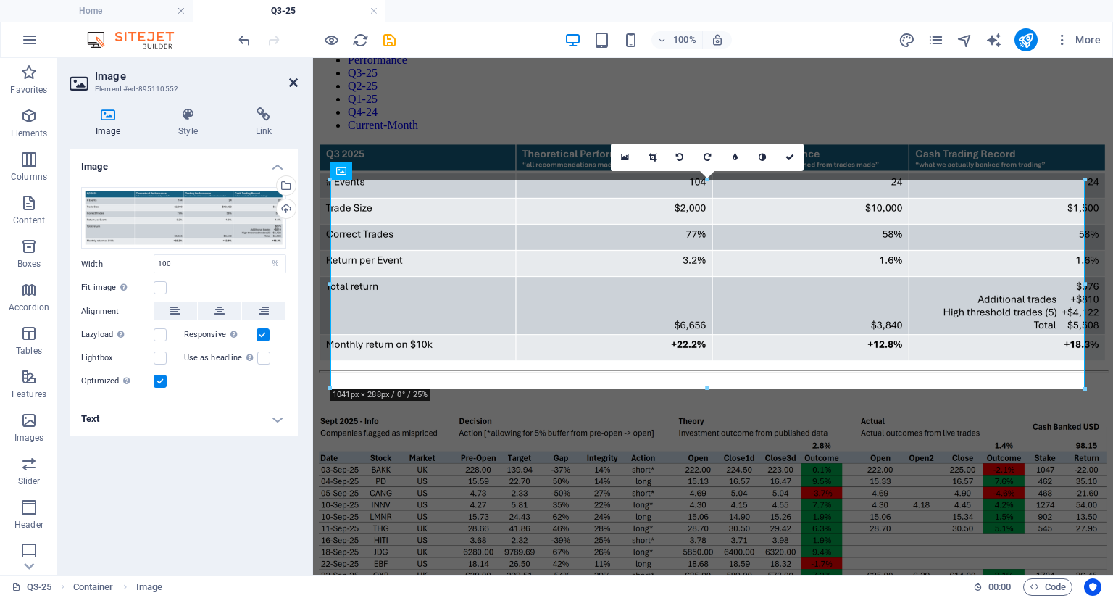
click at [293, 80] on icon at bounding box center [293, 83] width 9 height 12
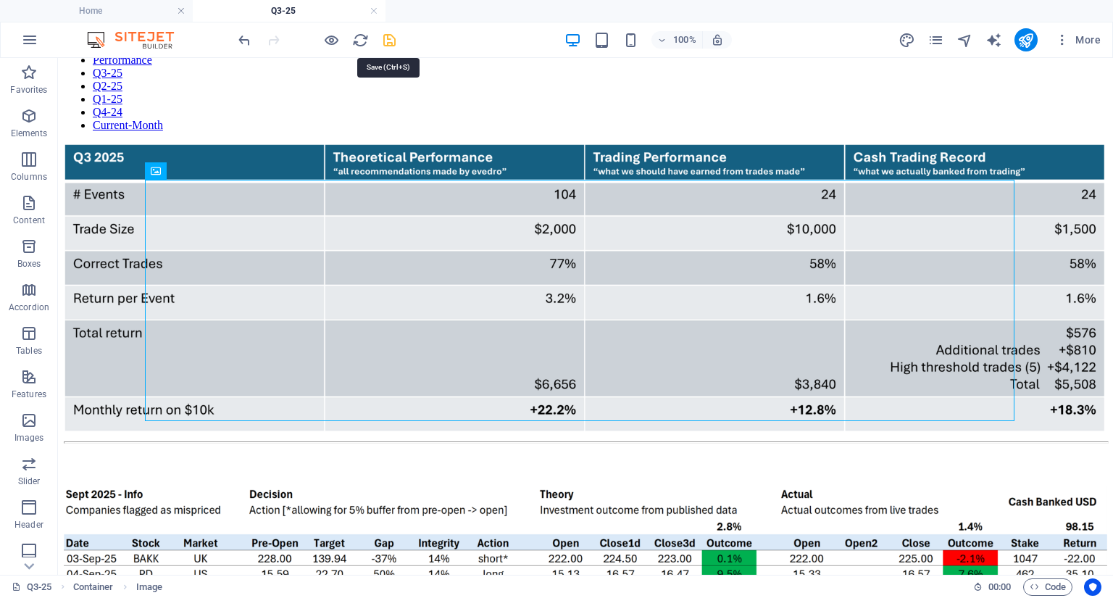
click at [384, 41] on icon "save" at bounding box center [389, 40] width 17 height 17
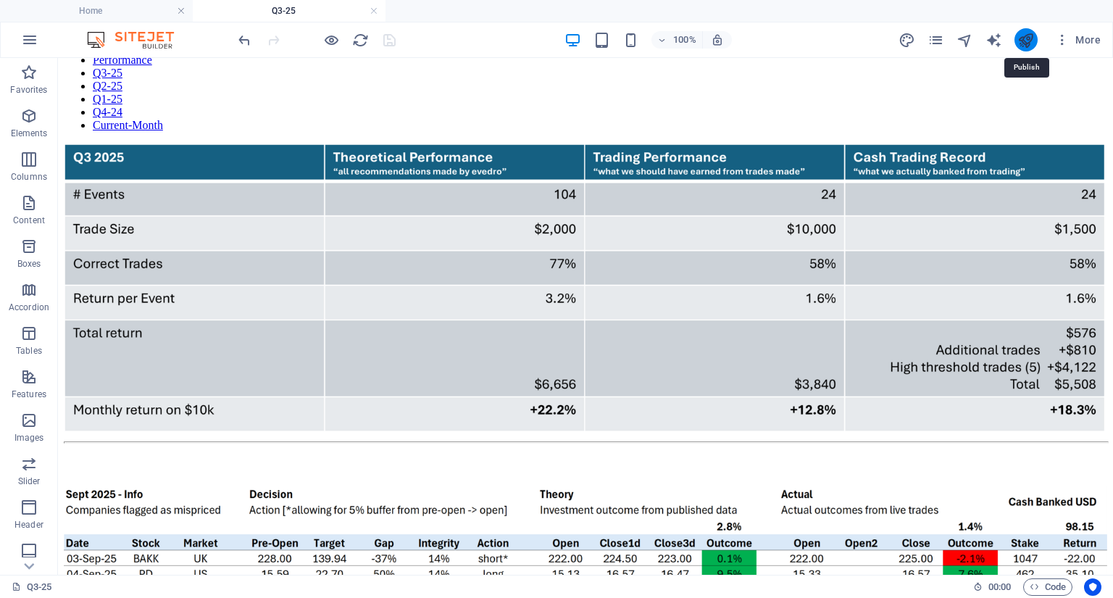
click at [1034, 38] on icon "publish" at bounding box center [1025, 40] width 17 height 17
